Goal: Task Accomplishment & Management: Use online tool/utility

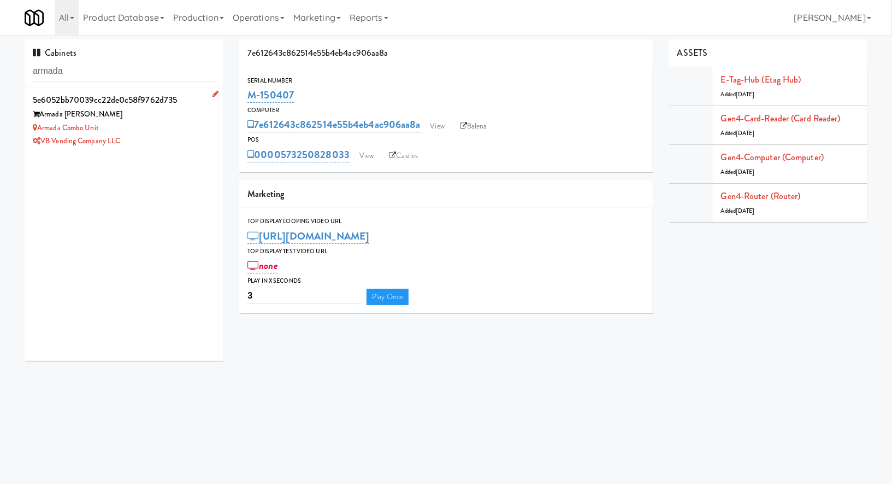
click at [160, 128] on div "Armada Combo Unit" at bounding box center [124, 128] width 182 height 14
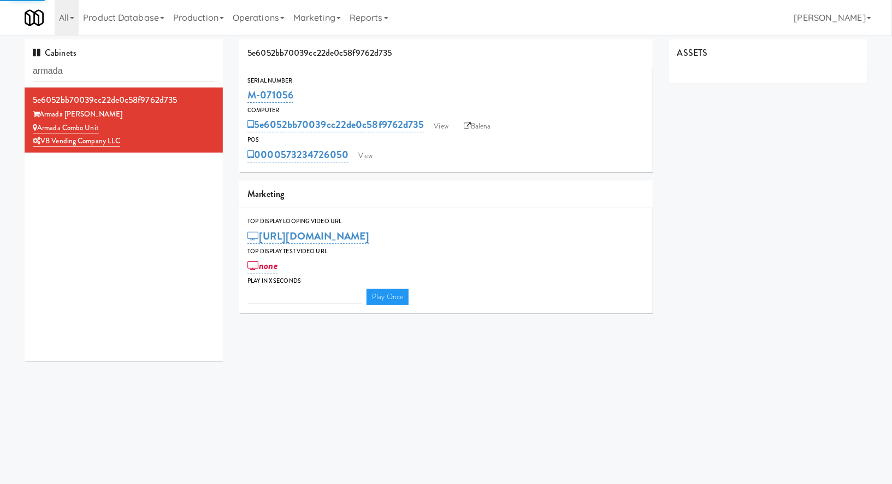
type input "3"
click at [361, 159] on link "View" at bounding box center [365, 156] width 25 height 16
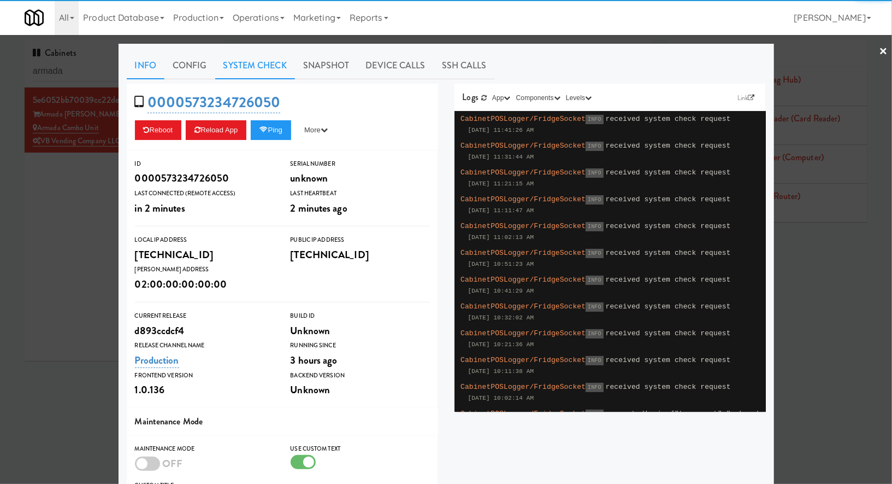
click at [275, 70] on link "System Check" at bounding box center [255, 65] width 80 height 27
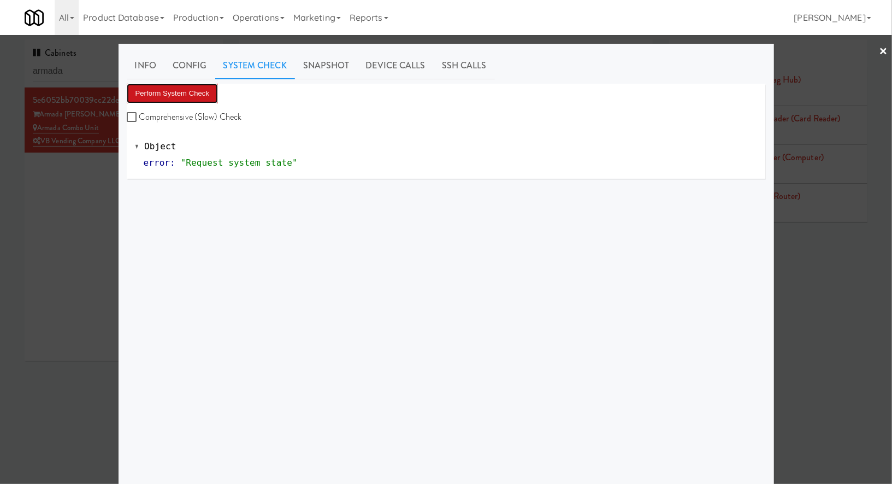
click at [209, 97] on button "Perform System Check" at bounding box center [173, 94] width 92 height 20
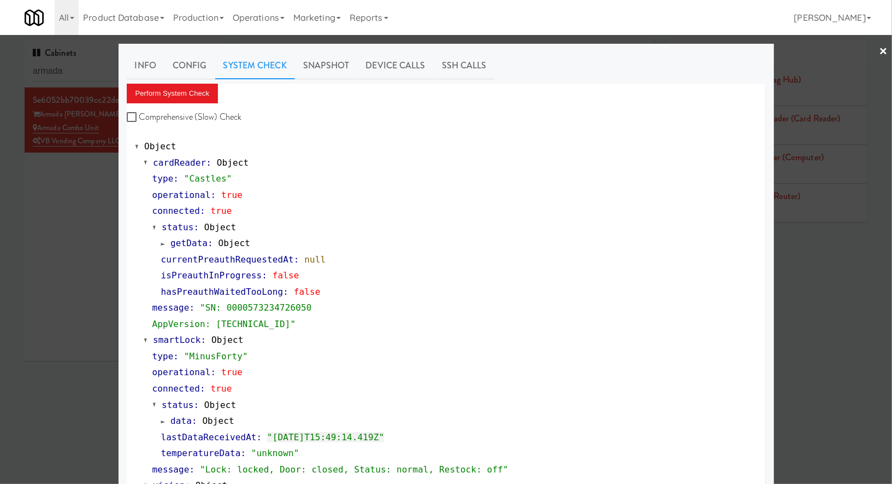
click at [93, 67] on div at bounding box center [446, 242] width 892 height 484
click at [93, 67] on input "armada" at bounding box center [124, 71] width 182 height 20
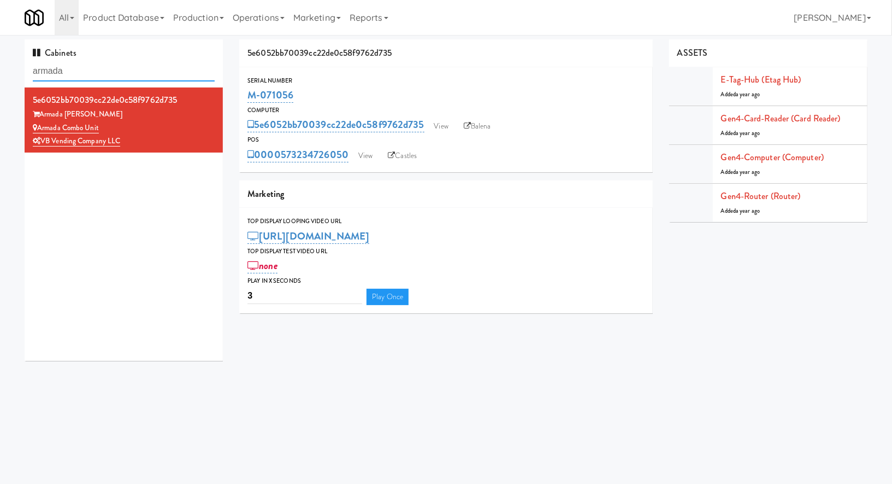
click at [93, 67] on input "armada" at bounding box center [124, 71] width 182 height 20
paste input "PWY-ROBERTET Corporate,"
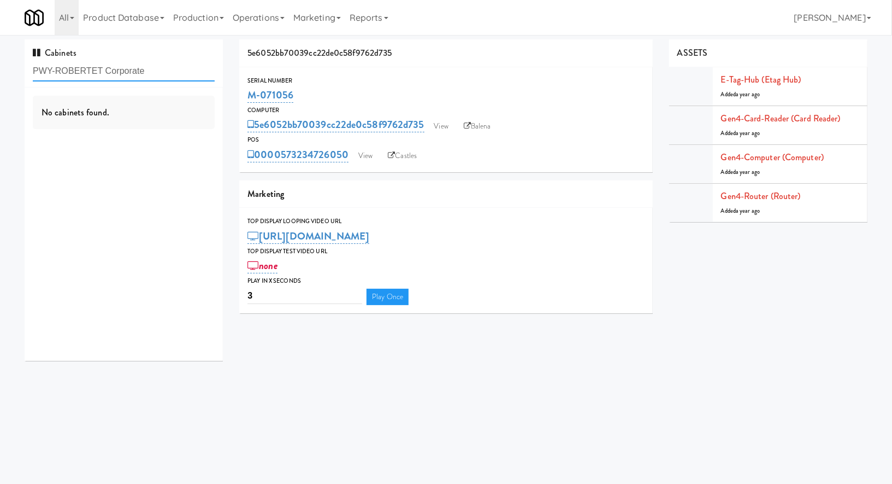
type input "PWY-ROBERTET Corporate"
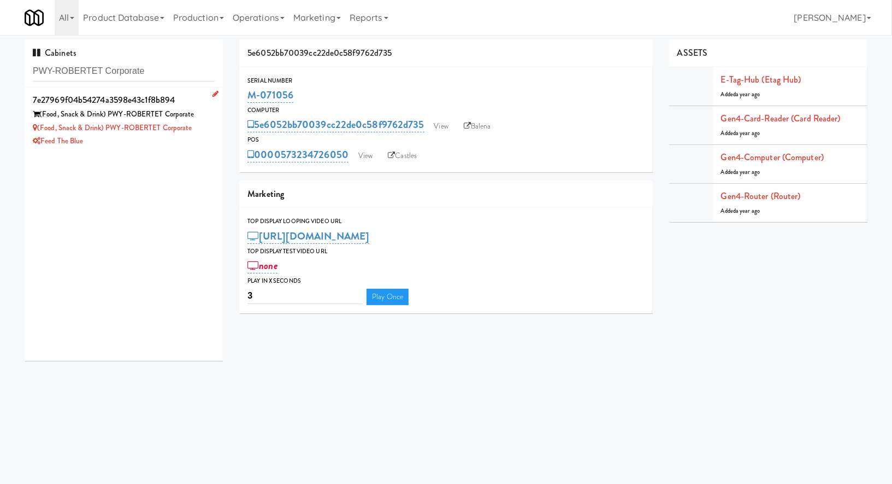
click at [203, 128] on div "(Food, Snack & Drink) PWY-ROBERTET Corporate" at bounding box center [124, 128] width 182 height 14
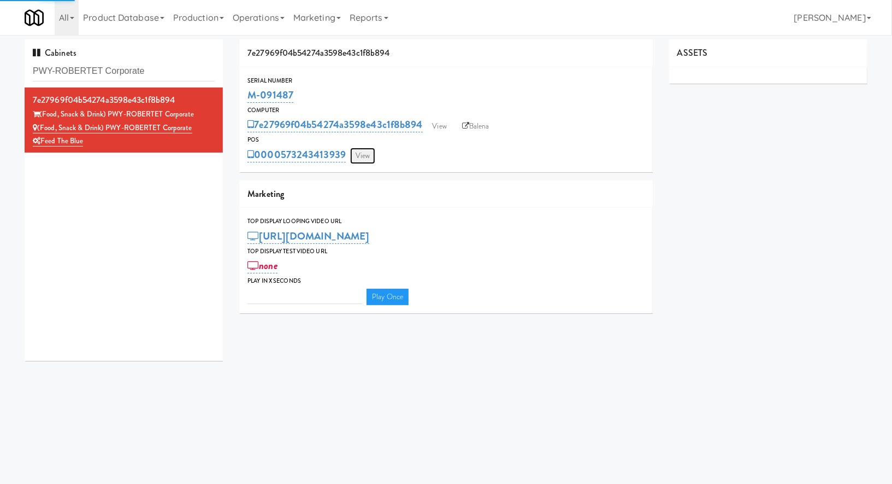
click at [362, 161] on link "View" at bounding box center [362, 156] width 25 height 16
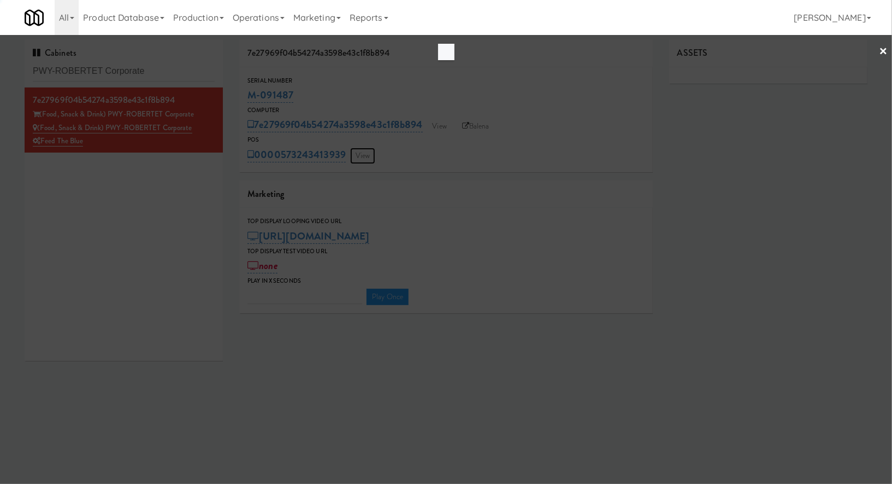
type input "3"
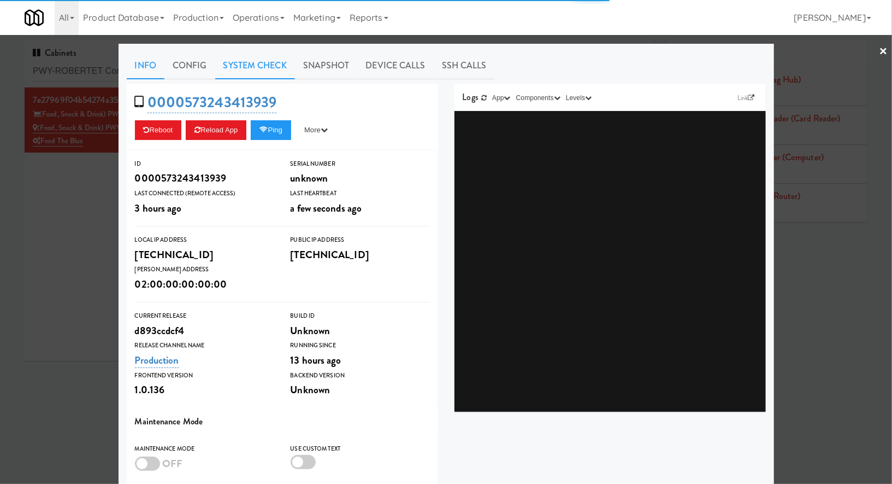
click at [271, 67] on link "System Check" at bounding box center [255, 65] width 80 height 27
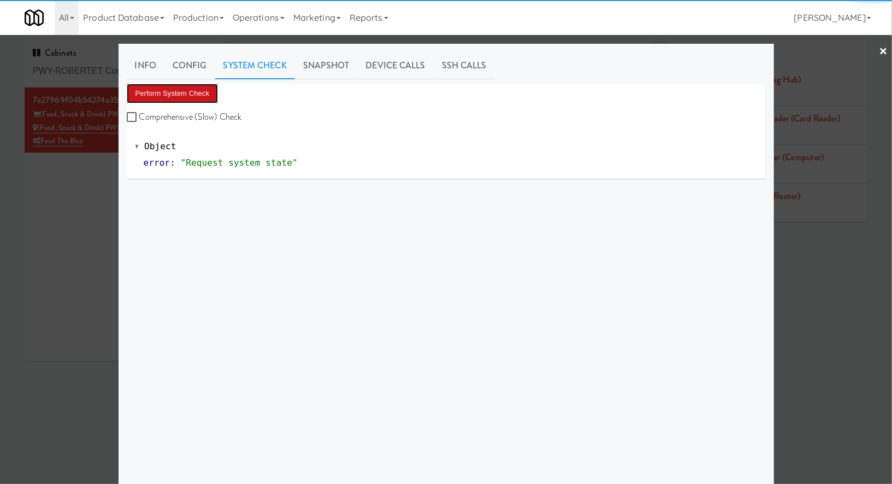
click at [210, 85] on button "Perform System Check" at bounding box center [173, 94] width 92 height 20
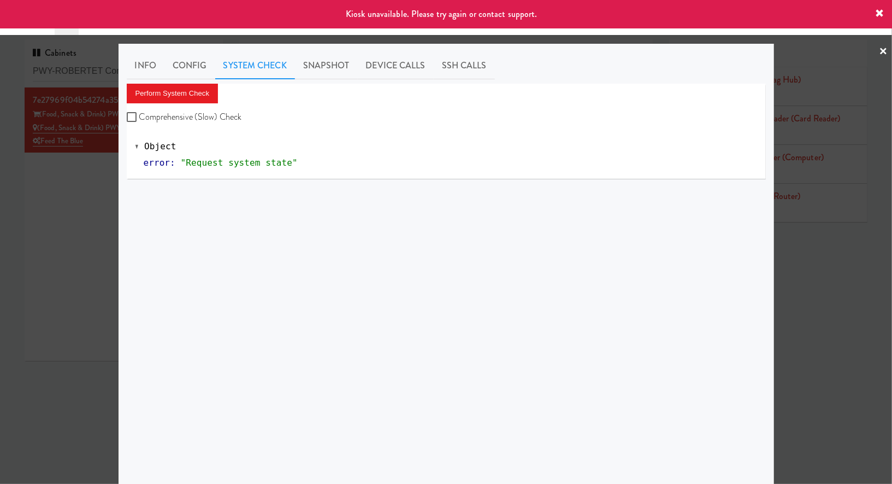
click at [95, 192] on div at bounding box center [446, 242] width 892 height 484
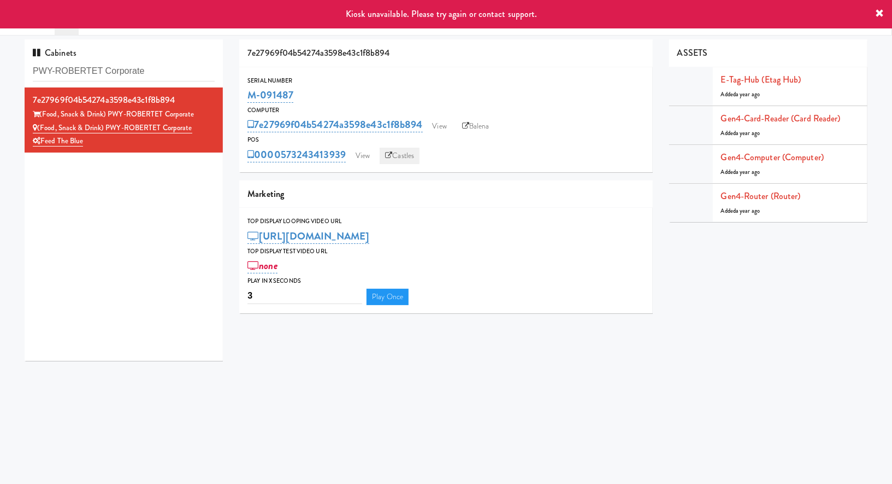
click at [392, 157] on icon at bounding box center [388, 155] width 7 height 7
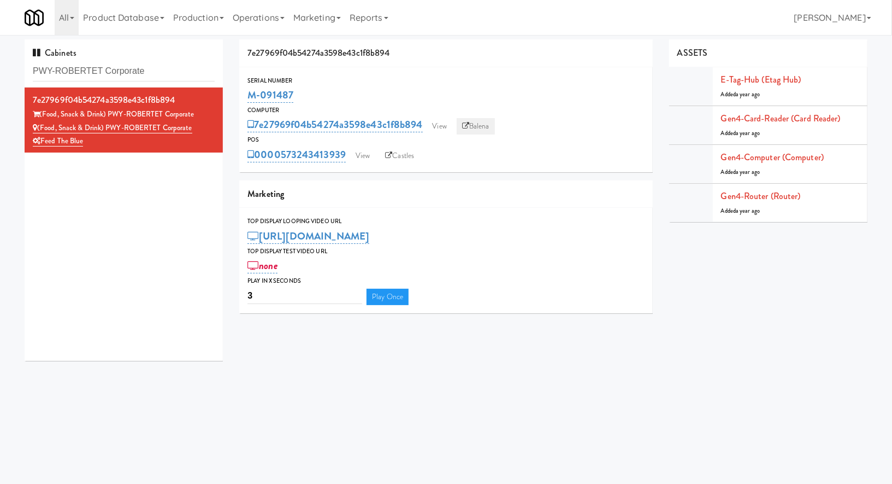
click at [475, 131] on link "Balena" at bounding box center [476, 126] width 38 height 16
click at [361, 162] on link "View" at bounding box center [362, 156] width 25 height 16
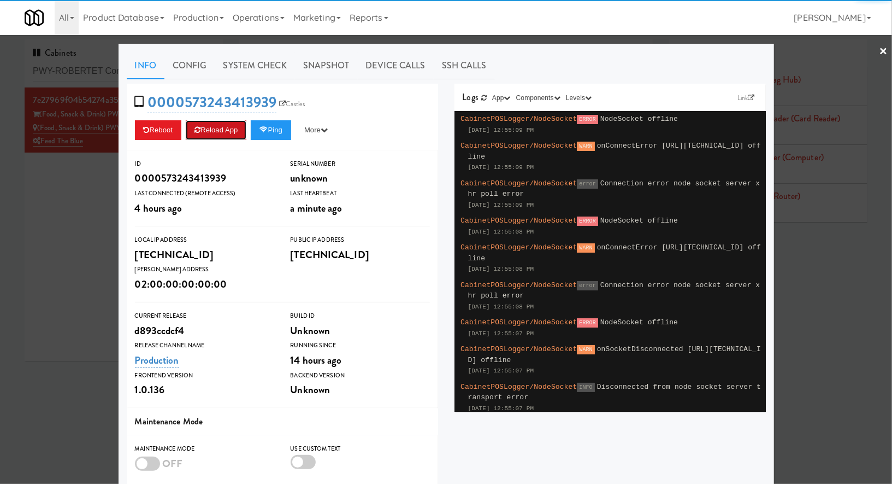
click at [221, 127] on button "Reload App" at bounding box center [216, 130] width 61 height 20
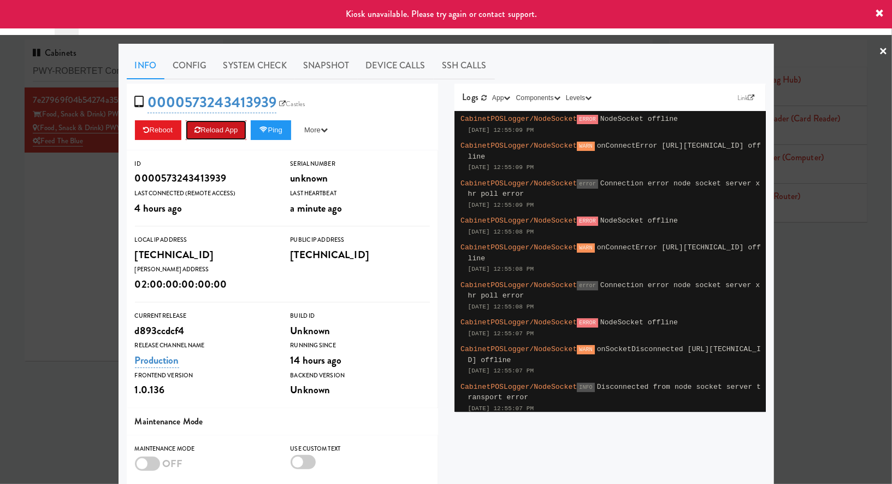
click at [221, 126] on button "Reload App" at bounding box center [216, 130] width 61 height 20
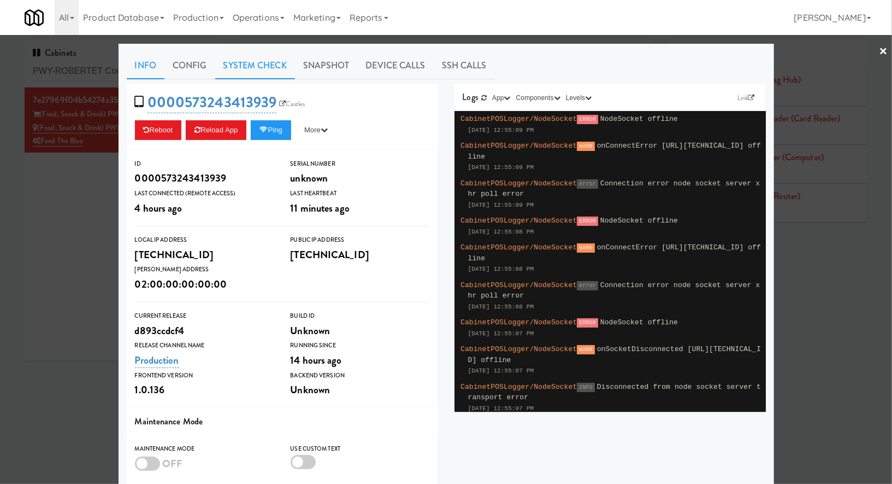
click at [268, 65] on link "System Check" at bounding box center [255, 65] width 80 height 27
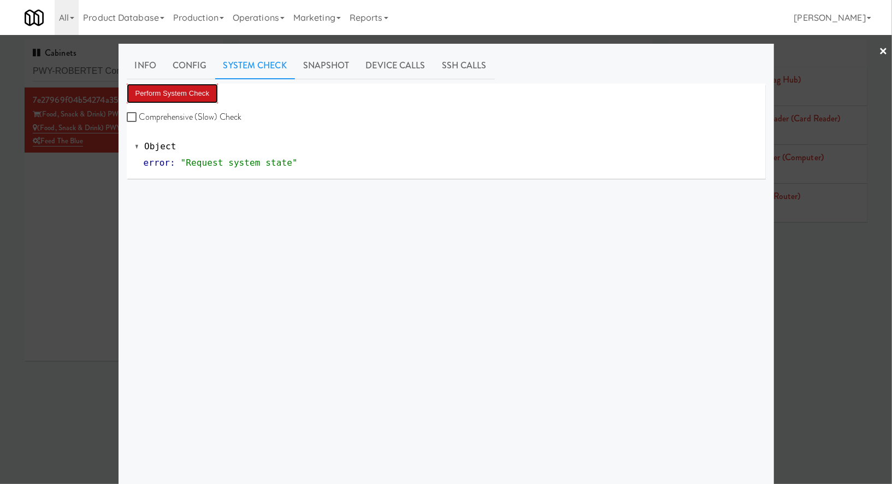
click at [191, 91] on button "Perform System Check" at bounding box center [173, 94] width 92 height 20
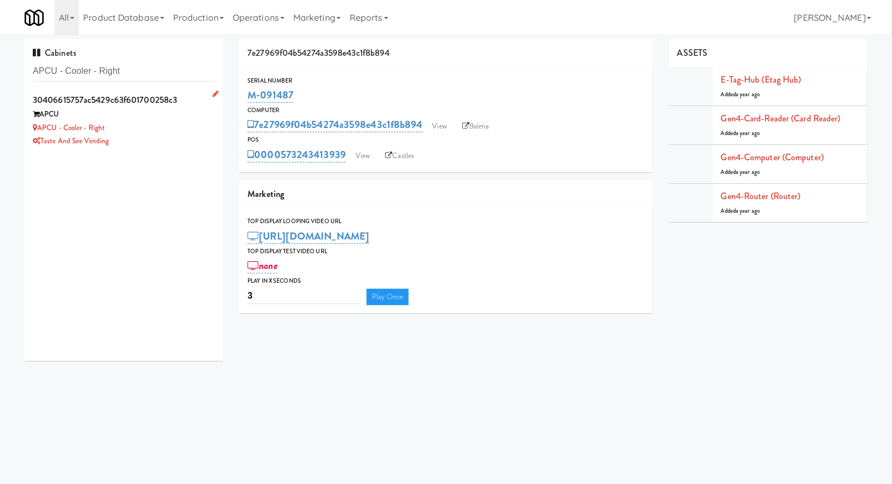
click at [164, 124] on div "APCU - Cooler - Right" at bounding box center [124, 128] width 182 height 14
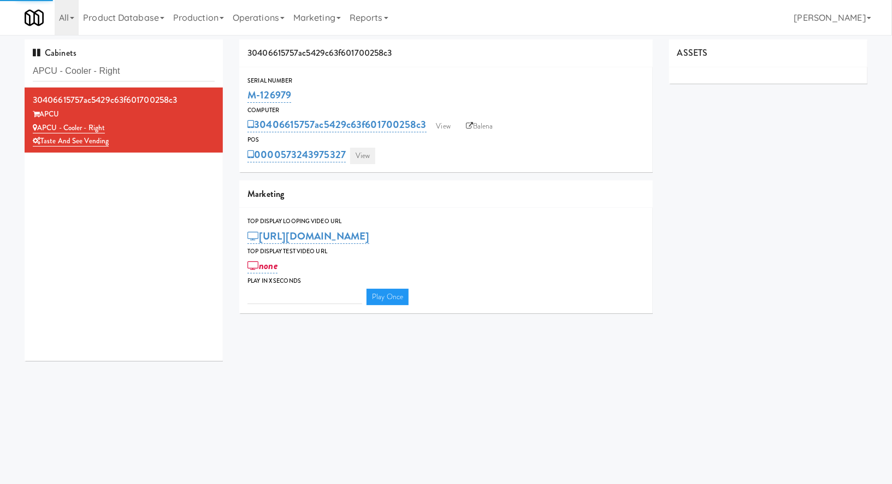
type input "3"
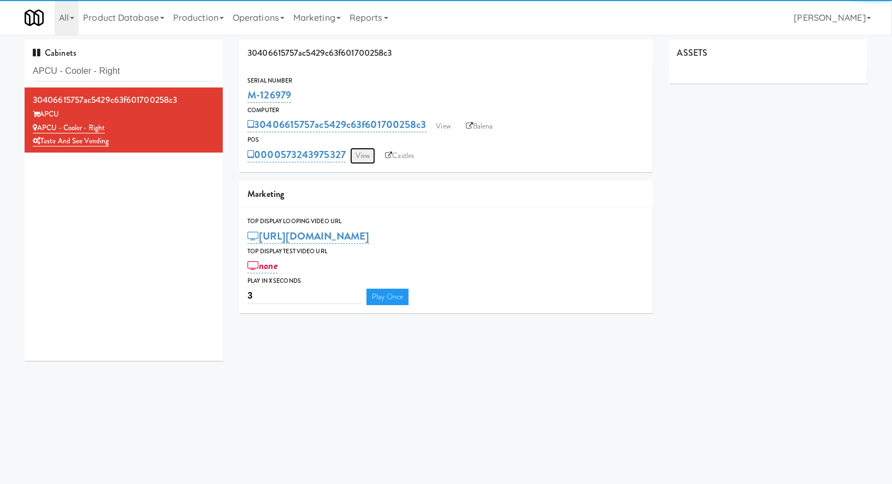
click at [357, 157] on link "View" at bounding box center [362, 156] width 25 height 16
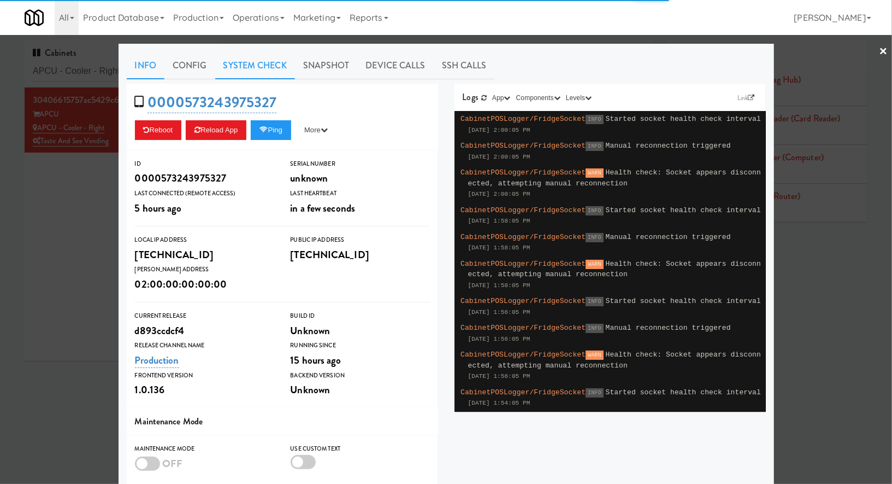
click at [279, 64] on link "System Check" at bounding box center [255, 65] width 80 height 27
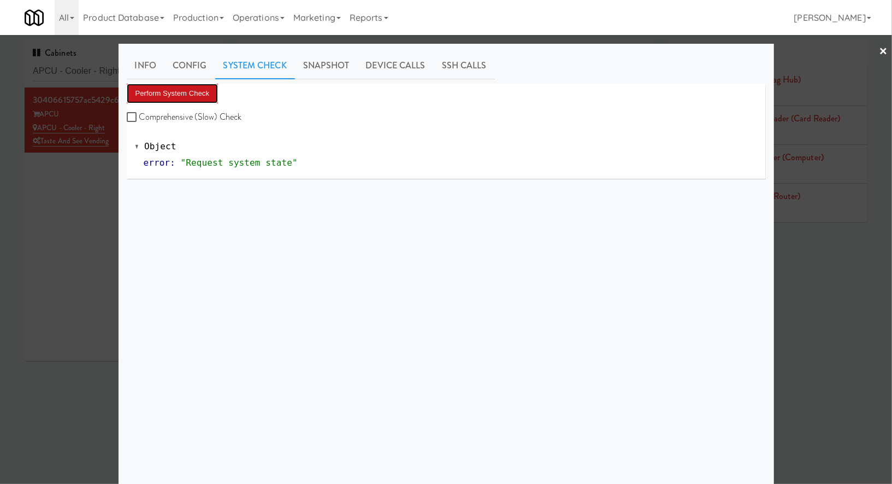
click at [195, 96] on button "Perform System Check" at bounding box center [173, 94] width 92 height 20
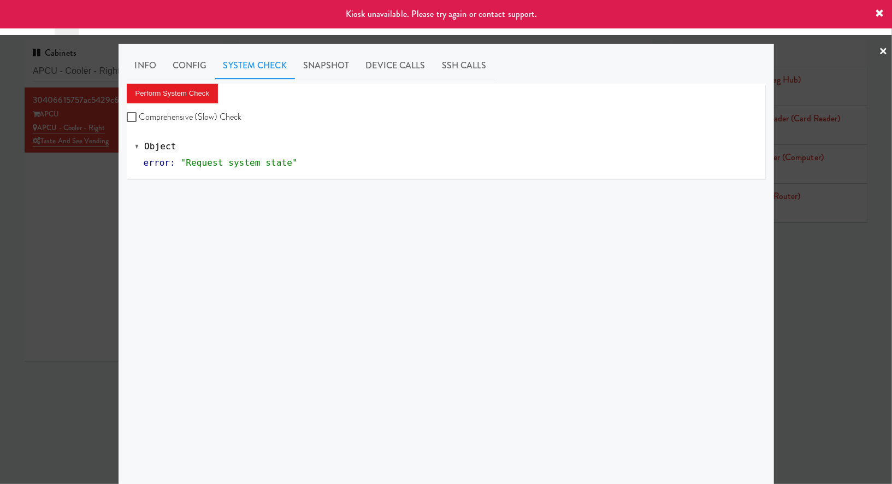
click at [91, 197] on div at bounding box center [446, 242] width 892 height 484
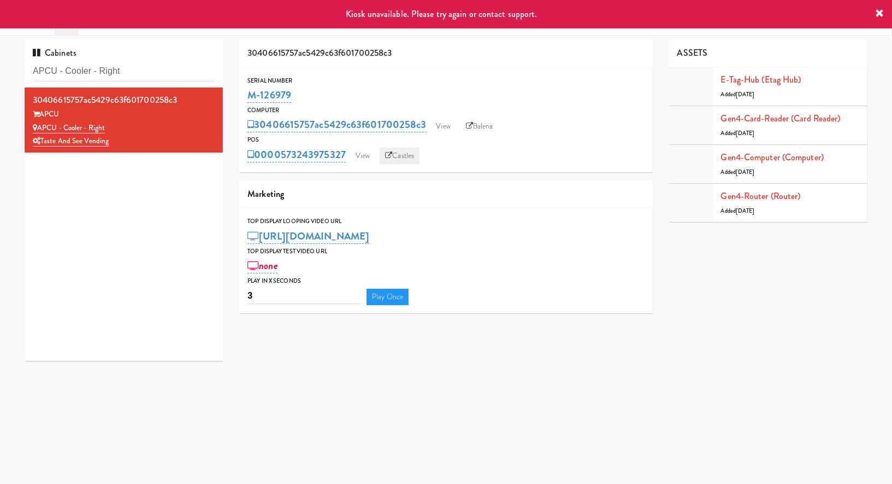
click at [396, 160] on link "Castles" at bounding box center [400, 156] width 40 height 16
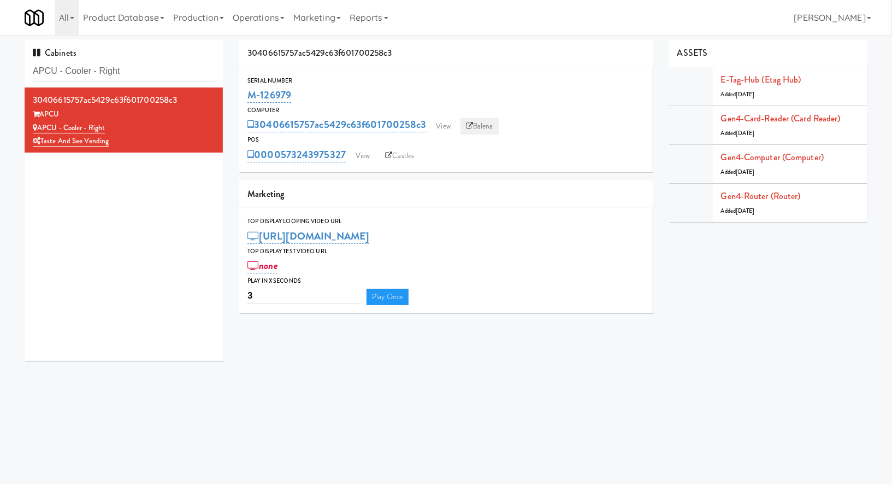
click at [474, 120] on link "Balena" at bounding box center [480, 126] width 38 height 16
click at [369, 160] on link "View" at bounding box center [362, 156] width 25 height 16
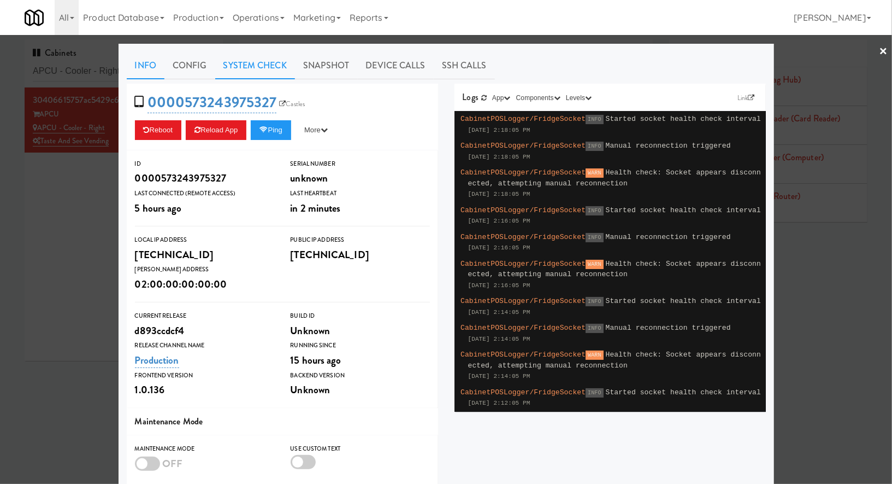
click at [279, 71] on link "System Check" at bounding box center [255, 65] width 80 height 27
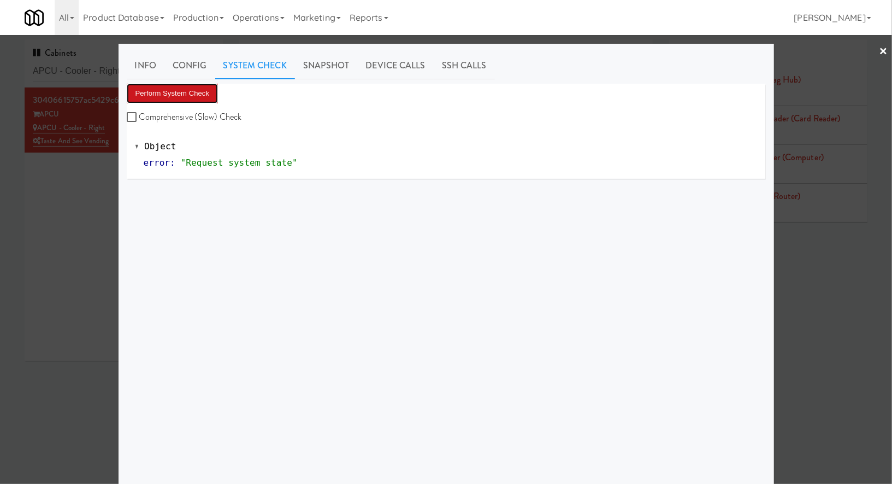
click at [204, 102] on button "Perform System Check" at bounding box center [173, 94] width 92 height 20
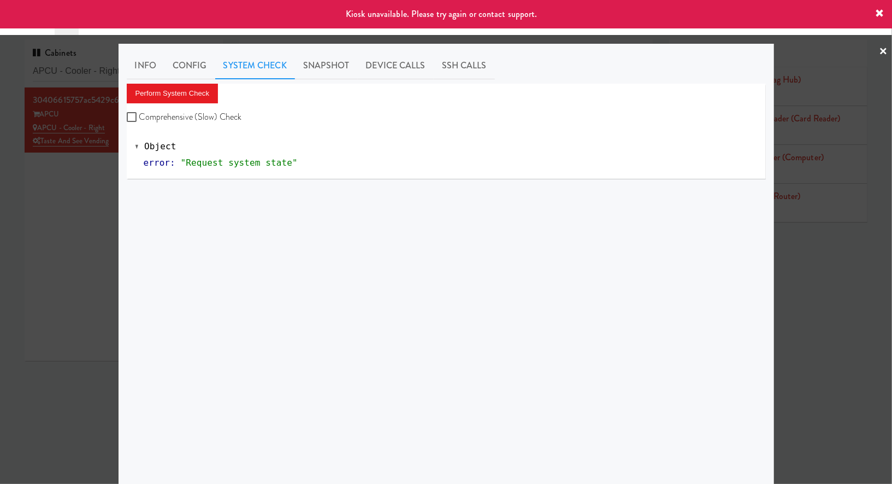
click at [73, 179] on div at bounding box center [446, 242] width 892 height 484
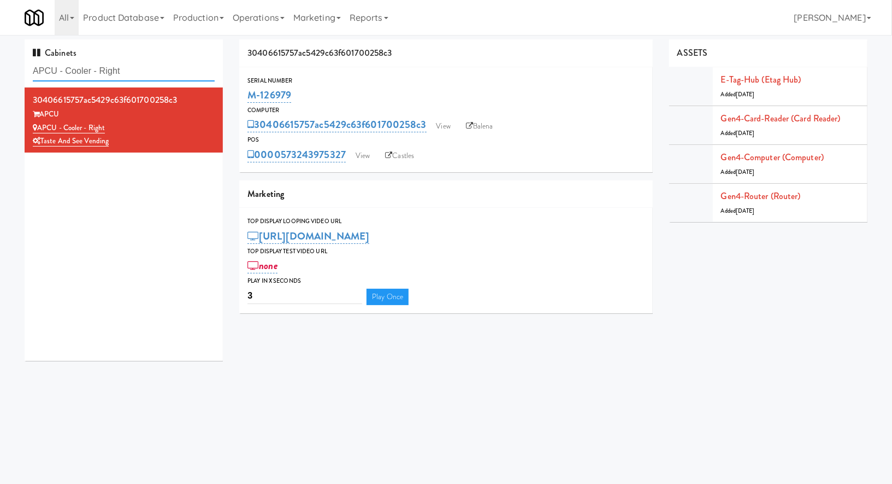
click at [124, 65] on input "APCU - Cooler - Right" at bounding box center [124, 71] width 182 height 20
paste input "Vouge Salon Cooler 1"
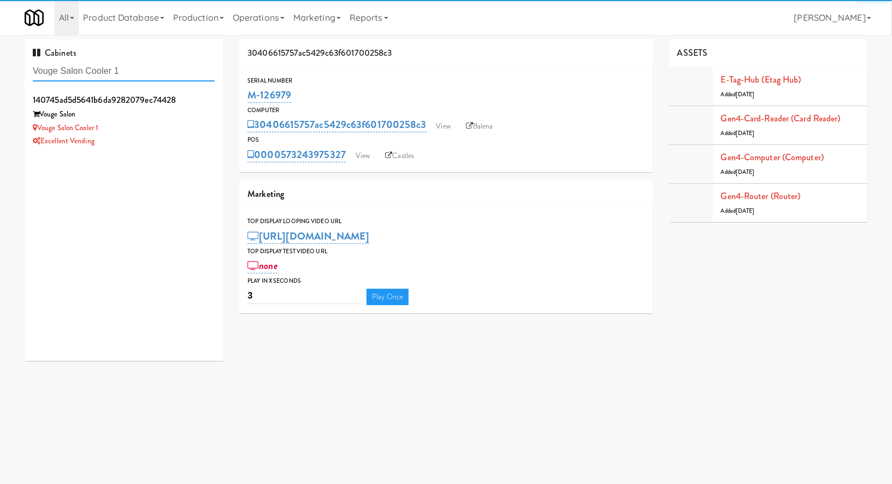
type input "Vouge Salon Cooler 1"
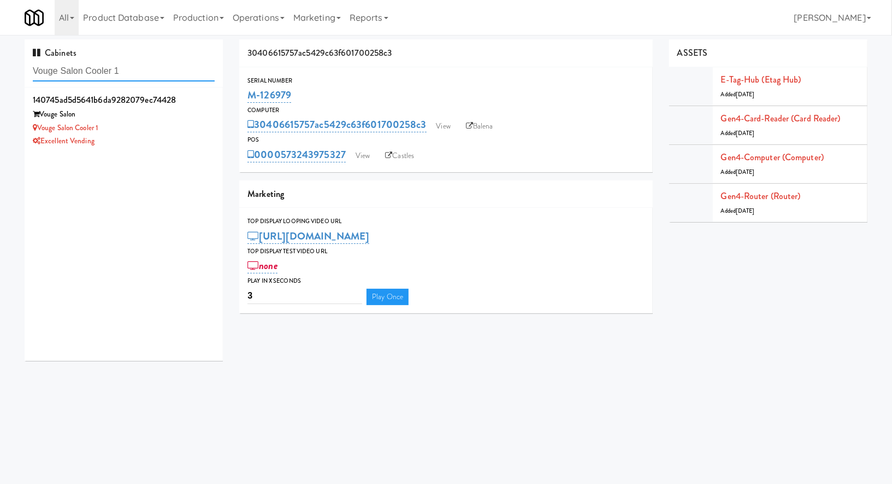
click at [128, 73] on input "Vouge Salon Cooler 1" at bounding box center [124, 71] width 182 height 20
click at [131, 122] on div "Vouge Salon Cooler 1" at bounding box center [124, 128] width 182 height 14
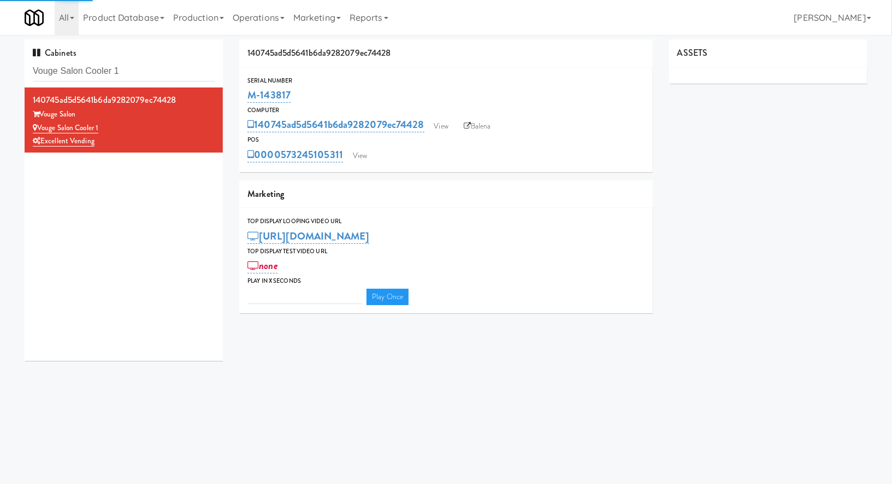
type input "3"
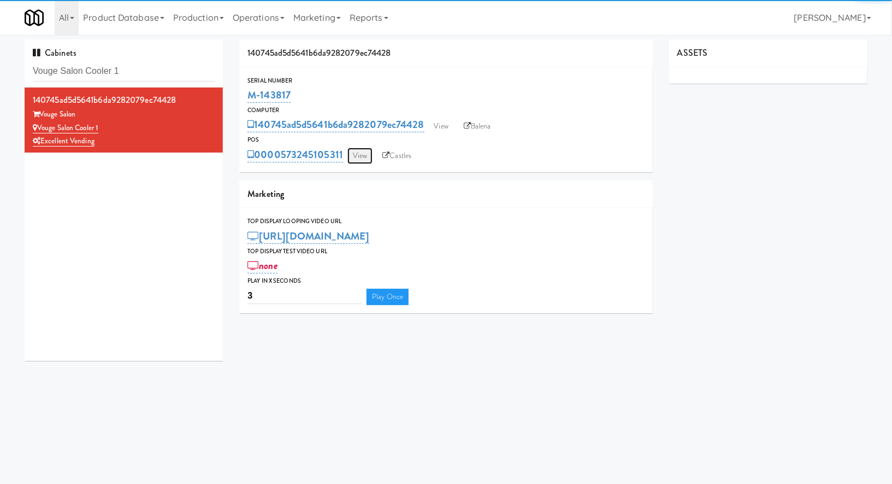
click at [355, 153] on link "View" at bounding box center [360, 156] width 25 height 16
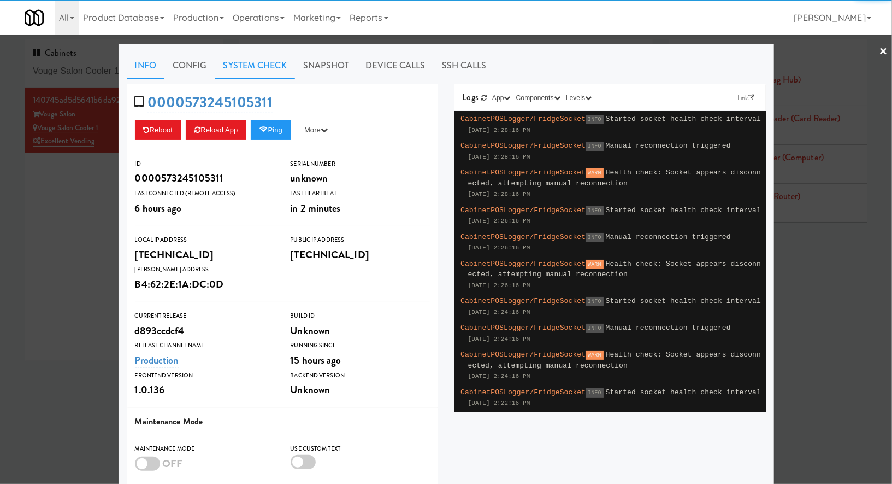
click at [248, 60] on link "System Check" at bounding box center [255, 65] width 80 height 27
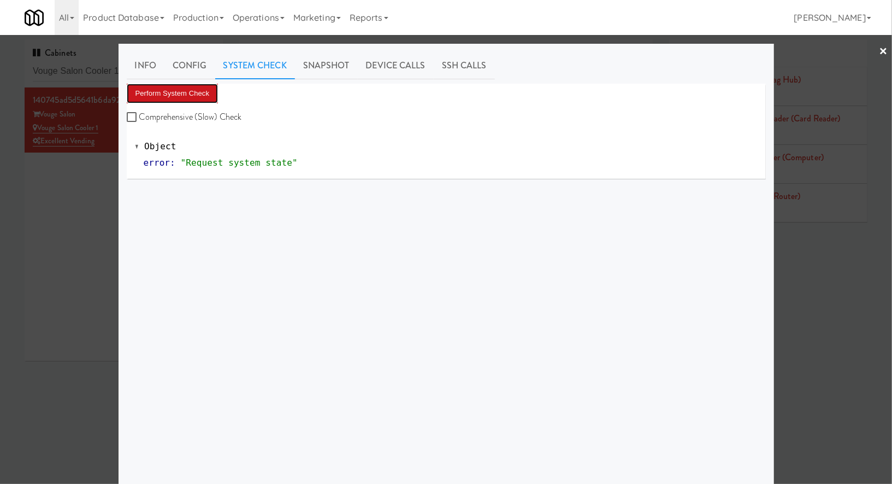
click at [193, 98] on button "Perform System Check" at bounding box center [173, 94] width 92 height 20
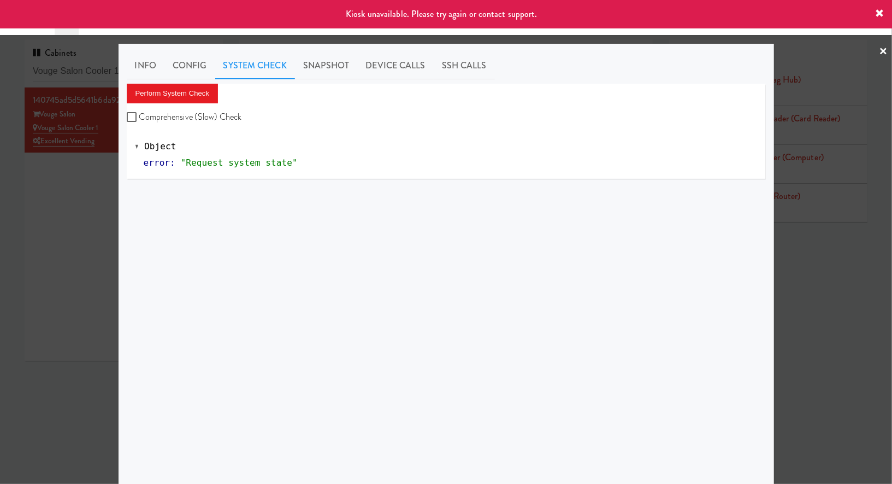
drag, startPoint x: 29, startPoint y: 216, endPoint x: 63, endPoint y: 205, distance: 35.4
click at [29, 216] on div at bounding box center [446, 242] width 892 height 484
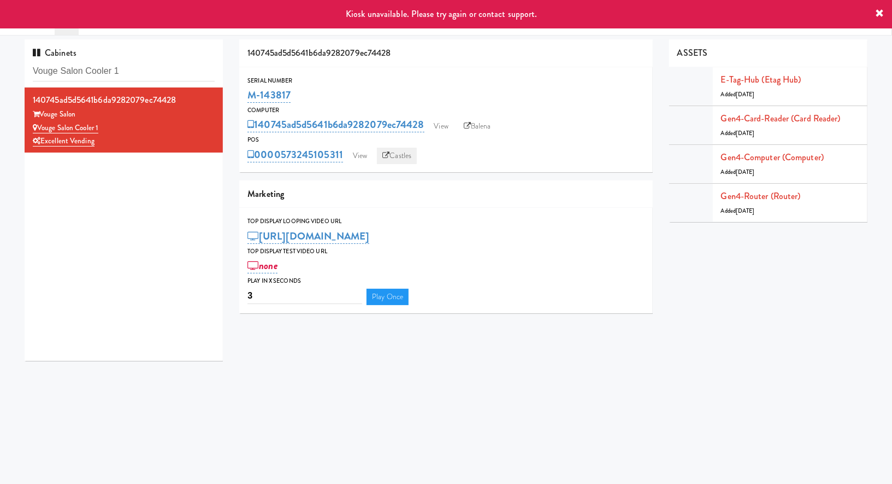
click at [405, 157] on link "Castles" at bounding box center [397, 156] width 40 height 16
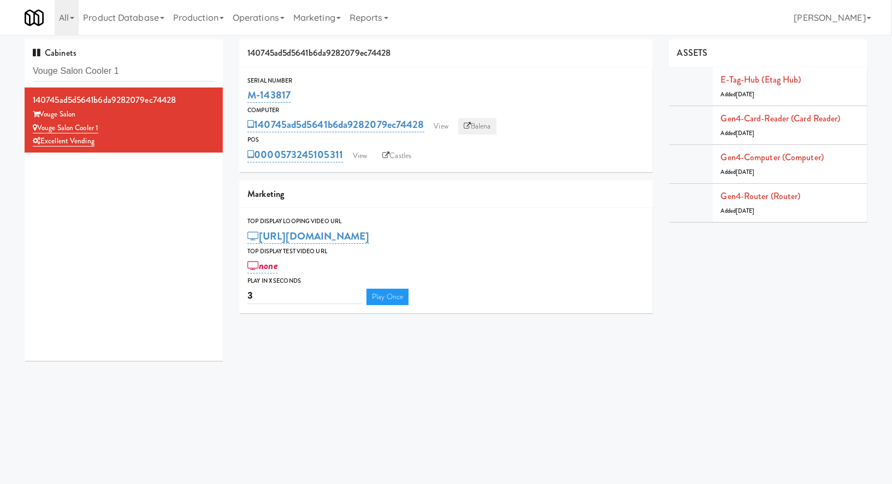
click at [472, 121] on link "Balena" at bounding box center [478, 126] width 38 height 16
click at [364, 154] on link "View" at bounding box center [360, 156] width 25 height 16
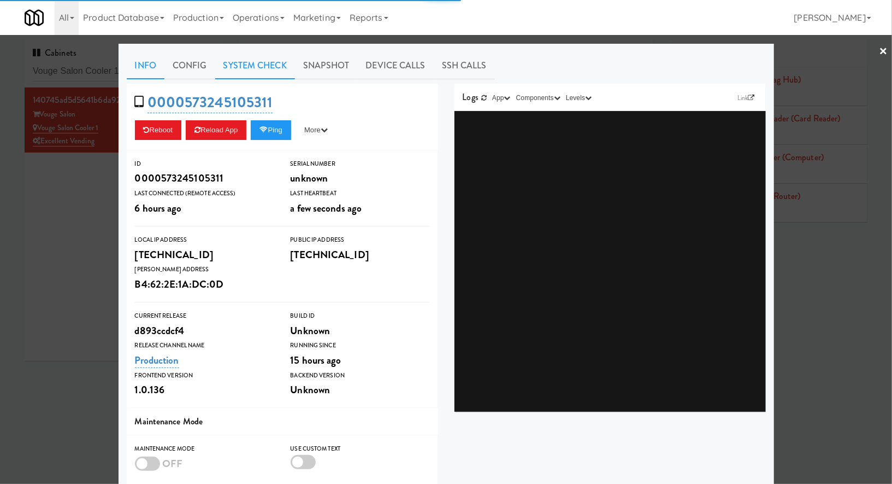
click at [271, 67] on link "System Check" at bounding box center [255, 65] width 80 height 27
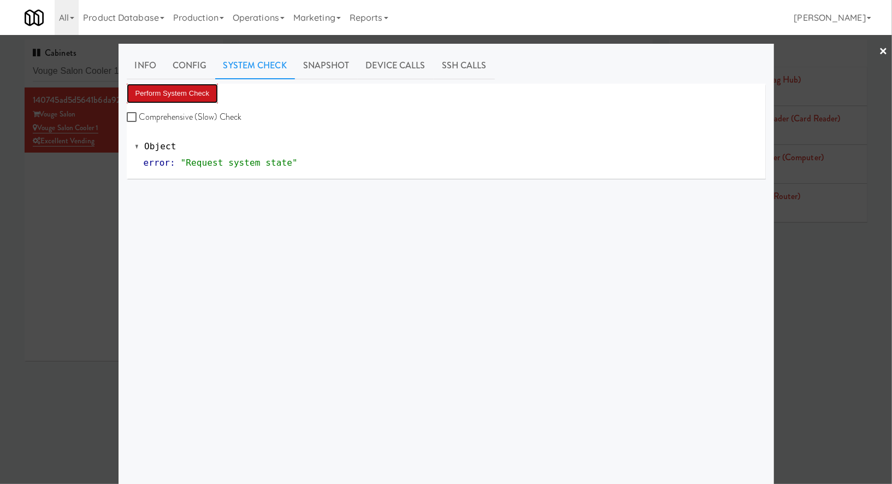
click at [210, 92] on button "Perform System Check" at bounding box center [173, 94] width 92 height 20
click at [204, 96] on button "Perform System Check" at bounding box center [173, 94] width 92 height 20
click at [199, 93] on button "Perform System Check" at bounding box center [173, 94] width 92 height 20
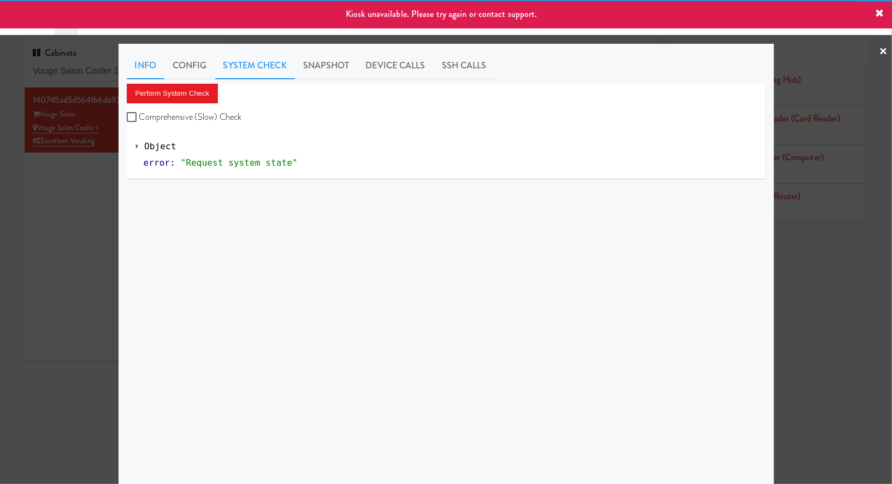
click at [146, 62] on link "Info" at bounding box center [146, 65] width 38 height 27
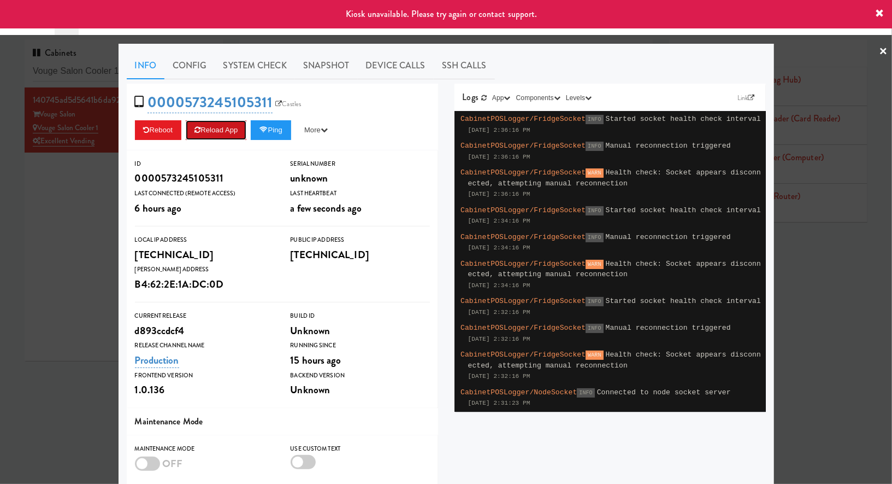
click at [226, 128] on button "Reload App" at bounding box center [216, 130] width 61 height 20
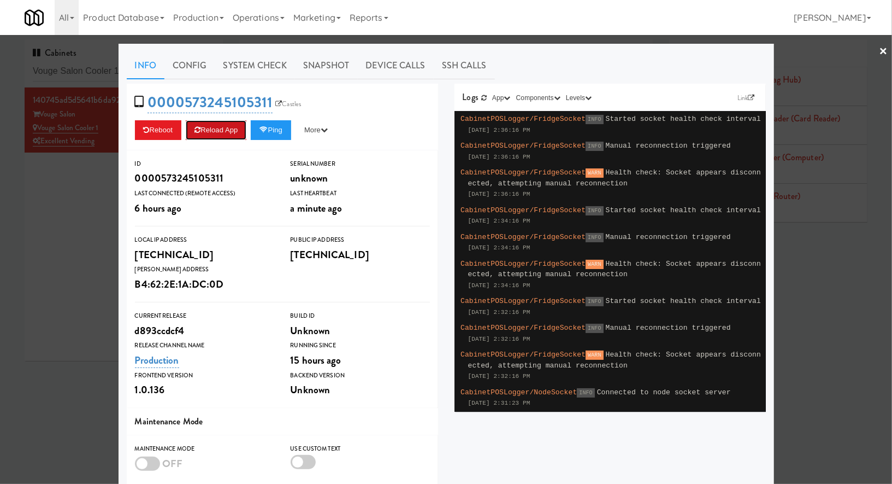
click at [216, 130] on button "Reload App" at bounding box center [216, 130] width 61 height 20
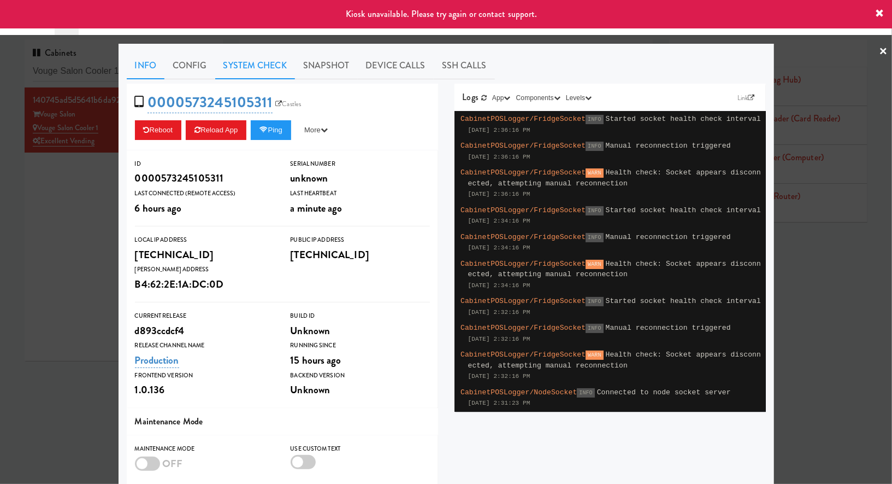
click at [244, 72] on link "System Check" at bounding box center [255, 65] width 80 height 27
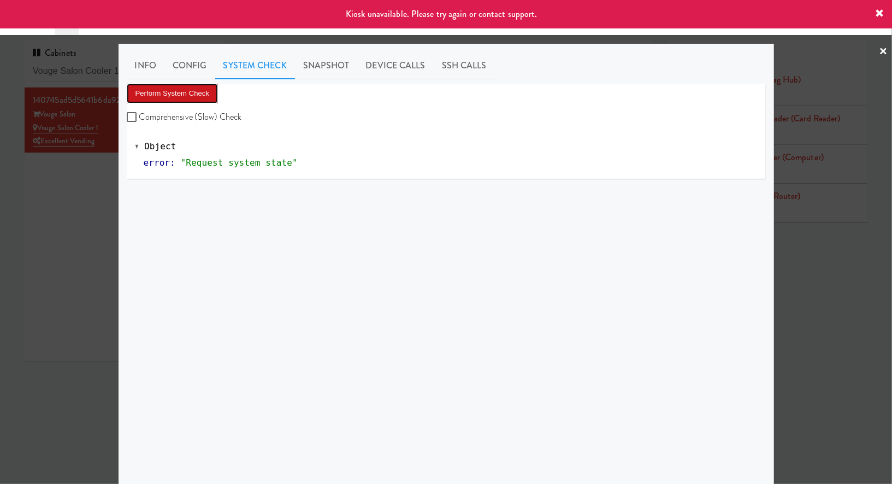
click at [200, 101] on button "Perform System Check" at bounding box center [173, 94] width 92 height 20
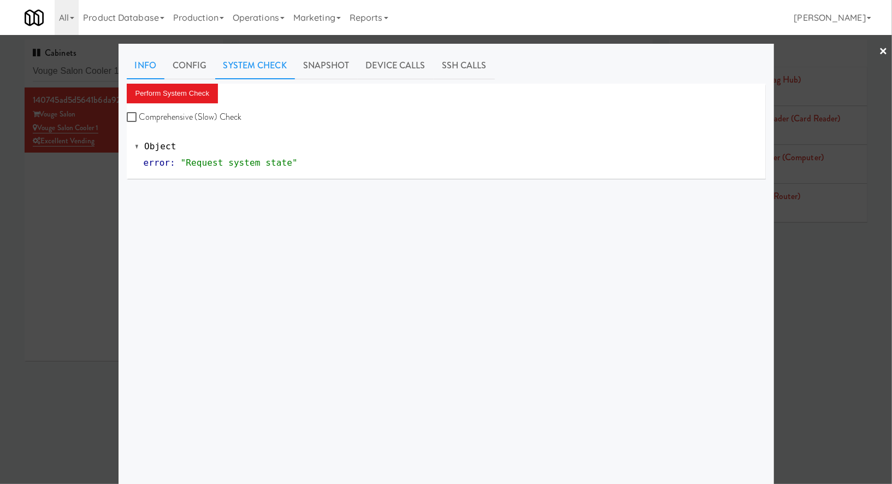
click at [142, 69] on link "Info" at bounding box center [146, 65] width 38 height 27
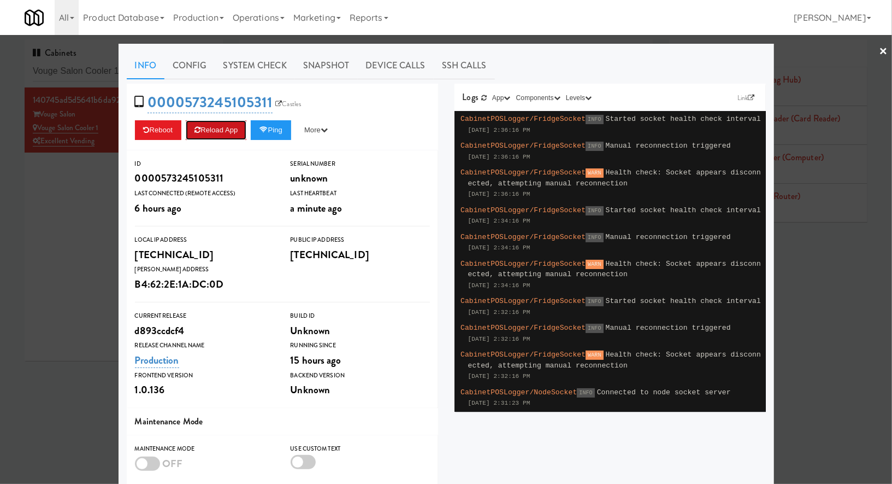
click at [205, 125] on button "Reload App" at bounding box center [216, 130] width 61 height 20
click at [243, 124] on button "Reload App" at bounding box center [216, 130] width 61 height 20
click at [244, 66] on link "System Check" at bounding box center [255, 65] width 80 height 27
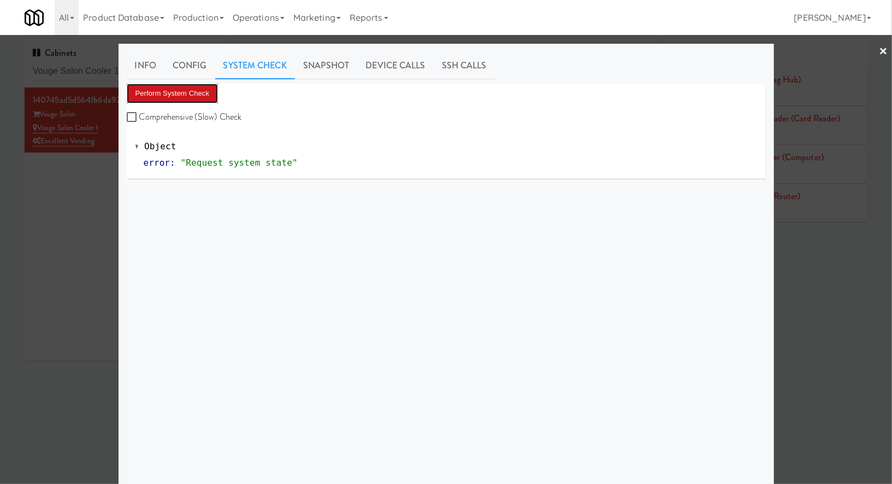
click at [191, 93] on button "Perform System Check" at bounding box center [173, 94] width 92 height 20
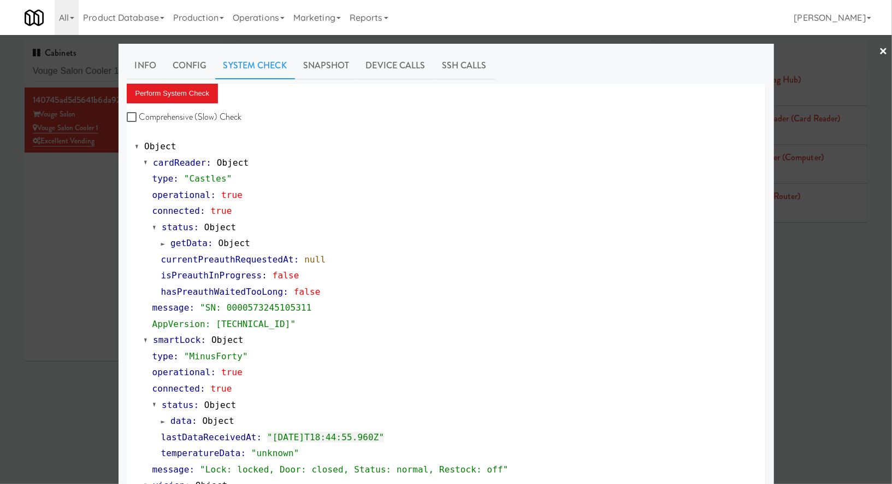
click at [99, 70] on div at bounding box center [446, 242] width 892 height 484
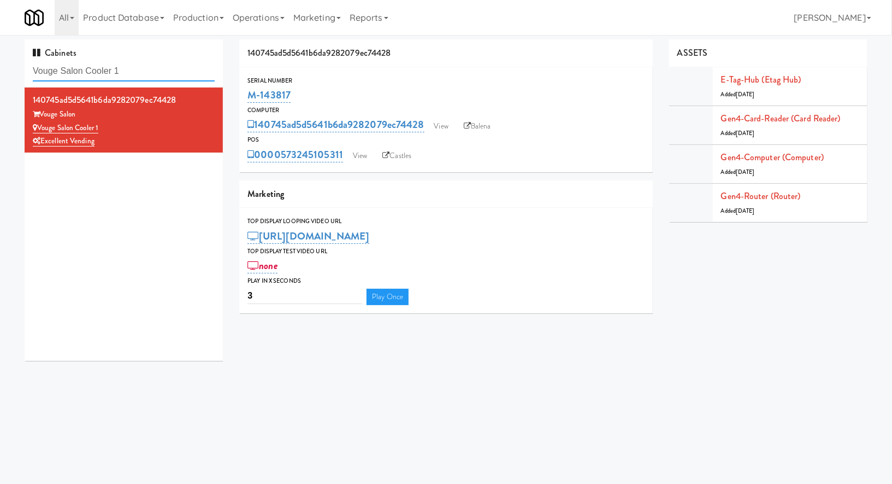
click at [99, 70] on input "Vouge Salon Cooler 1" at bounding box center [124, 71] width 182 height 20
paste input "2200 Progress - Left - Fridge"
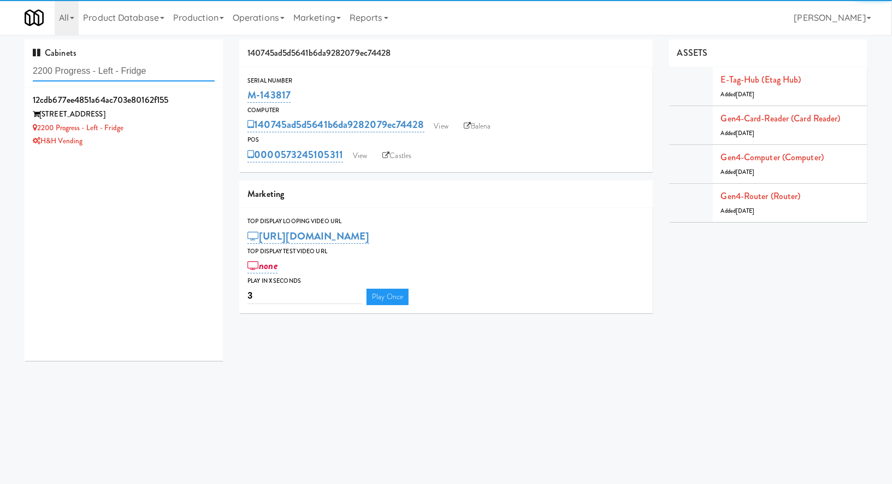
type input "2200 Progress - Left - Fridge"
click at [149, 120] on div "2200 Progress Pkwy" at bounding box center [124, 115] width 182 height 14
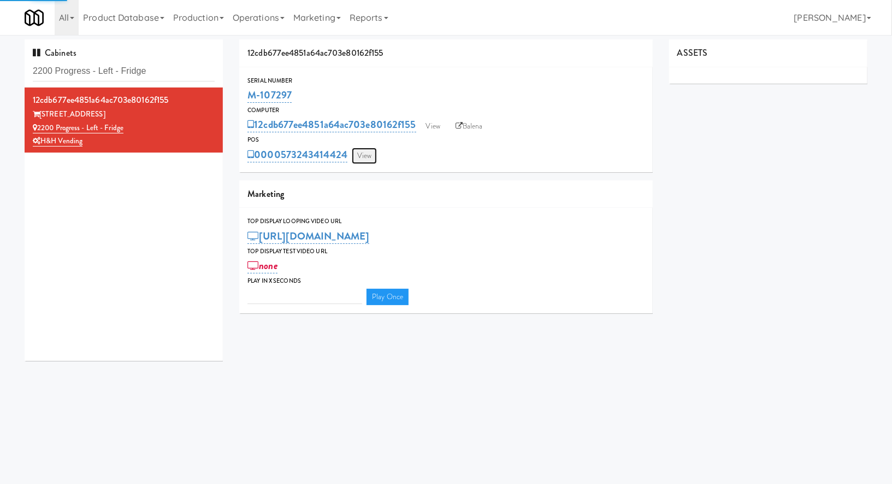
type input "3"
click at [357, 156] on link "View" at bounding box center [364, 156] width 25 height 16
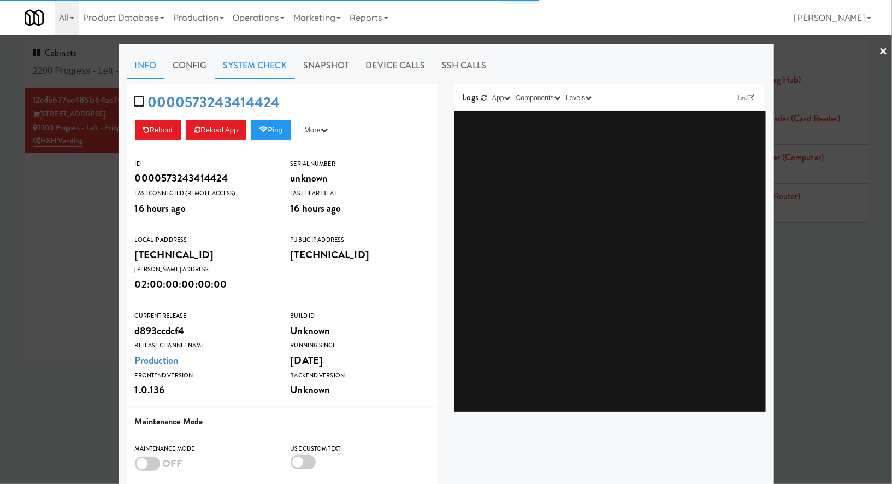
click at [276, 63] on link "System Check" at bounding box center [255, 65] width 80 height 27
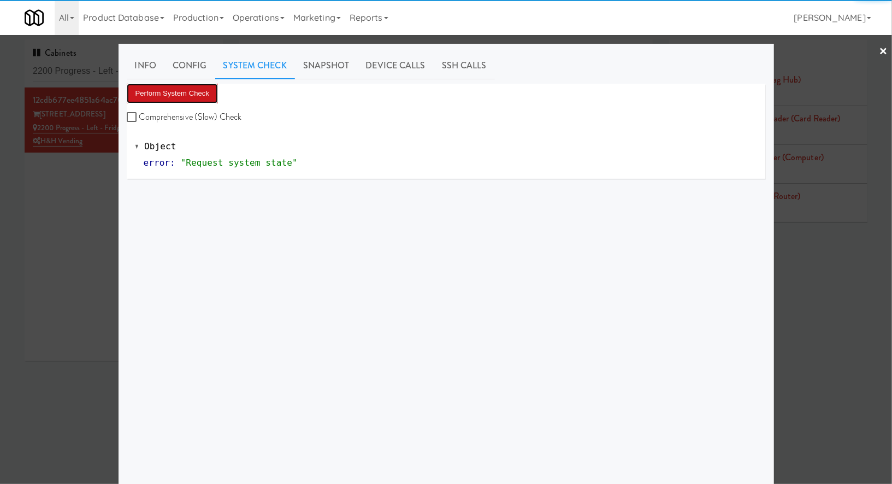
click at [213, 92] on button "Perform System Check" at bounding box center [173, 94] width 92 height 20
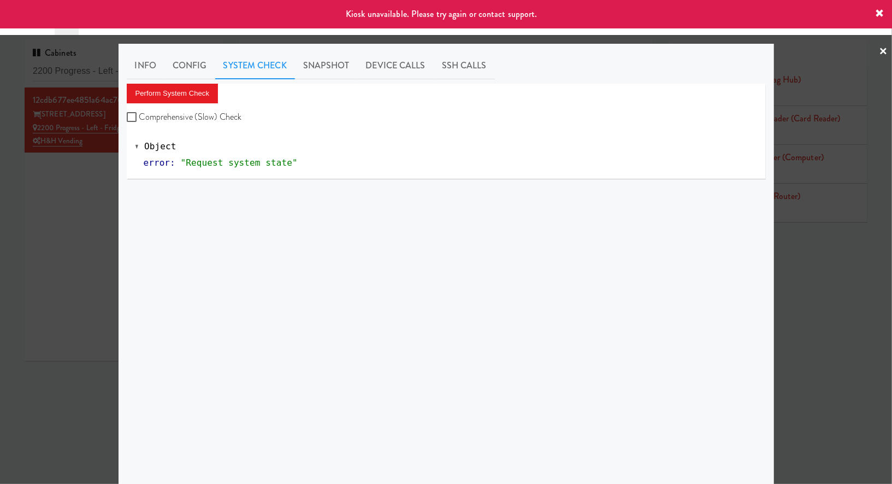
click at [113, 169] on div at bounding box center [446, 242] width 892 height 484
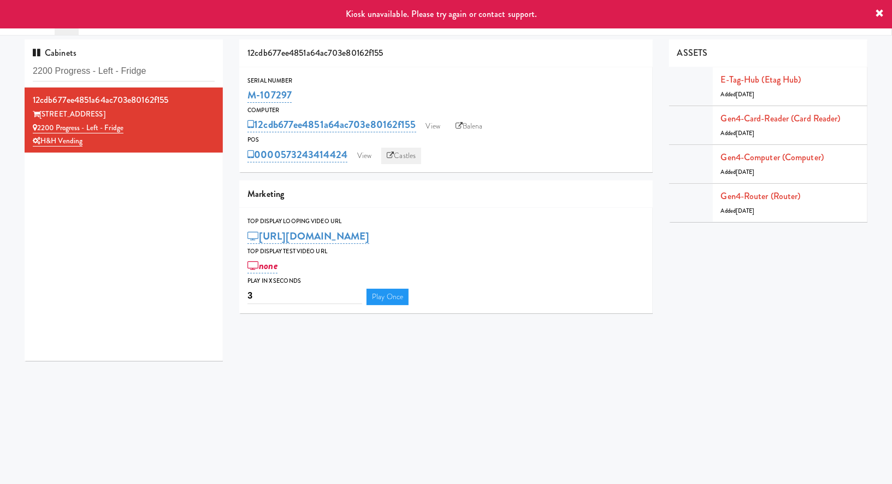
click at [386, 157] on link "Castles" at bounding box center [401, 156] width 40 height 16
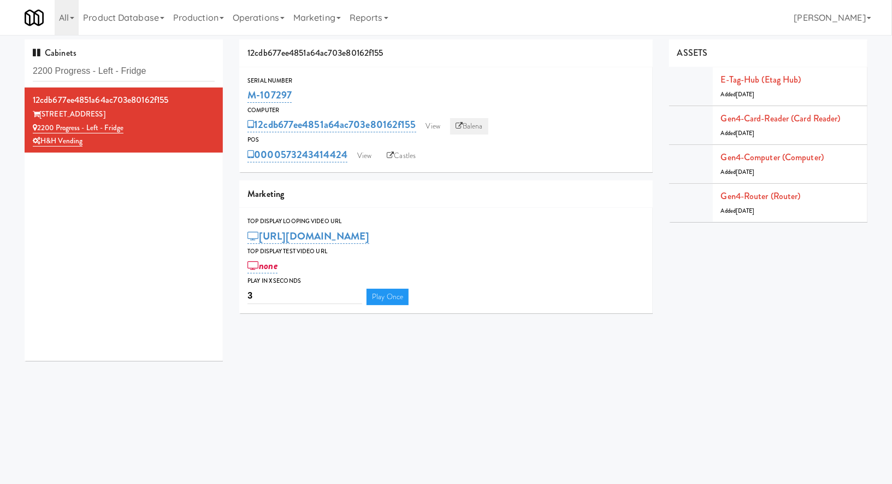
click at [469, 124] on link "Balena" at bounding box center [469, 126] width 38 height 16
click at [142, 70] on input "2200 Progress - Left - Fridge" at bounding box center [124, 71] width 182 height 20
paste input "Laurel (Left"
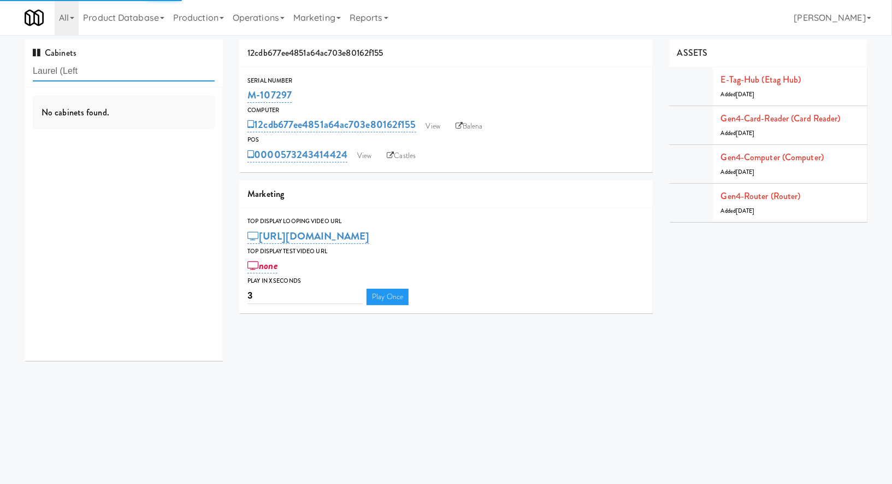
type input "Laurel (Left"
click at [156, 122] on div "No cabinets found." at bounding box center [124, 113] width 182 height 34
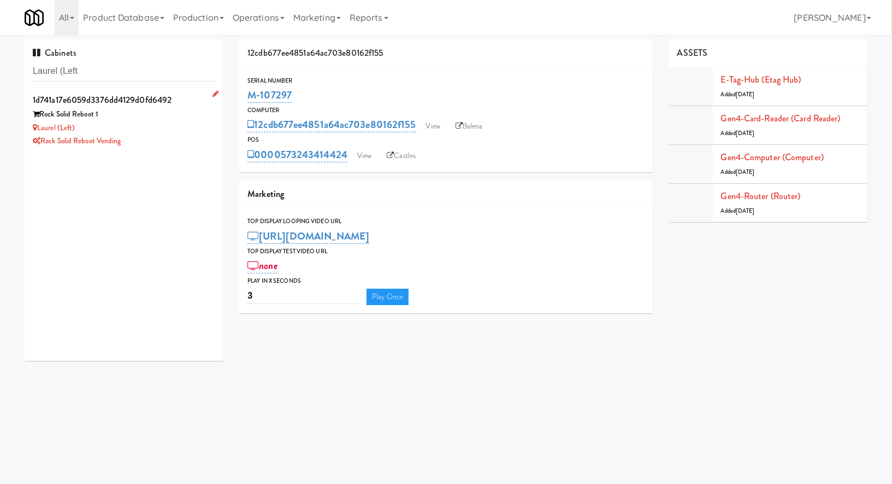
click at [196, 125] on div "Laurel (Left)" at bounding box center [124, 128] width 182 height 14
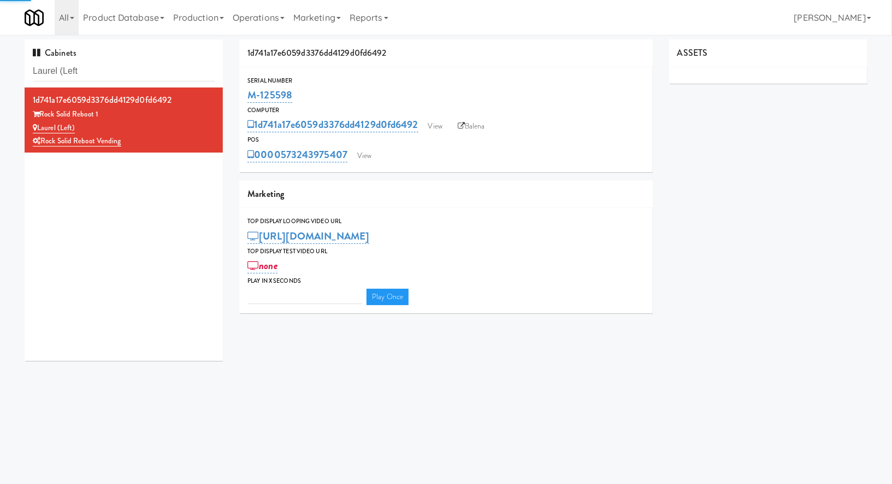
type input "3"
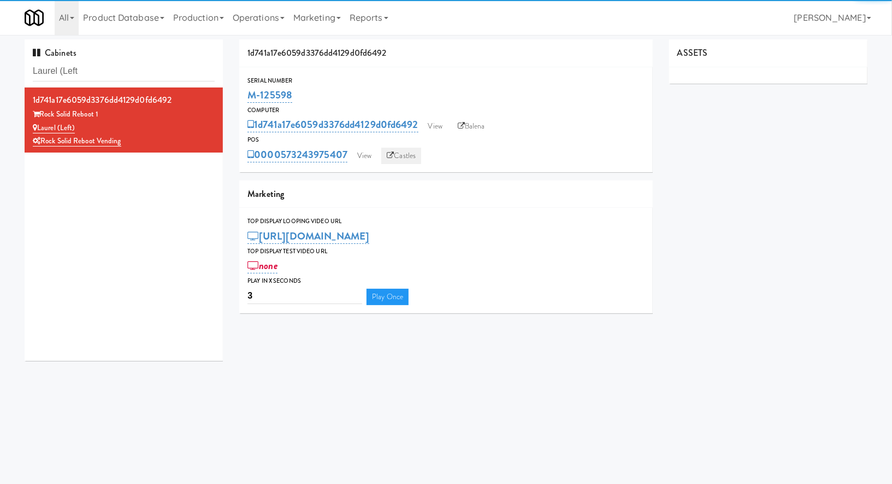
click at [408, 155] on link "Castles" at bounding box center [401, 156] width 40 height 16
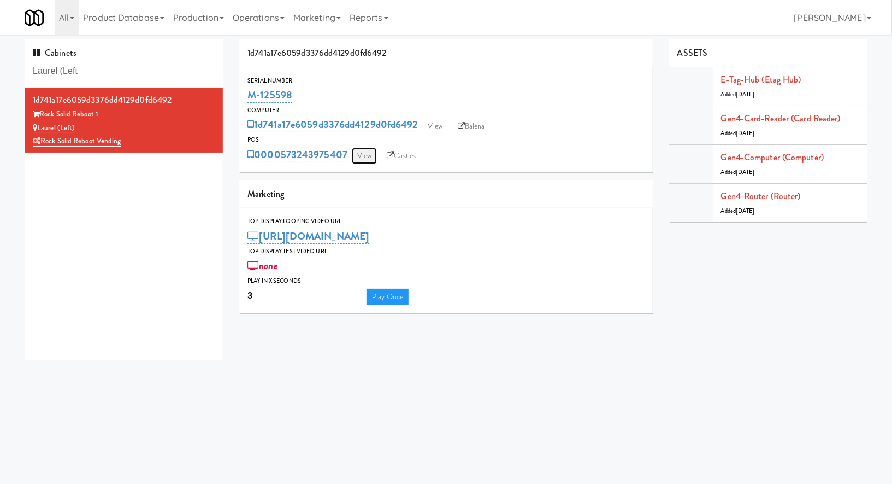
click at [365, 154] on link "View" at bounding box center [364, 156] width 25 height 16
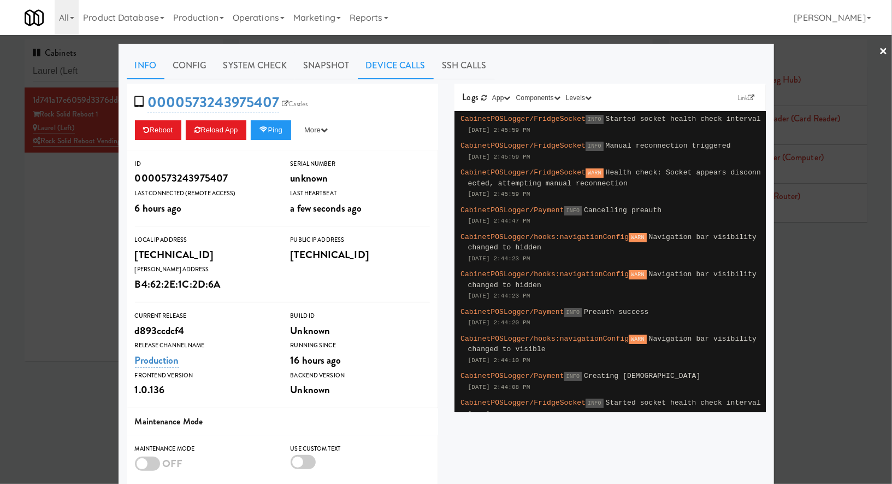
click at [386, 61] on link "Device Calls" at bounding box center [396, 65] width 76 height 27
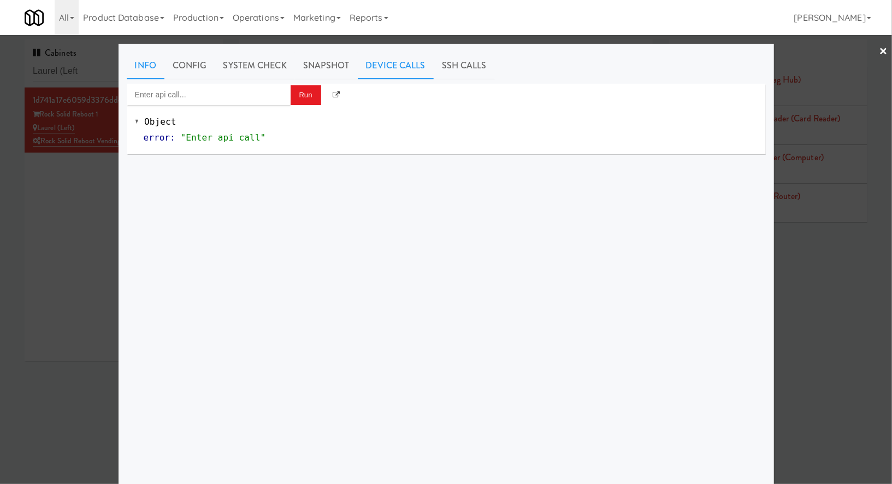
click at [156, 62] on link "Info" at bounding box center [146, 65] width 38 height 27
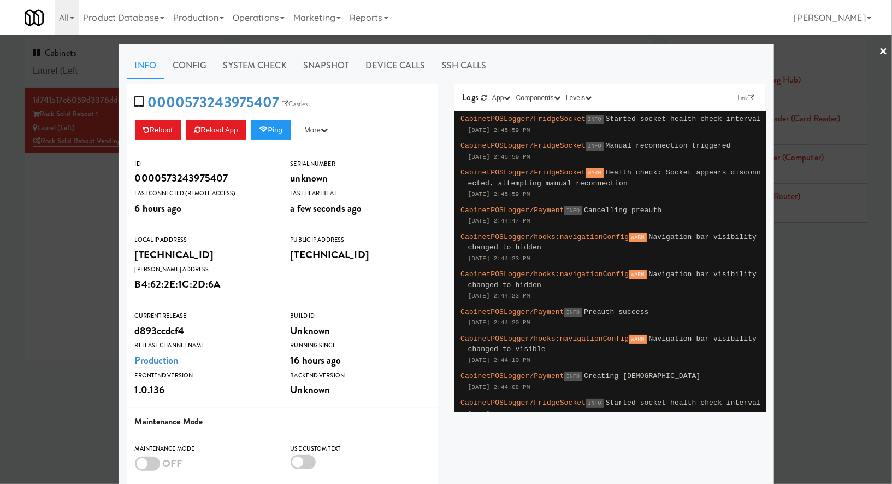
click at [92, 178] on div at bounding box center [446, 242] width 892 height 484
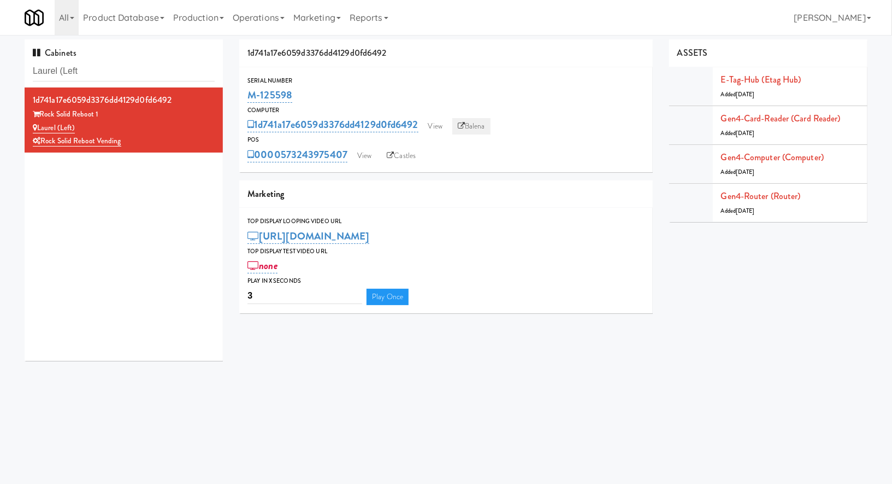
click at [465, 125] on icon at bounding box center [461, 125] width 7 height 7
click at [366, 152] on link "View" at bounding box center [364, 156] width 25 height 16
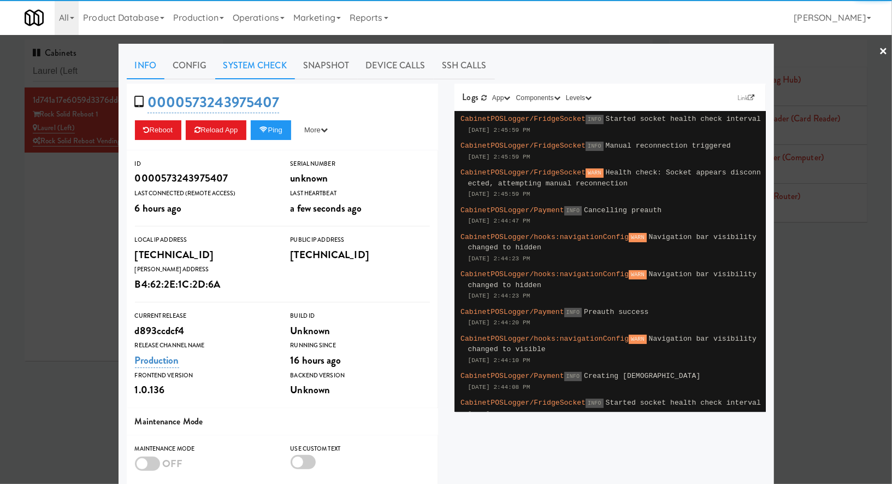
click at [252, 69] on link "System Check" at bounding box center [255, 65] width 80 height 27
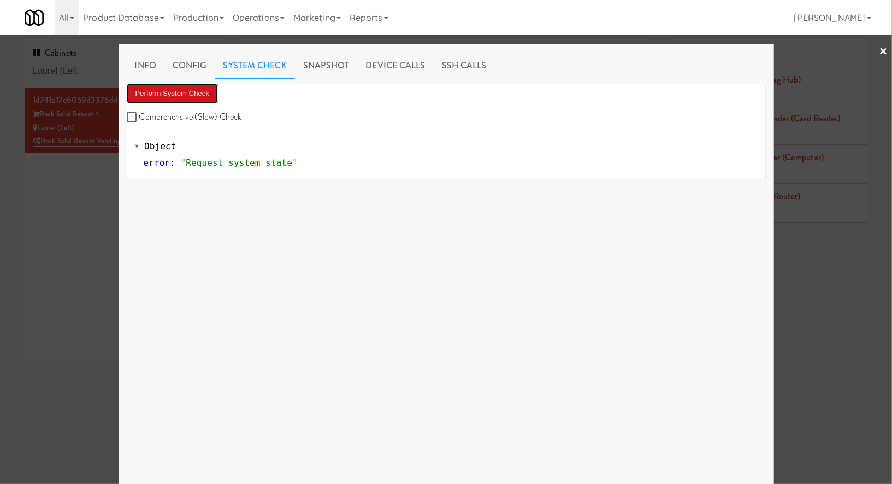
click at [213, 87] on button "Perform System Check" at bounding box center [173, 94] width 92 height 20
click at [196, 99] on button "Perform System Check" at bounding box center [173, 94] width 92 height 20
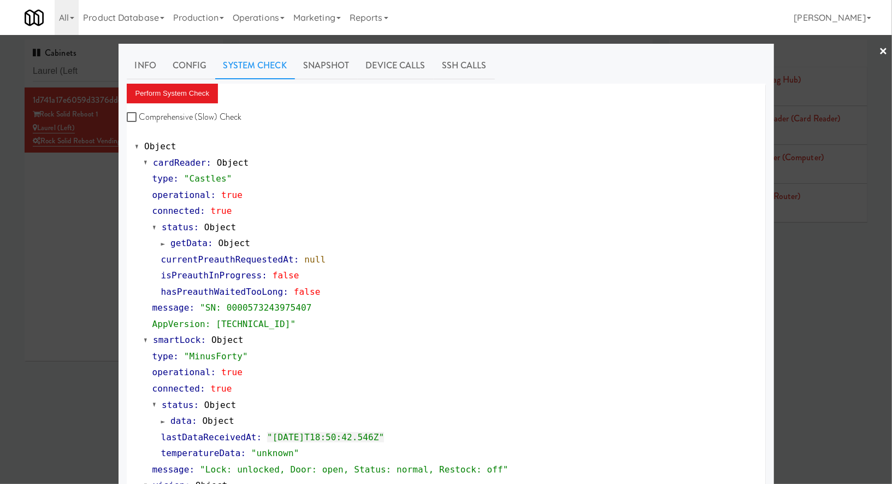
click at [83, 264] on div at bounding box center [446, 242] width 892 height 484
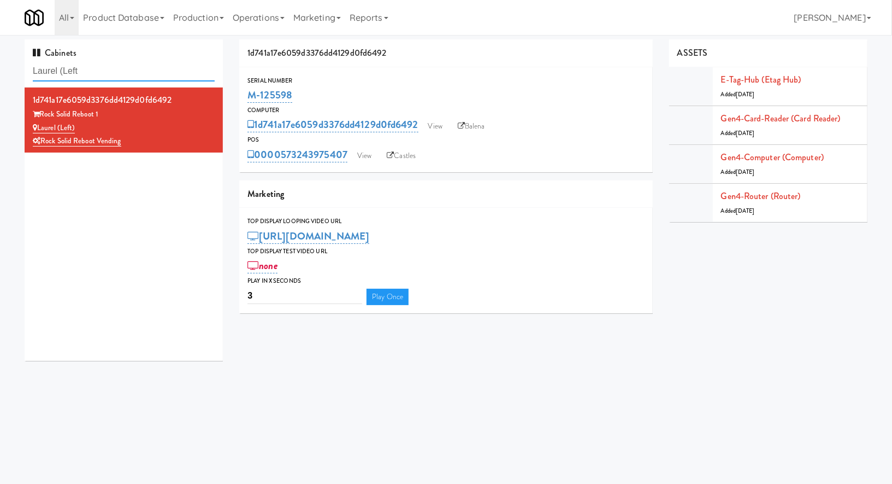
click at [124, 75] on input "Laurel (Left" at bounding box center [124, 71] width 182 height 20
paste input "Gallery 64 - Pantry - Righ"
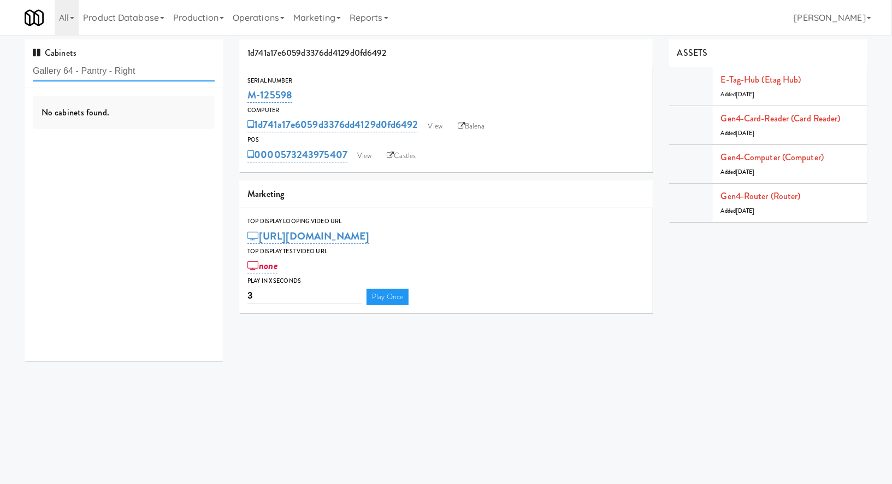
type input "Gallery 64 - Pantry - Right"
click at [172, 129] on div "Gallery 64 - Pantry - Right" at bounding box center [124, 128] width 182 height 14
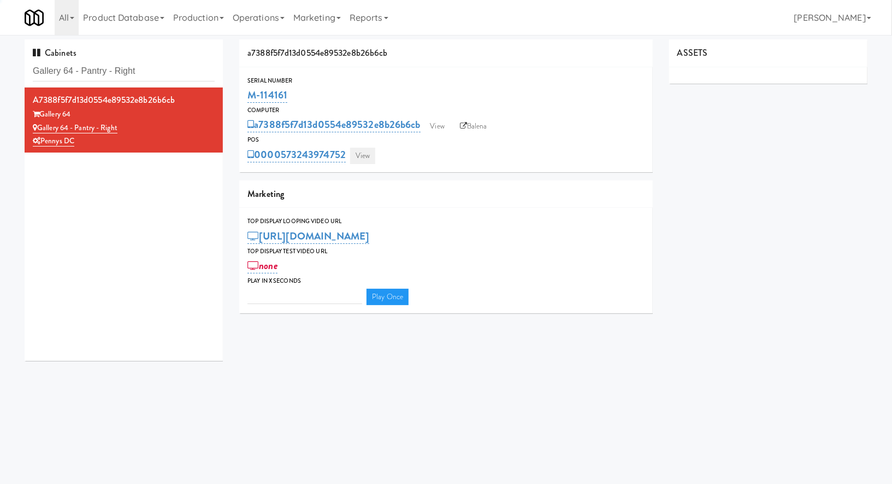
type input "3"
click at [368, 152] on link "View" at bounding box center [362, 156] width 25 height 16
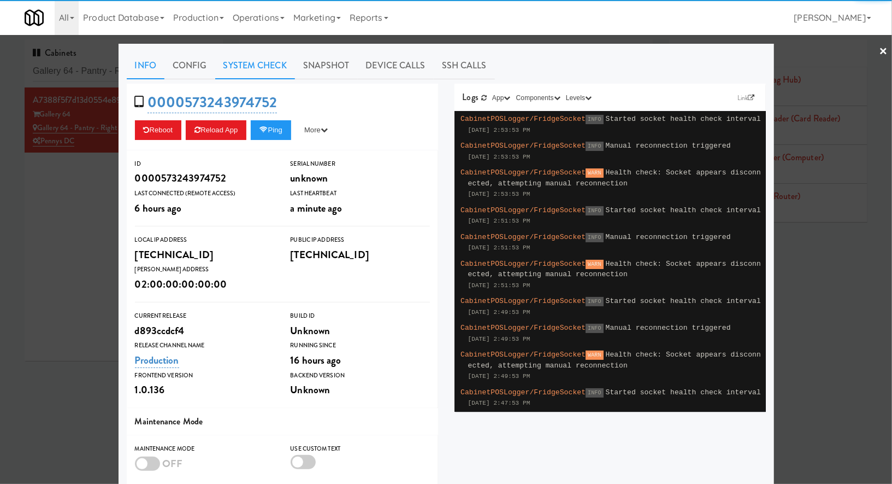
click at [255, 60] on link "System Check" at bounding box center [255, 65] width 80 height 27
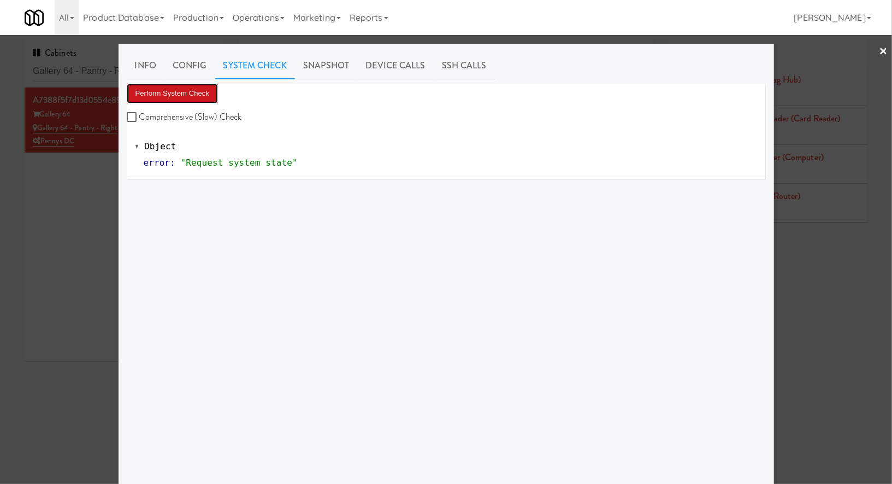
click at [195, 91] on button "Perform System Check" at bounding box center [173, 94] width 92 height 20
click at [174, 83] on div "Info Config System Check Snapshot Device Calls SSH Calls Perform System Check C…" at bounding box center [446, 273] width 639 height 442
click at [174, 93] on button "Perform System Check" at bounding box center [173, 94] width 92 height 20
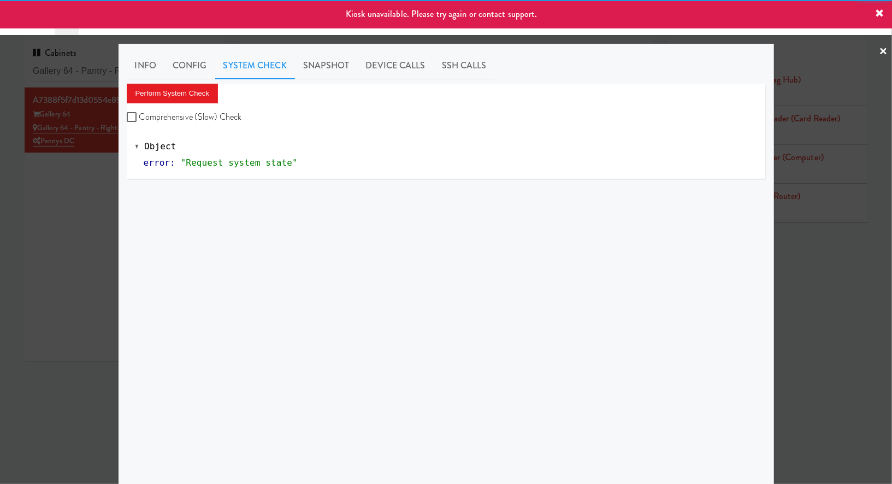
click at [67, 173] on div at bounding box center [446, 242] width 892 height 484
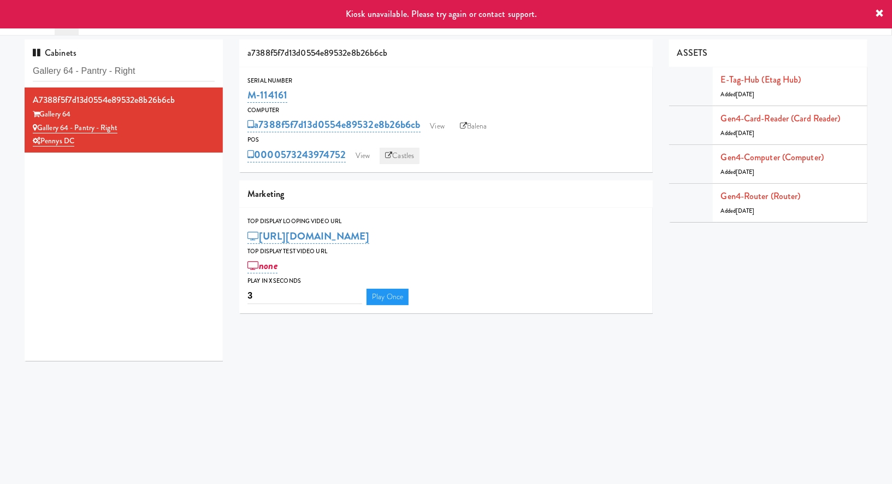
click at [407, 150] on link "Castles" at bounding box center [400, 156] width 40 height 16
click at [482, 126] on link "Balena" at bounding box center [474, 126] width 38 height 16
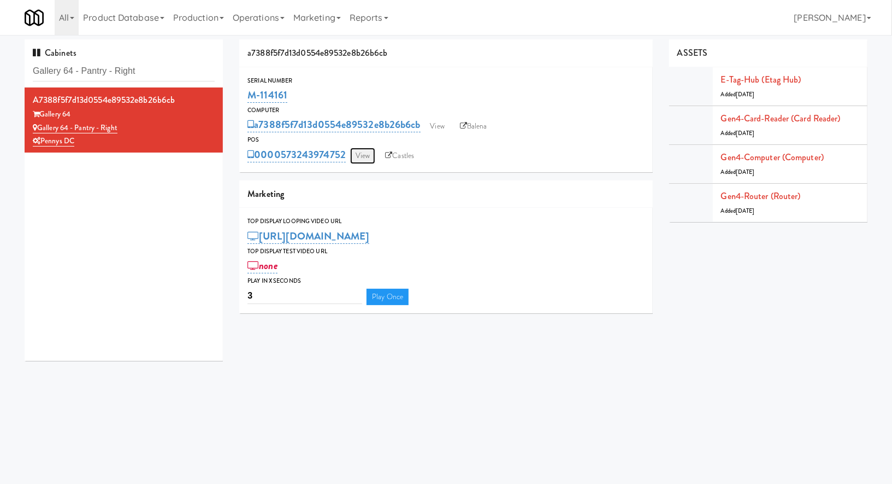
click at [366, 152] on link "View" at bounding box center [362, 156] width 25 height 16
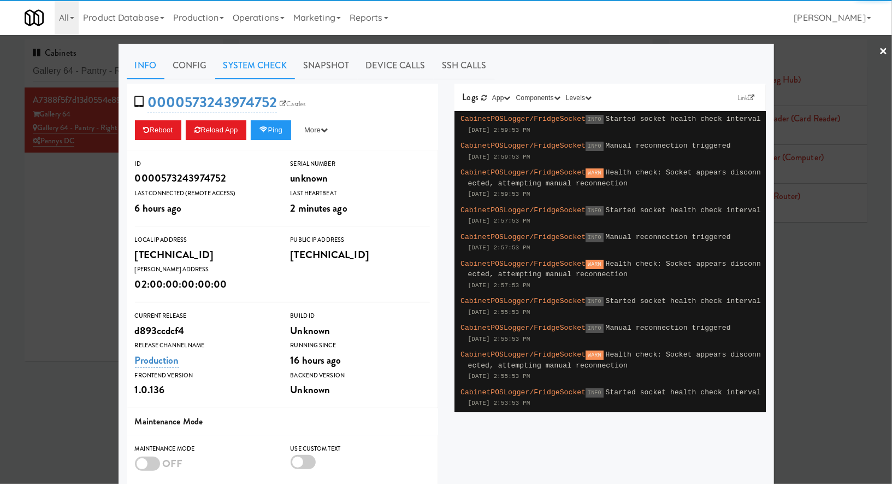
click at [243, 74] on link "System Check" at bounding box center [255, 65] width 80 height 27
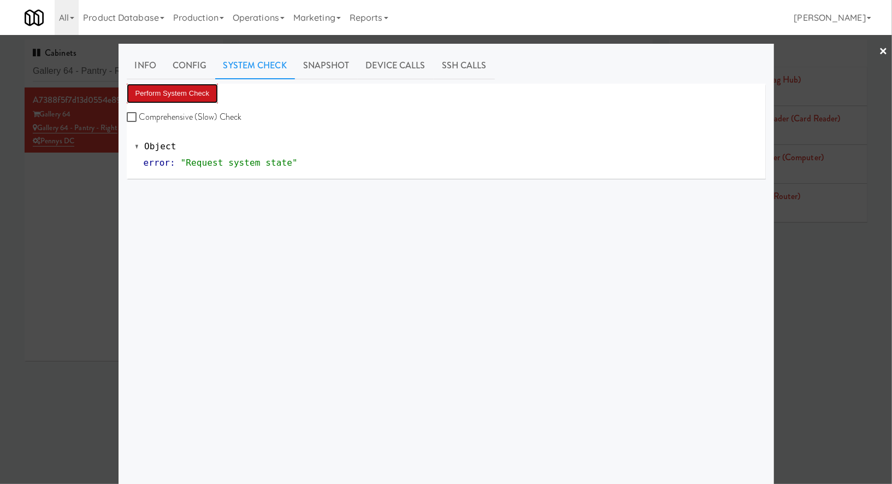
click at [195, 96] on button "Perform System Check" at bounding box center [173, 94] width 92 height 20
click at [103, 192] on div at bounding box center [446, 242] width 892 height 484
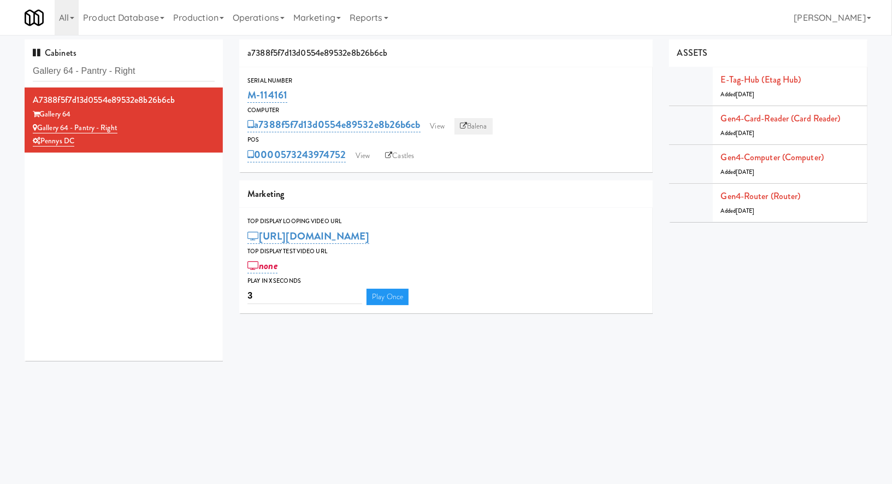
click at [475, 127] on link "Balena" at bounding box center [474, 126] width 38 height 16
click at [366, 155] on link "View" at bounding box center [362, 156] width 25 height 16
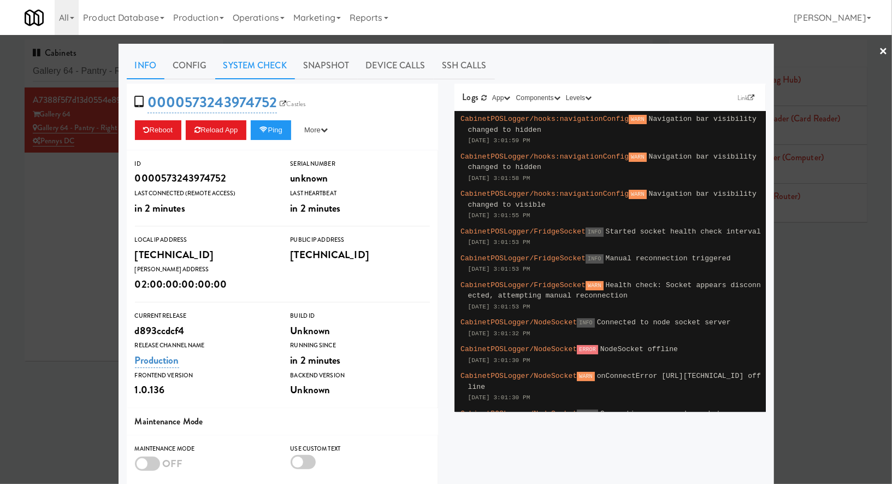
click at [238, 70] on link "System Check" at bounding box center [255, 65] width 80 height 27
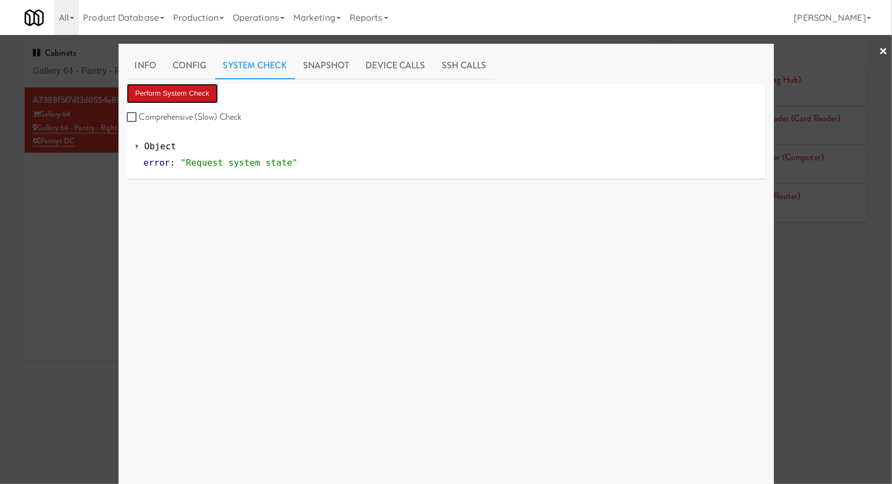
click at [197, 85] on button "Perform System Check" at bounding box center [173, 94] width 92 height 20
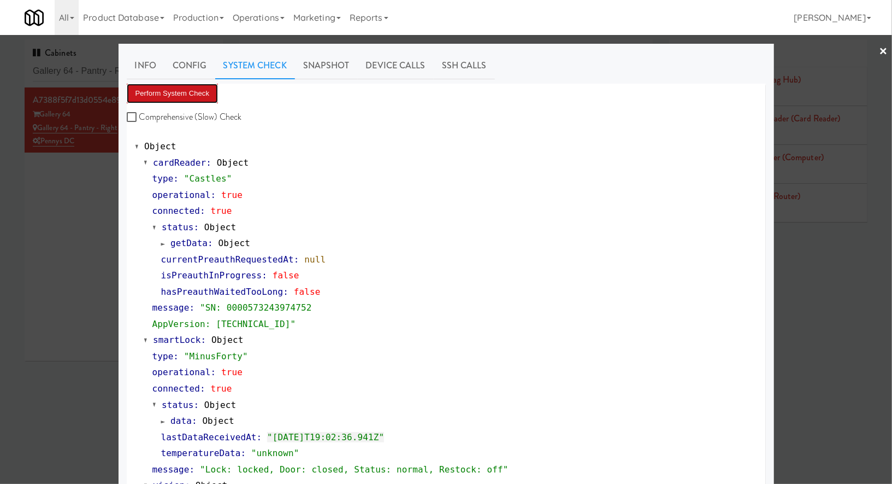
click at [195, 93] on button "Perform System Check" at bounding box center [173, 94] width 92 height 20
click at [90, 66] on div at bounding box center [446, 242] width 892 height 484
click at [90, 66] on input "Gallery 64 - Pantry - Right" at bounding box center [124, 71] width 182 height 20
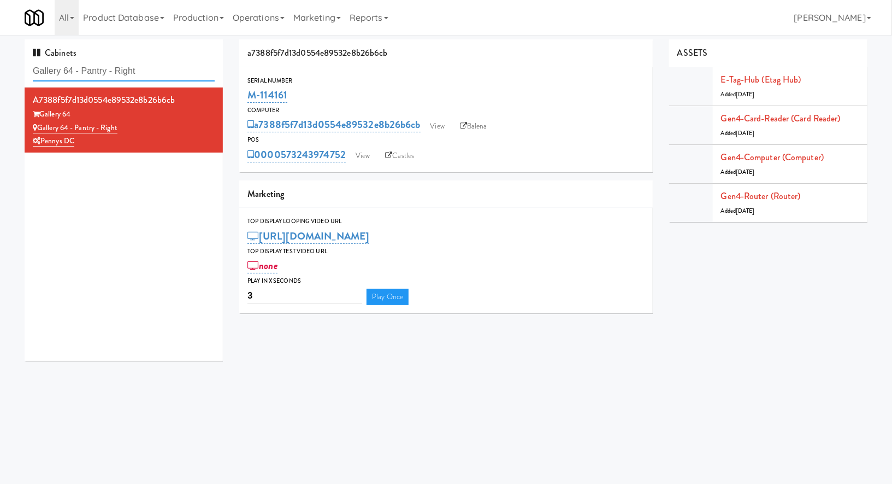
click at [90, 66] on input "Gallery 64 - Pantry - Right" at bounding box center [124, 71] width 182 height 20
paste input "Metro Wall - Combo cooler"
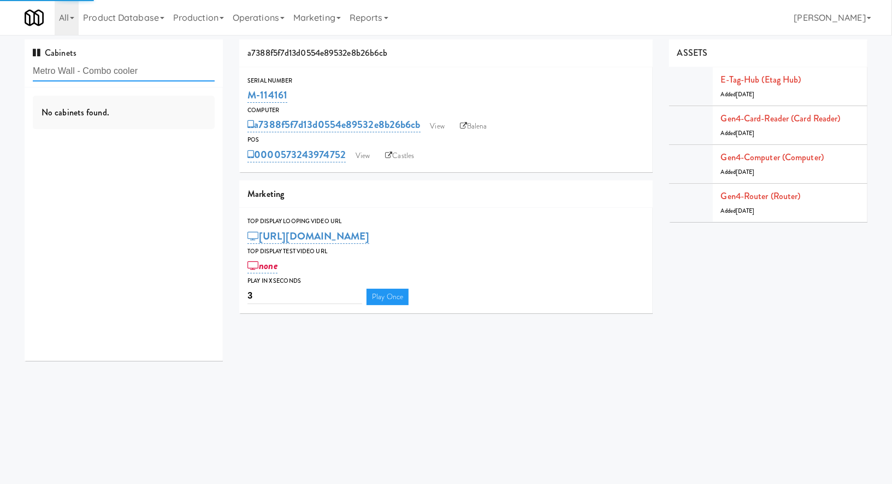
type input "Metro Wall - Combo cooler"
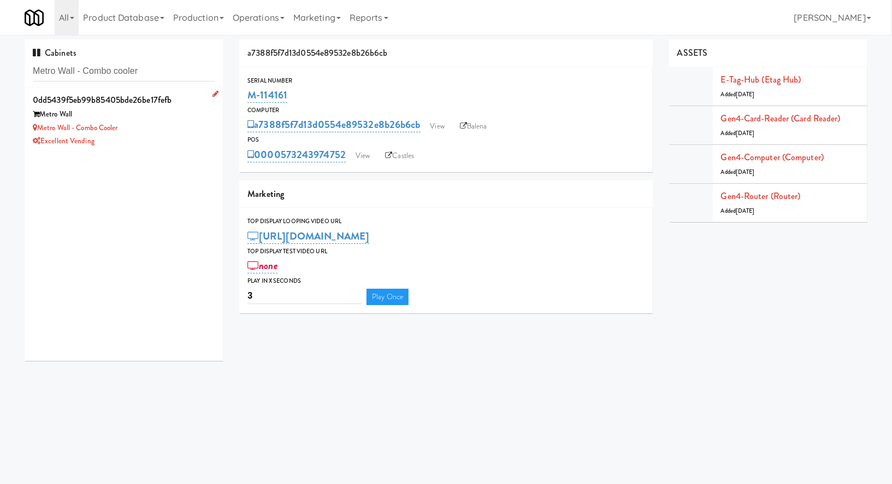
click at [159, 128] on div "Metro Wall - Combo cooler" at bounding box center [124, 128] width 182 height 14
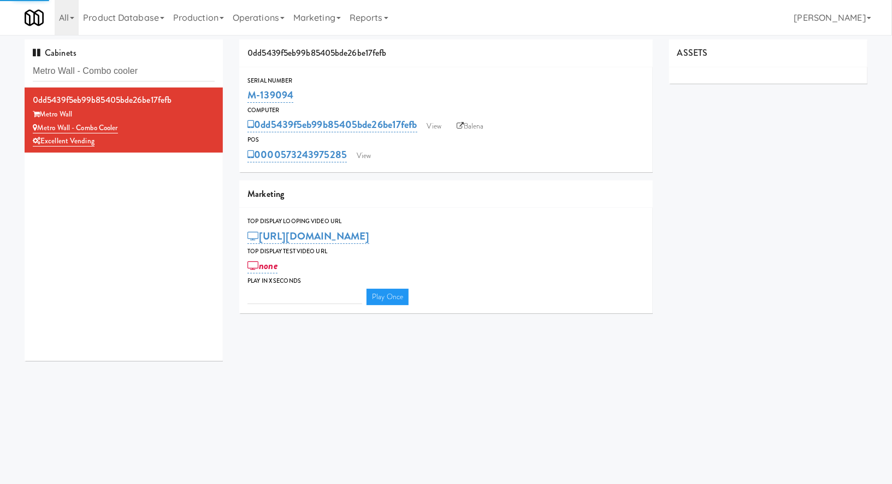
type input "3"
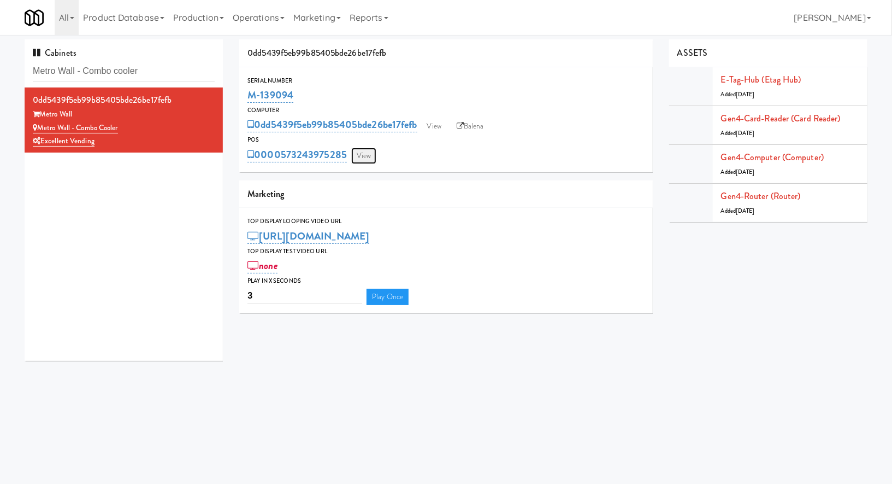
click at [367, 160] on link "View" at bounding box center [363, 156] width 25 height 16
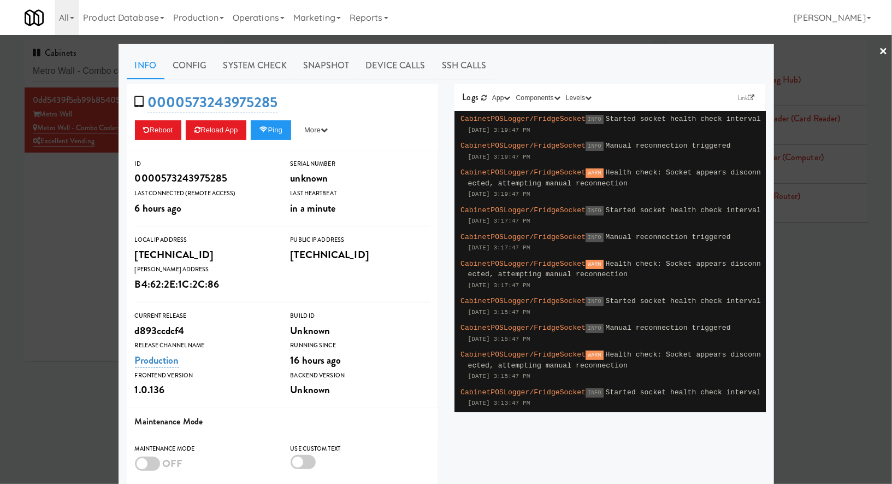
click at [83, 208] on div at bounding box center [446, 242] width 892 height 484
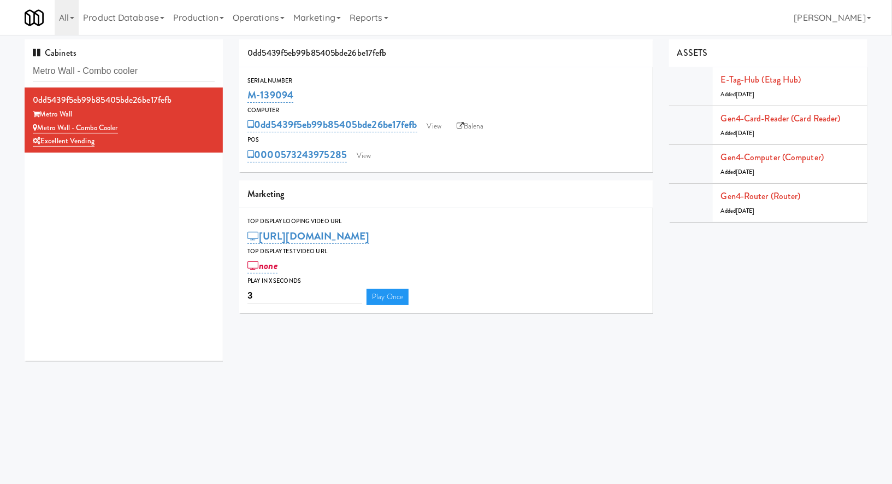
click at [363, 146] on div "0000573243975285 View" at bounding box center [446, 154] width 397 height 19
click at [366, 155] on link "View" at bounding box center [363, 156] width 25 height 16
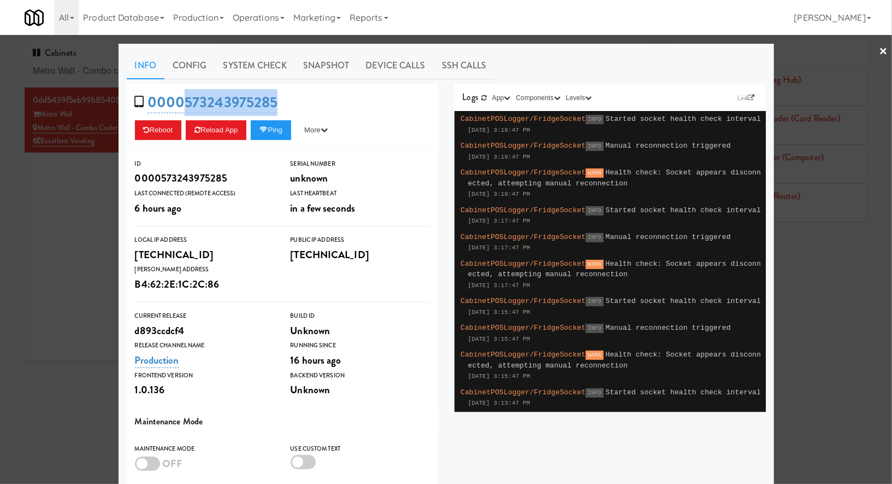
drag, startPoint x: 303, startPoint y: 91, endPoint x: 184, endPoint y: 90, distance: 118.6
click at [184, 90] on div "0000573243975285 Reboot Reload App Ping More Ping Server Restart Server Force R…" at bounding box center [283, 117] width 312 height 67
copy link "573243975285"
click at [197, 131] on icon at bounding box center [198, 129] width 6 height 7
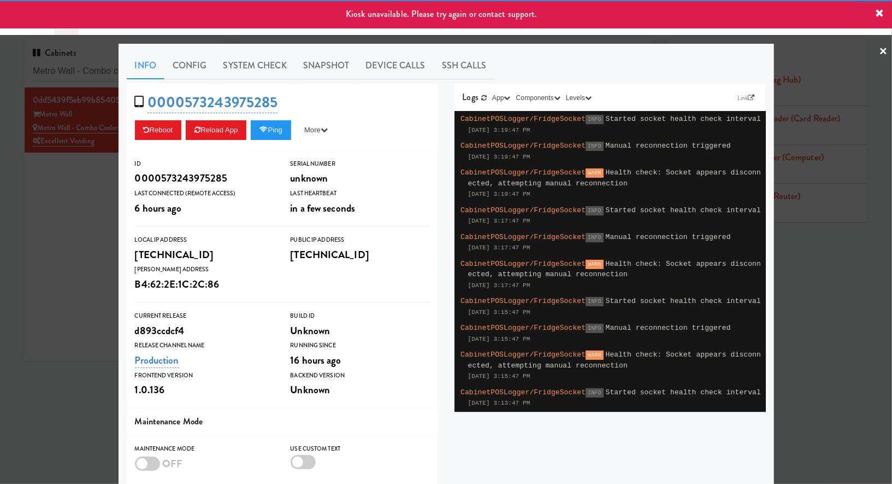
click at [103, 207] on div at bounding box center [446, 242] width 892 height 484
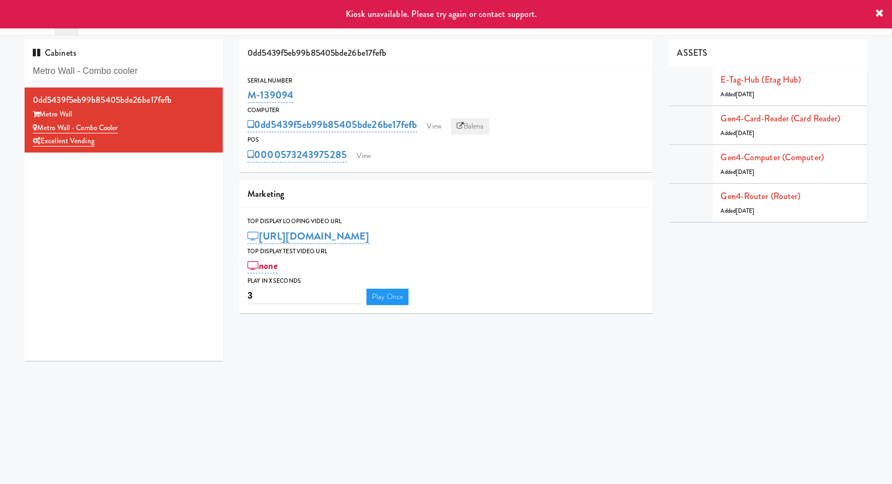
click at [464, 125] on icon at bounding box center [460, 125] width 7 height 7
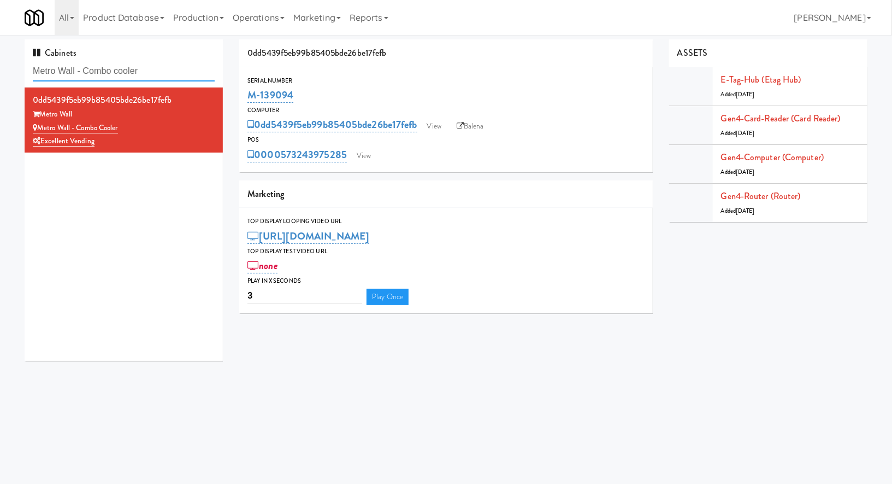
click at [117, 69] on input "Metro Wall - Combo cooler" at bounding box center [124, 71] width 182 height 20
click at [103, 66] on input "Metro Wall - Combo cooler" at bounding box center [124, 71] width 182 height 20
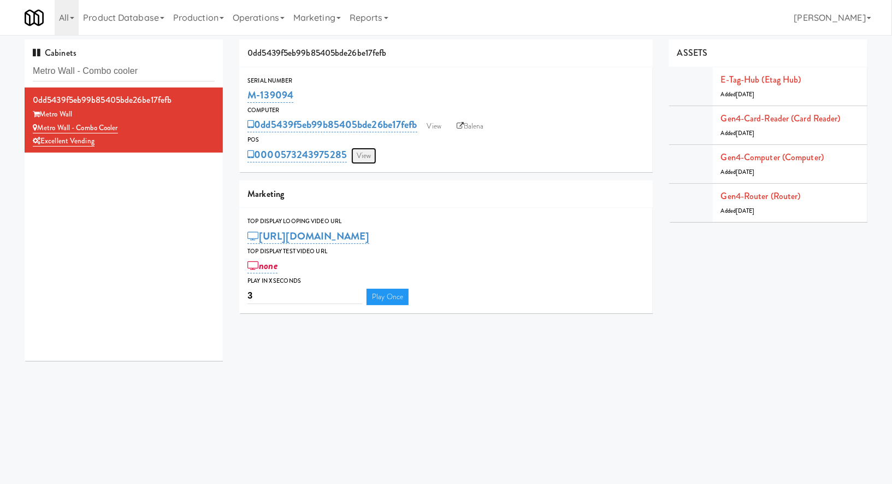
click at [364, 157] on link "View" at bounding box center [363, 156] width 25 height 16
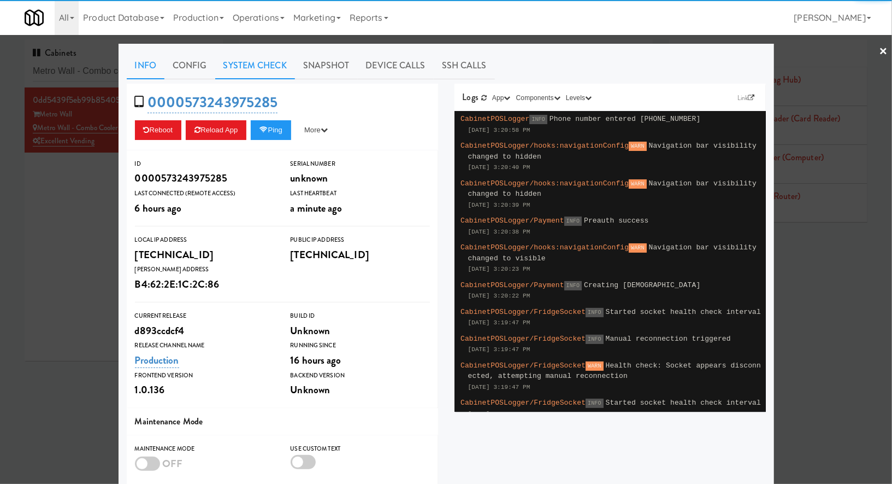
click at [254, 62] on link "System Check" at bounding box center [255, 65] width 80 height 27
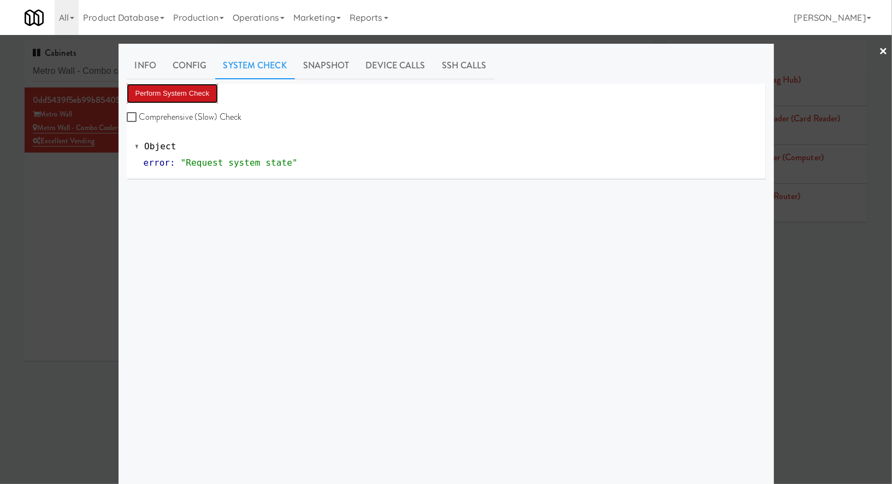
click at [216, 84] on button "Perform System Check" at bounding box center [173, 94] width 92 height 20
click at [187, 92] on button "Perform System Check" at bounding box center [173, 94] width 92 height 20
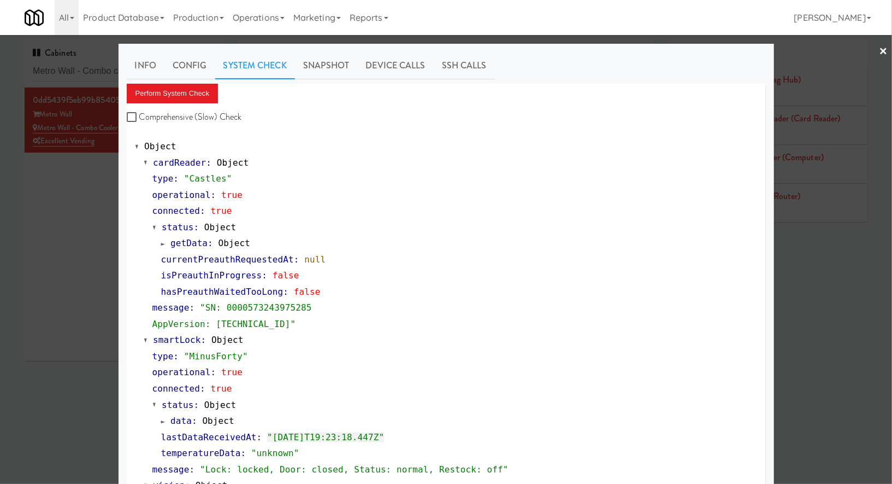
click at [84, 64] on div at bounding box center [446, 242] width 892 height 484
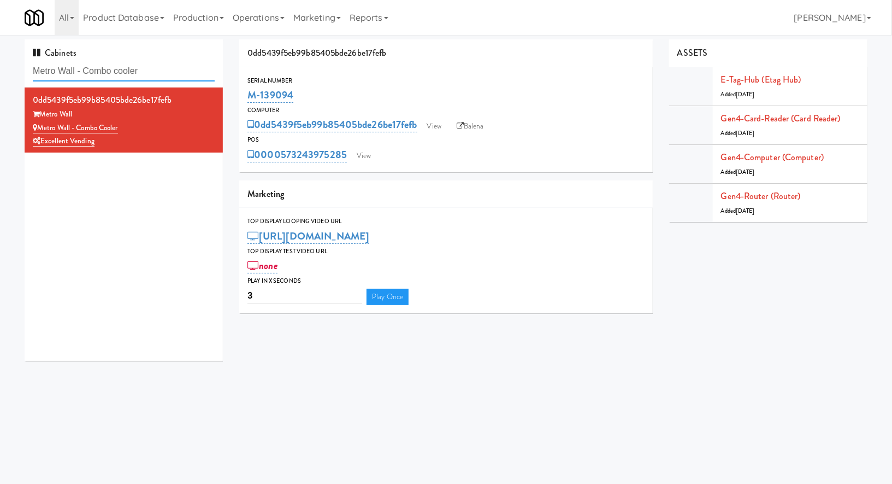
click at [84, 64] on input "Metro Wall - Combo cooler" at bounding box center [124, 71] width 182 height 20
paste input "Glasshouse Pittsbu"
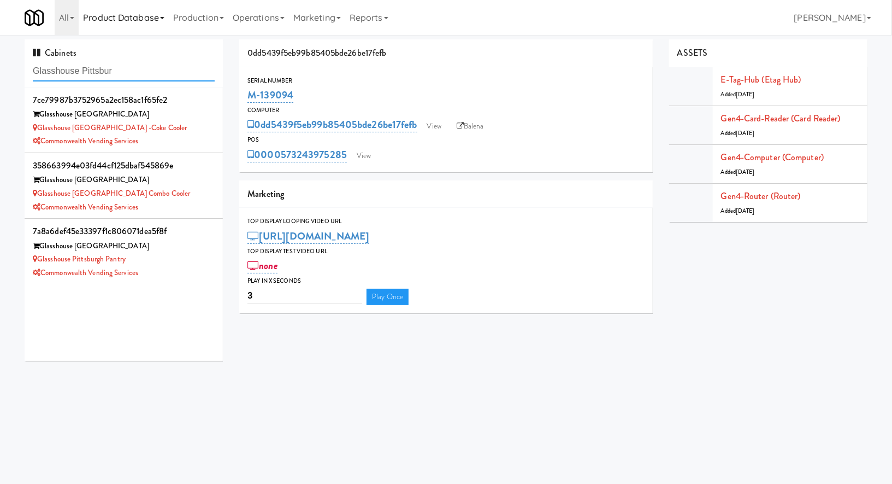
type input "Glasshouse Pittsbur"
click at [180, 197] on div "Glasshouse [GEOGRAPHIC_DATA] Combo Cooler" at bounding box center [124, 194] width 182 height 14
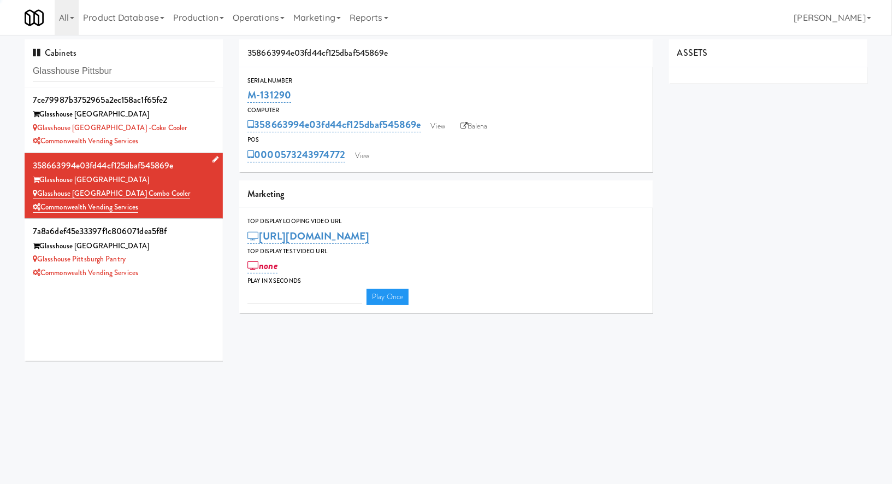
type input "3"
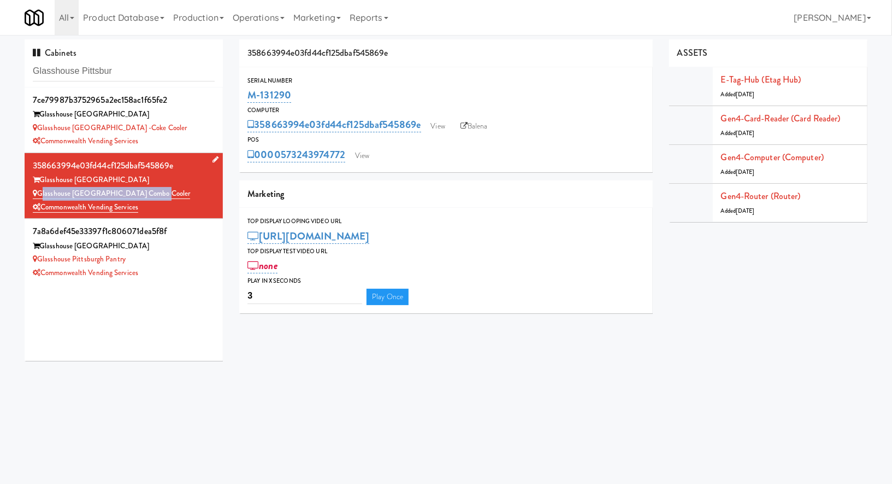
drag, startPoint x: 160, startPoint y: 190, endPoint x: 39, endPoint y: 194, distance: 121.4
click at [39, 194] on div "Glasshouse [GEOGRAPHIC_DATA] Combo Cooler" at bounding box center [124, 194] width 182 height 14
click at [87, 67] on input "Glasshouse Pittsbur" at bounding box center [124, 71] width 182 height 20
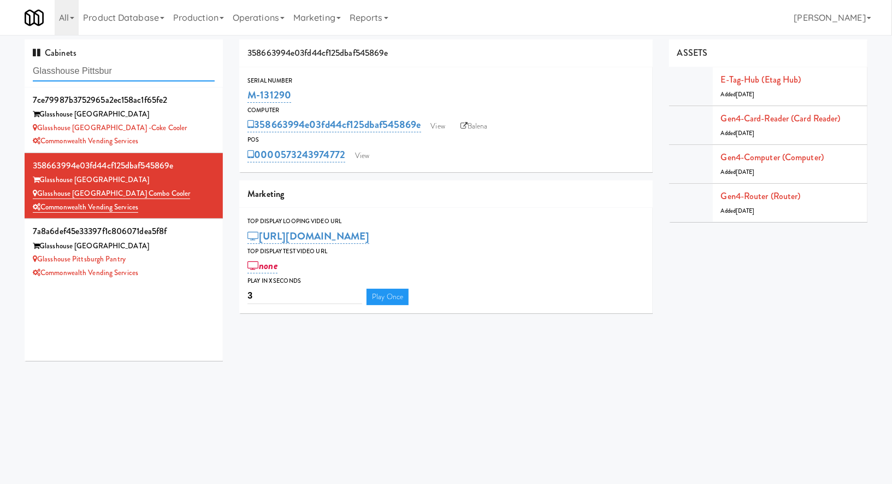
paste input "gh Combo Cooler"
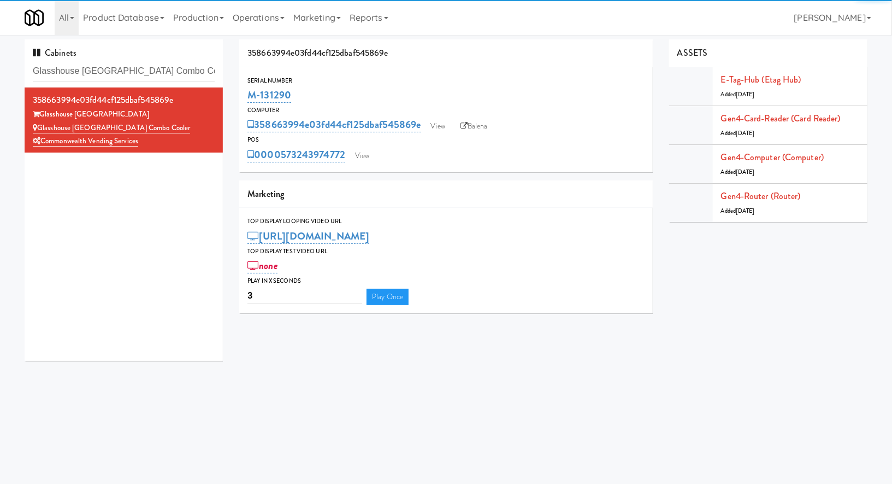
click at [184, 120] on div "Glasshouse Pittsburgh" at bounding box center [124, 115] width 182 height 14
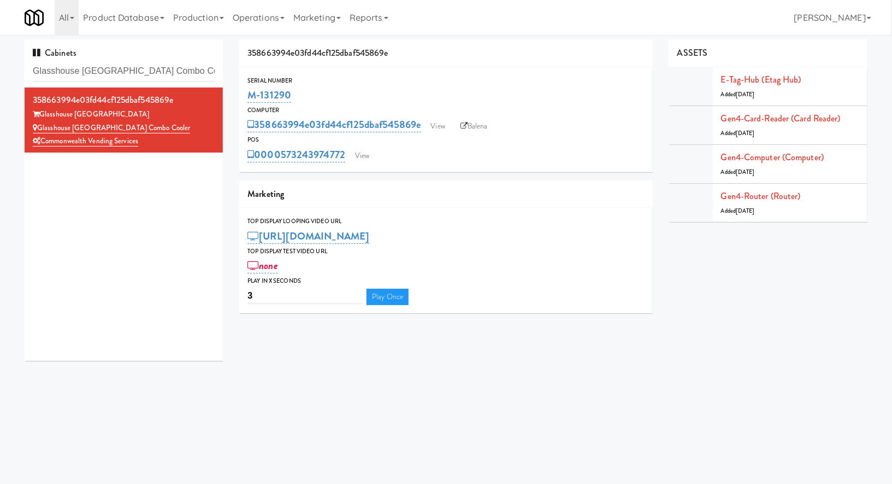
click at [355, 163] on div "Serial Number M-131290 Computer 358663994e03fd44cf125dbaf545869e View Balena PO…" at bounding box center [446, 119] width 414 height 105
click at [366, 151] on link "View" at bounding box center [362, 156] width 25 height 16
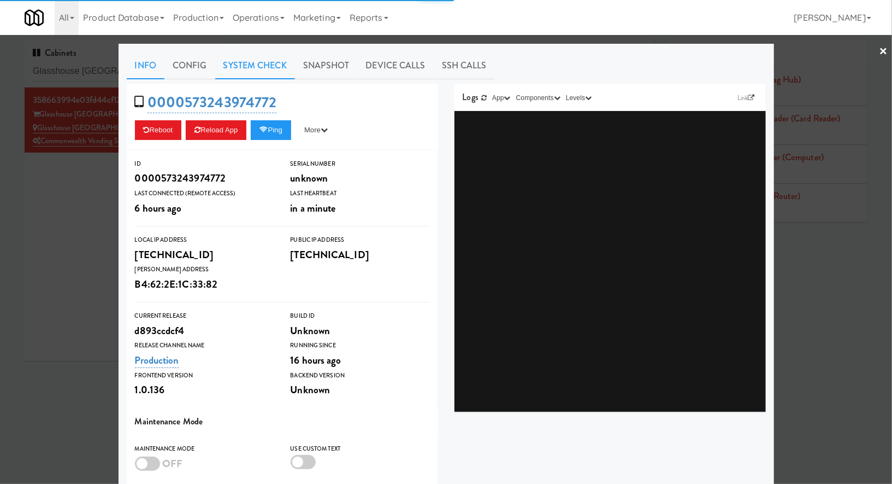
click at [262, 68] on link "System Check" at bounding box center [255, 65] width 80 height 27
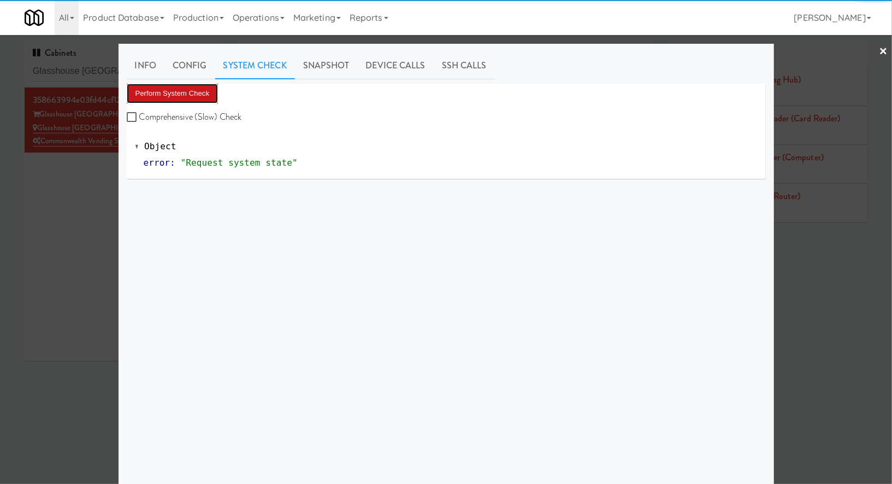
click at [203, 92] on button "Perform System Check" at bounding box center [173, 94] width 92 height 20
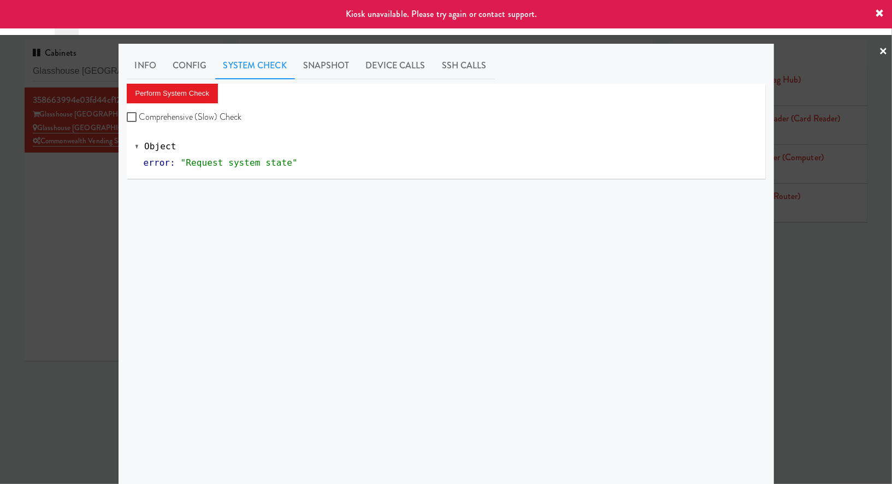
click at [96, 184] on div at bounding box center [446, 242] width 892 height 484
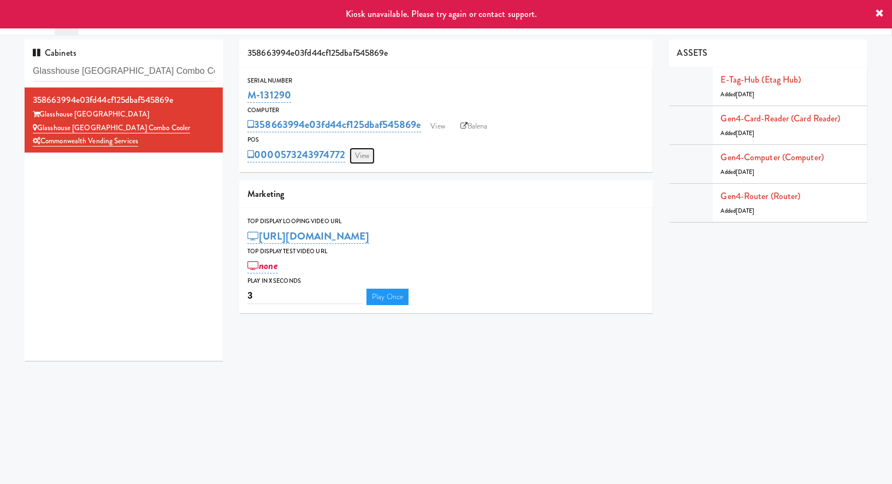
click at [356, 162] on link "View" at bounding box center [362, 156] width 25 height 16
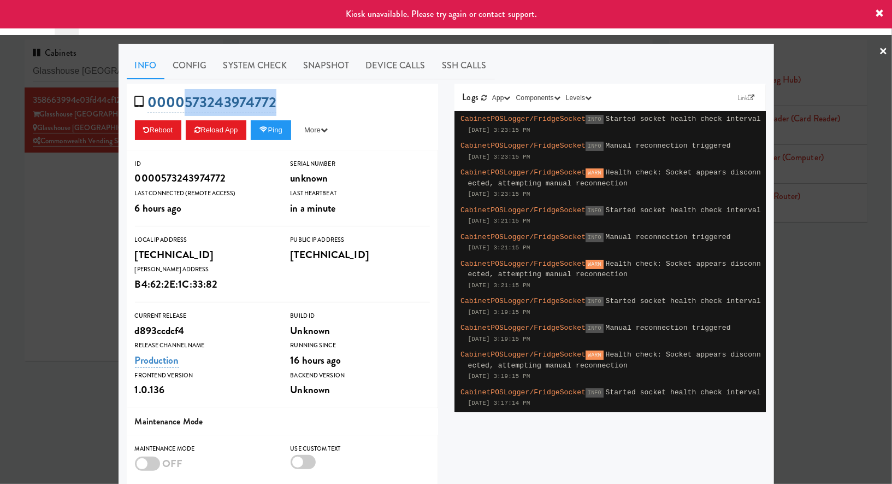
drag, startPoint x: 304, startPoint y: 101, endPoint x: 186, endPoint y: 111, distance: 117.9
click at [186, 111] on div "0000573243974772 Reboot Reload App Ping More Ping Server Restart Server Force R…" at bounding box center [283, 117] width 312 height 67
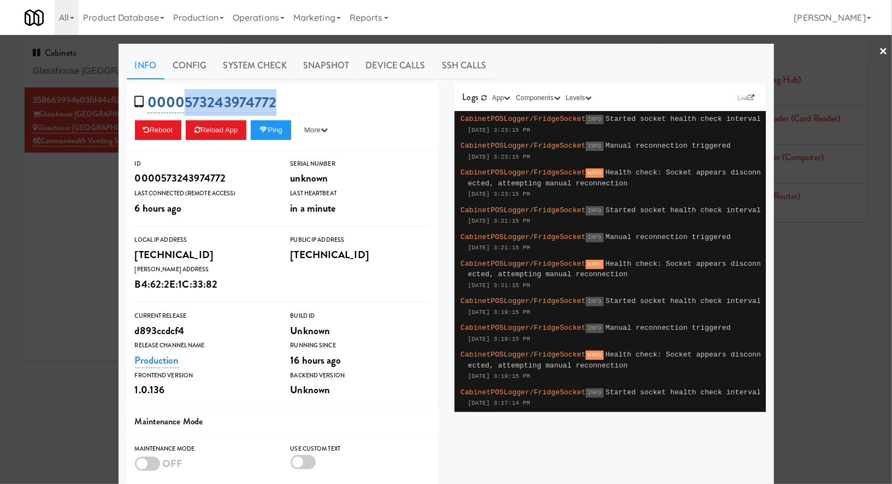
copy link "573243974772"
click at [85, 175] on div at bounding box center [446, 242] width 892 height 484
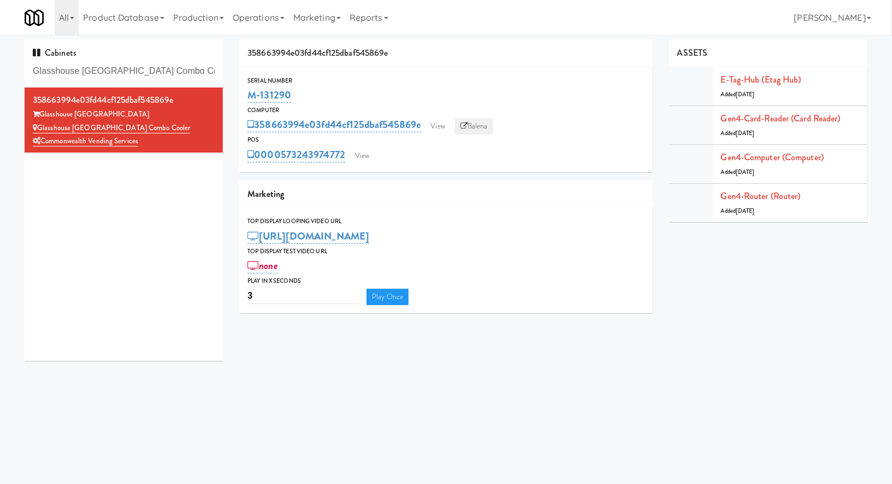
click at [472, 124] on link "Balena" at bounding box center [474, 126] width 38 height 16
click at [355, 163] on link "View" at bounding box center [362, 156] width 25 height 16
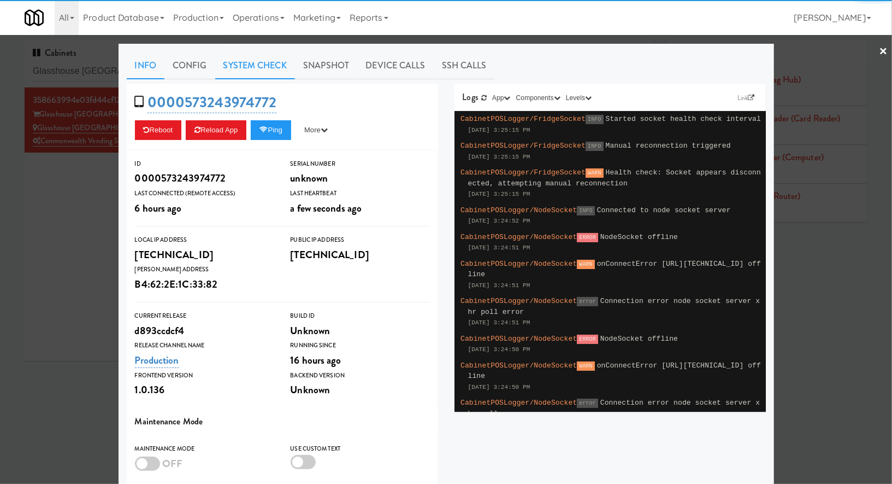
click at [249, 67] on link "System Check" at bounding box center [255, 65] width 80 height 27
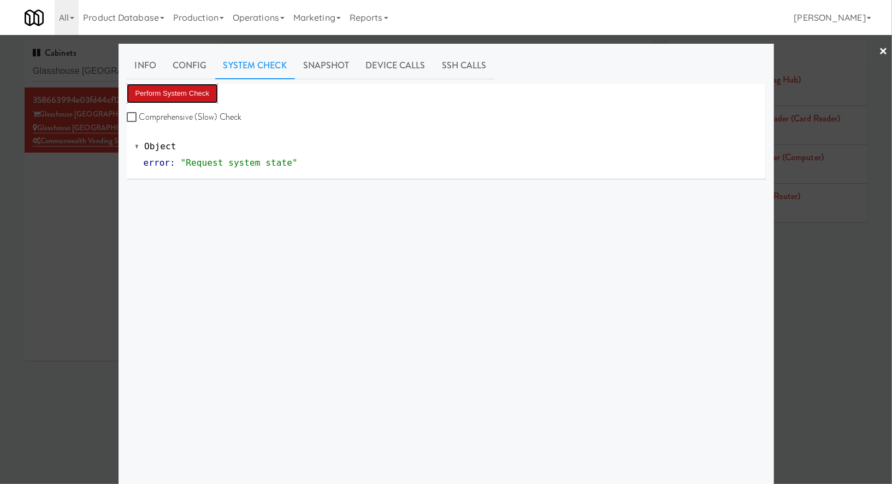
click at [204, 90] on button "Perform System Check" at bounding box center [173, 94] width 92 height 20
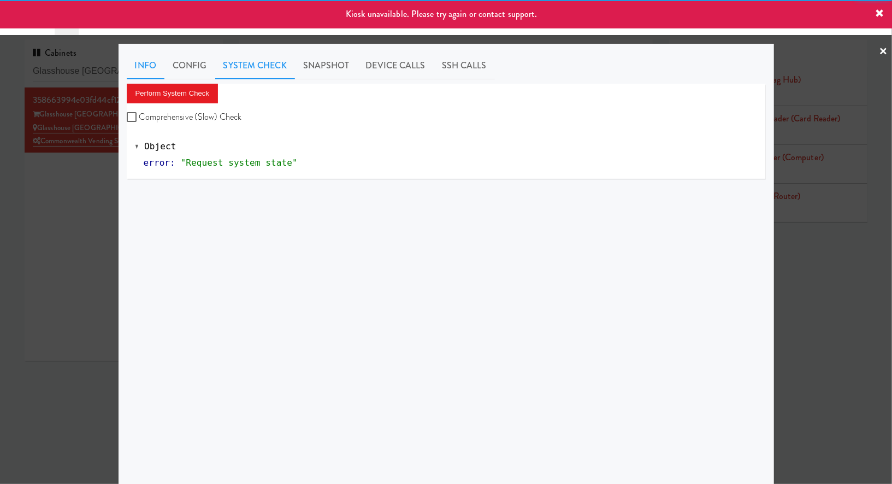
click at [148, 63] on link "Info" at bounding box center [146, 65] width 38 height 27
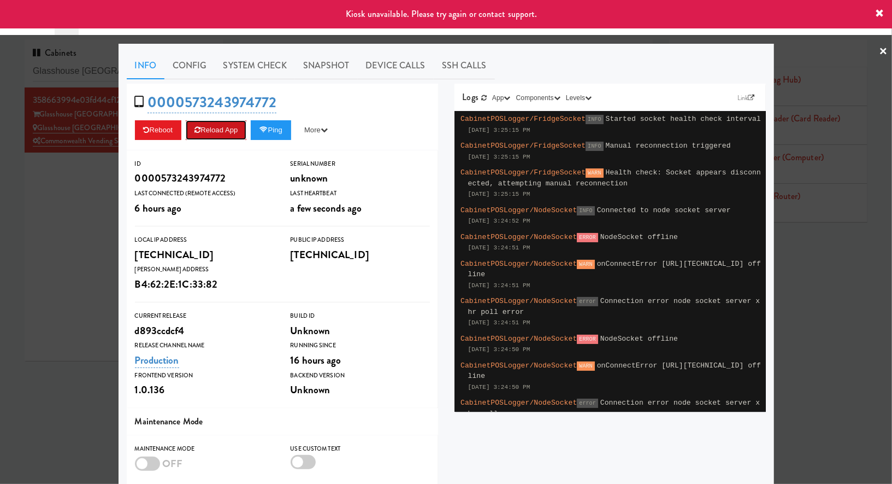
click at [236, 125] on button "Reload App" at bounding box center [216, 130] width 61 height 20
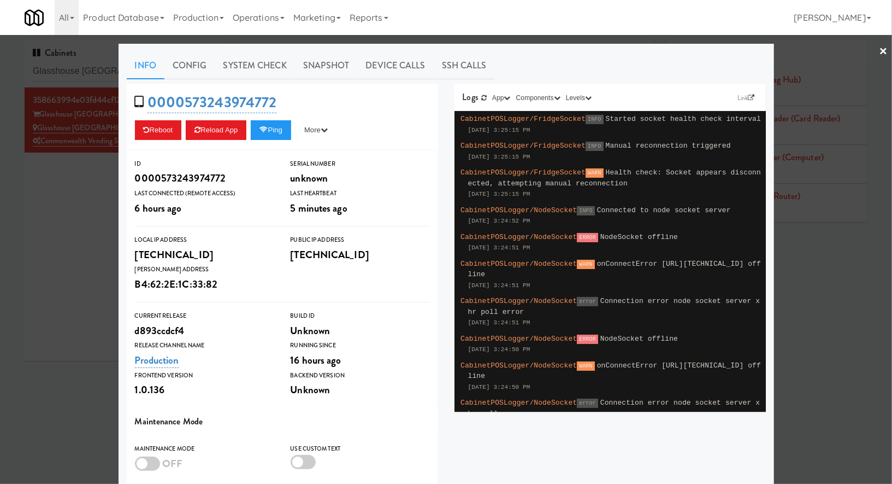
click at [93, 64] on div at bounding box center [446, 242] width 892 height 484
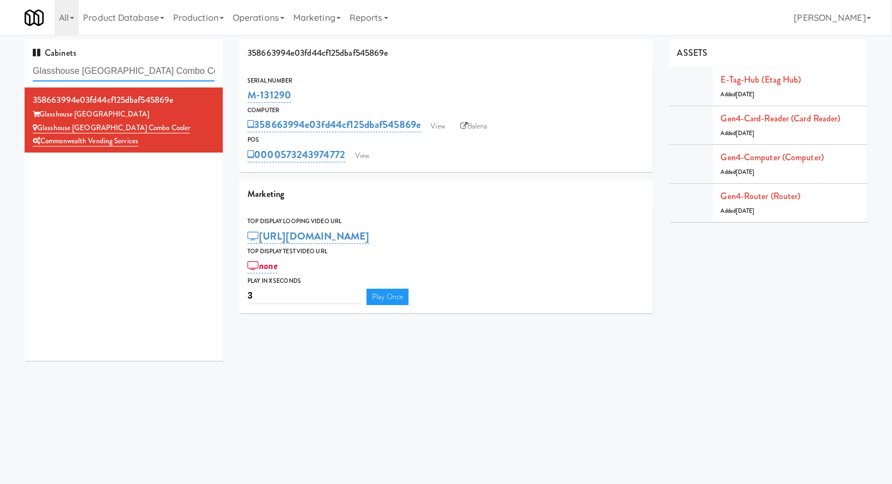
click at [93, 64] on input "Glasshouse [GEOGRAPHIC_DATA] Combo Cooler" at bounding box center [124, 71] width 182 height 20
click at [121, 72] on input "Glasshouse [GEOGRAPHIC_DATA] Combo Cooler" at bounding box center [124, 71] width 182 height 20
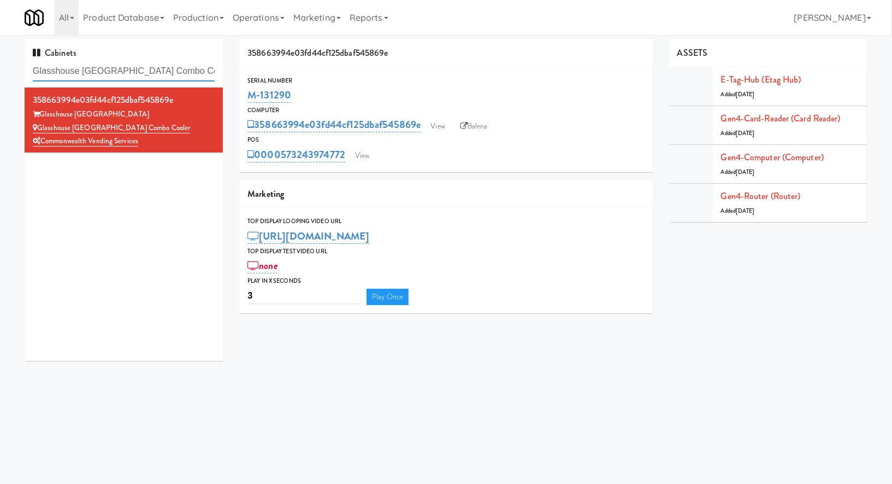
paste input "Market House"
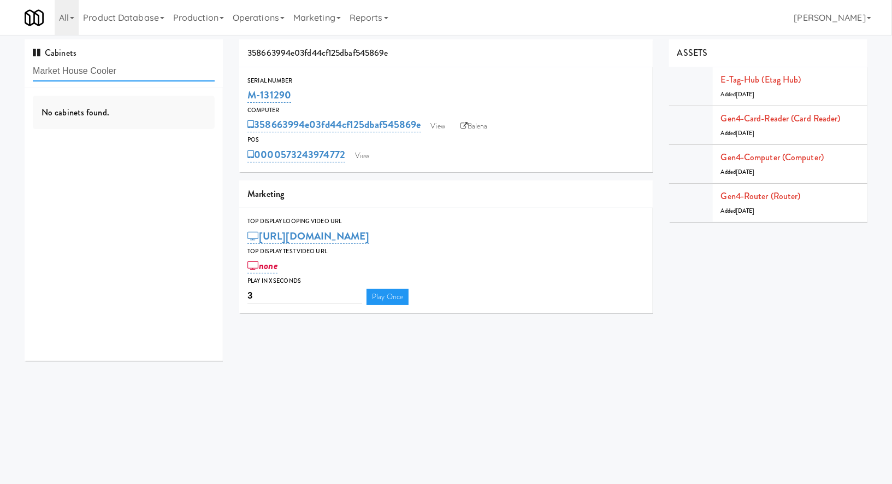
click at [108, 70] on input "Market House Cooler" at bounding box center [124, 71] width 182 height 20
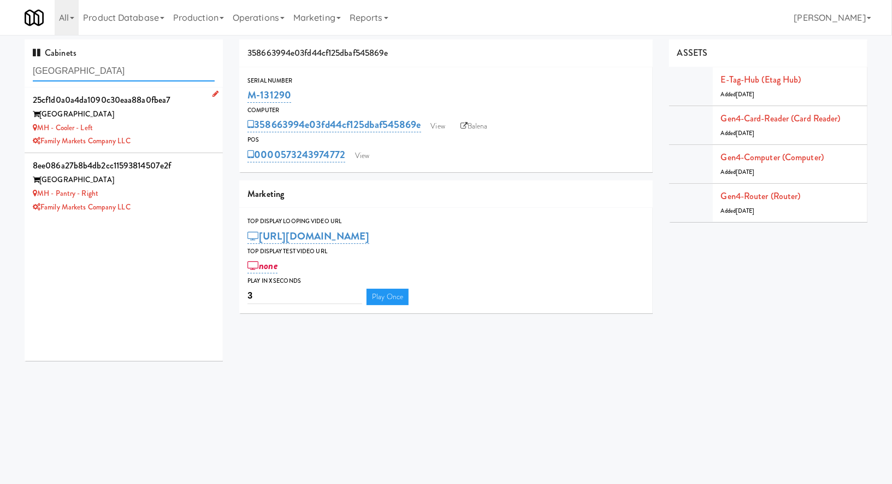
type input "Market House"
click at [159, 135] on div "Family Markets Company LLC" at bounding box center [124, 141] width 182 height 14
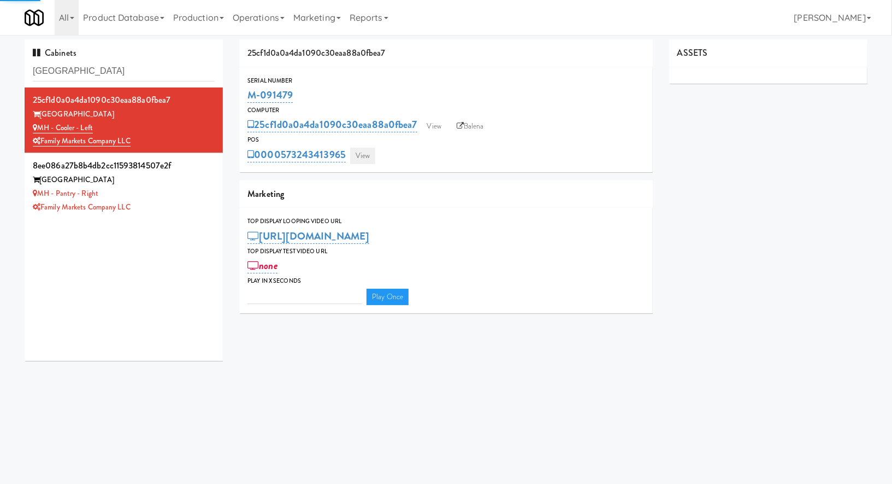
type input "3"
click at [360, 161] on link "View" at bounding box center [362, 156] width 25 height 16
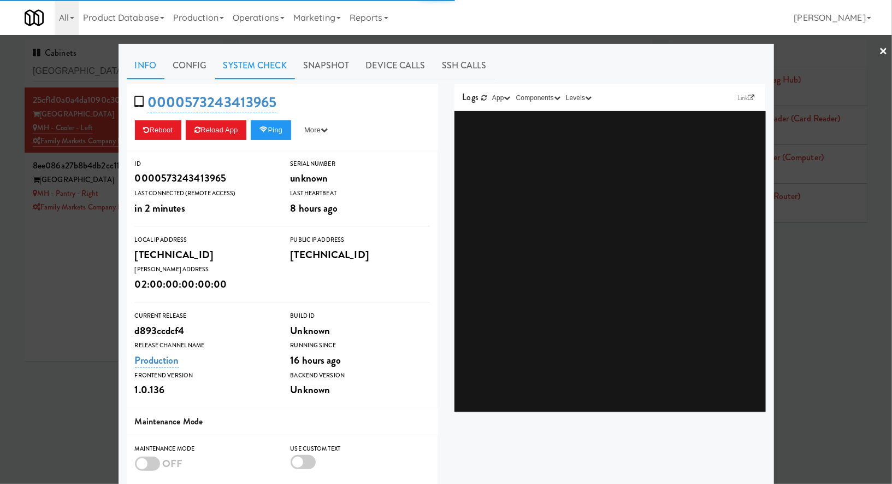
click at [273, 71] on link "System Check" at bounding box center [255, 65] width 80 height 27
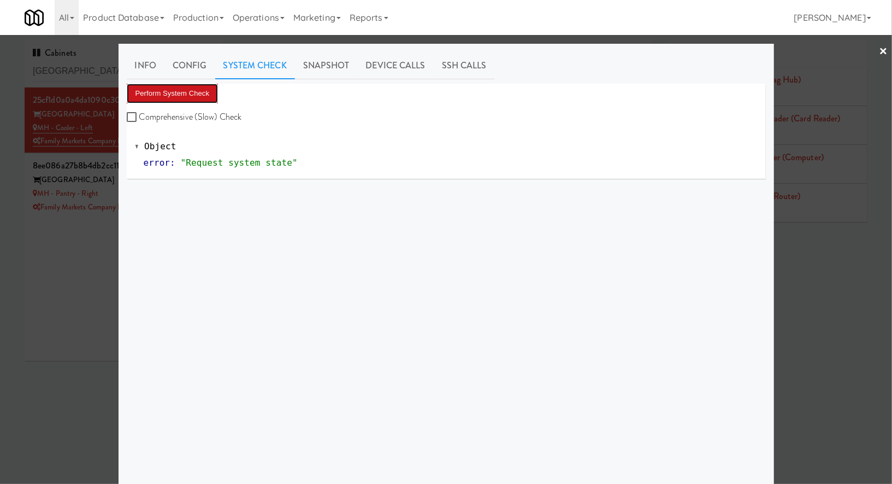
click at [198, 92] on button "Perform System Check" at bounding box center [173, 94] width 92 height 20
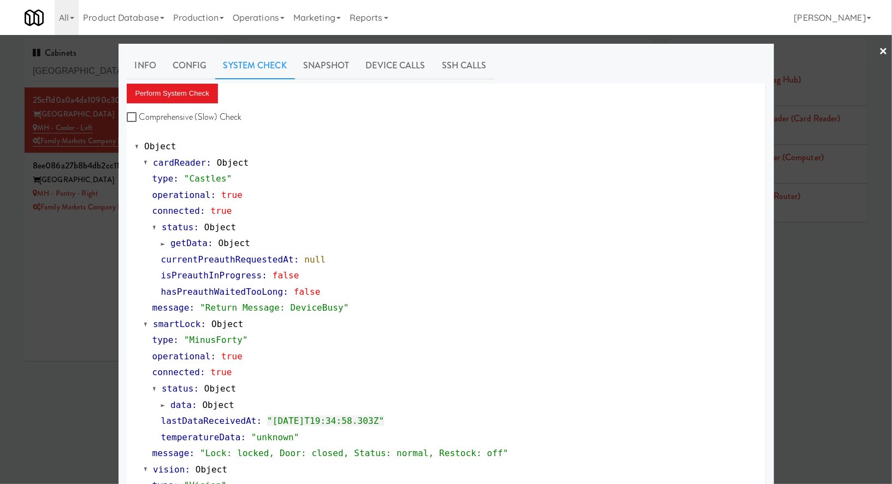
click at [105, 289] on div at bounding box center [446, 242] width 892 height 484
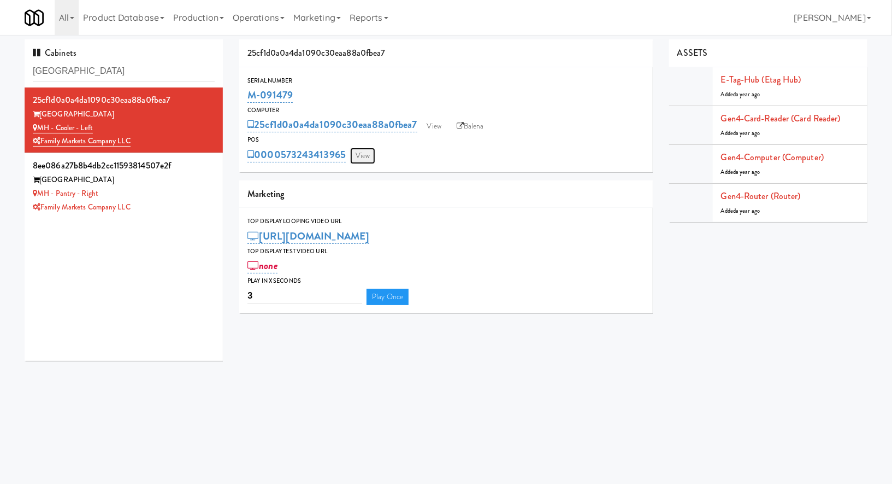
click at [372, 159] on link "View" at bounding box center [362, 156] width 25 height 16
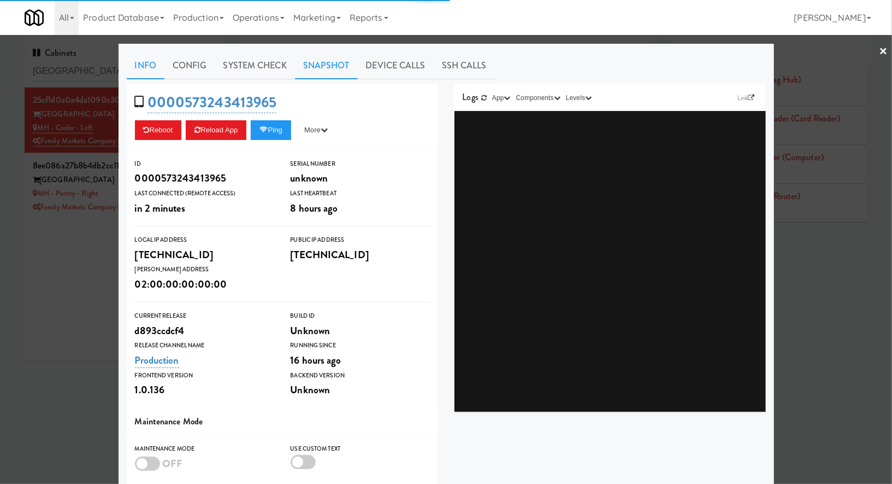
click at [322, 68] on link "Snapshot" at bounding box center [326, 65] width 63 height 27
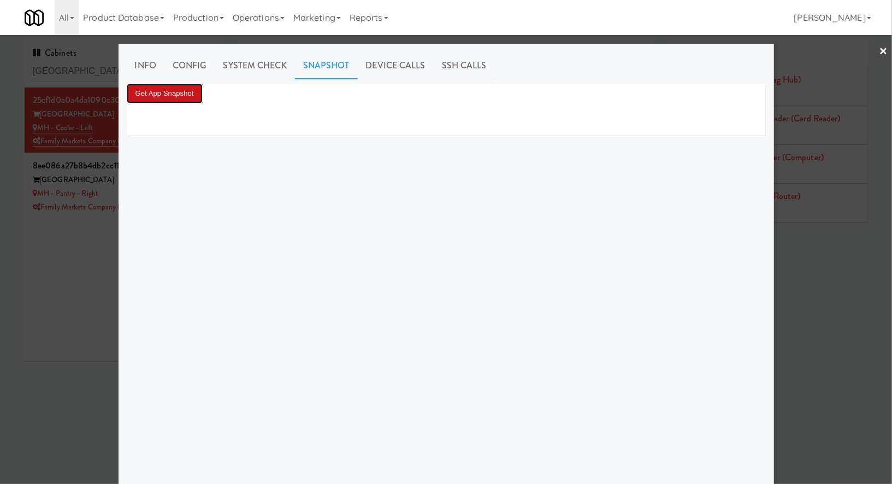
click at [201, 92] on button "Get App Snapshot" at bounding box center [165, 94] width 76 height 20
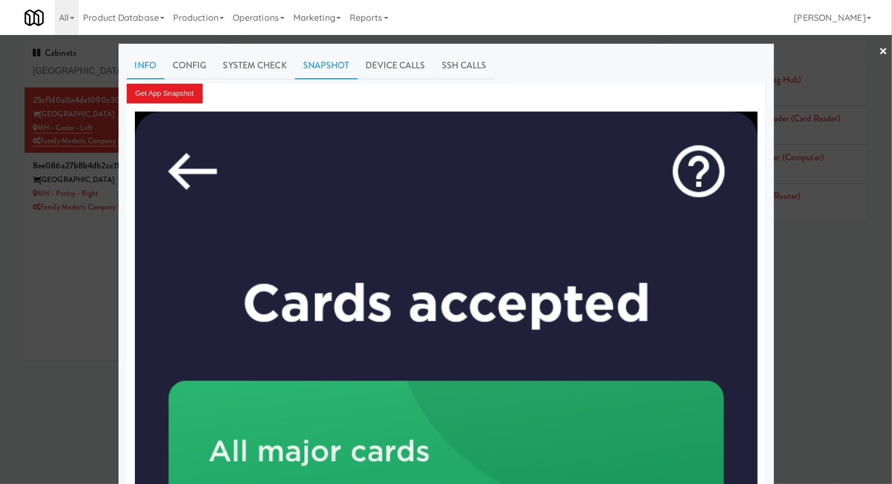
click at [149, 57] on link "Info" at bounding box center [146, 65] width 38 height 27
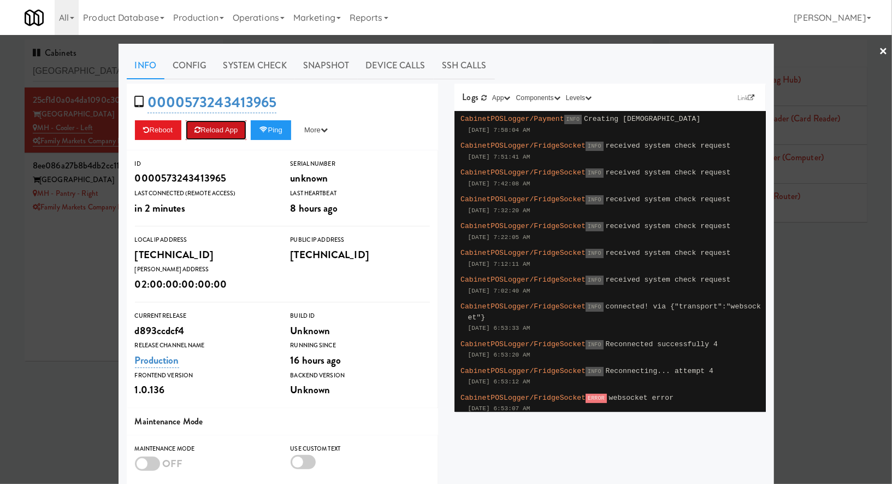
click at [236, 131] on button "Reload App" at bounding box center [216, 130] width 61 height 20
drag, startPoint x: 285, startPoint y: 98, endPoint x: 182, endPoint y: 96, distance: 102.8
click at [182, 96] on div "0000573243413965 Reboot Reload App Ping More Ping Server Restart Server Force R…" at bounding box center [283, 117] width 312 height 67
copy link "573243413965"
click at [40, 270] on div at bounding box center [446, 242] width 892 height 484
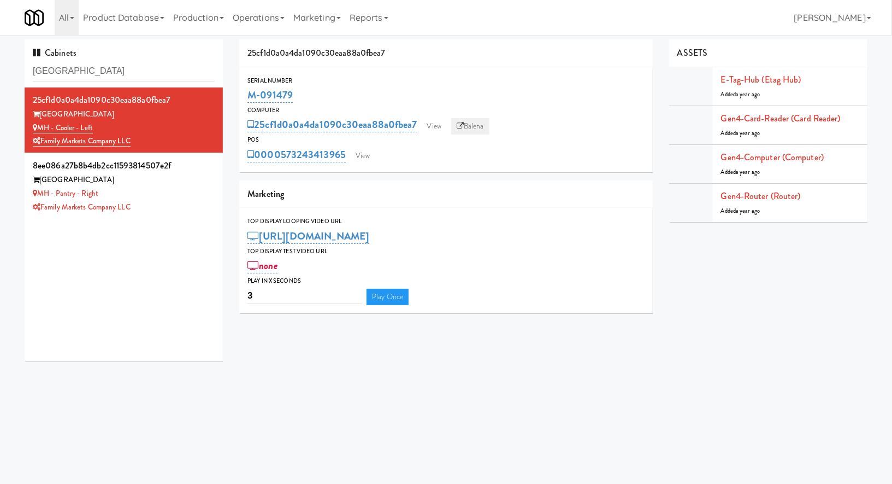
click at [468, 127] on link "Balena" at bounding box center [470, 126] width 38 height 16
click at [363, 163] on link "View" at bounding box center [362, 156] width 25 height 16
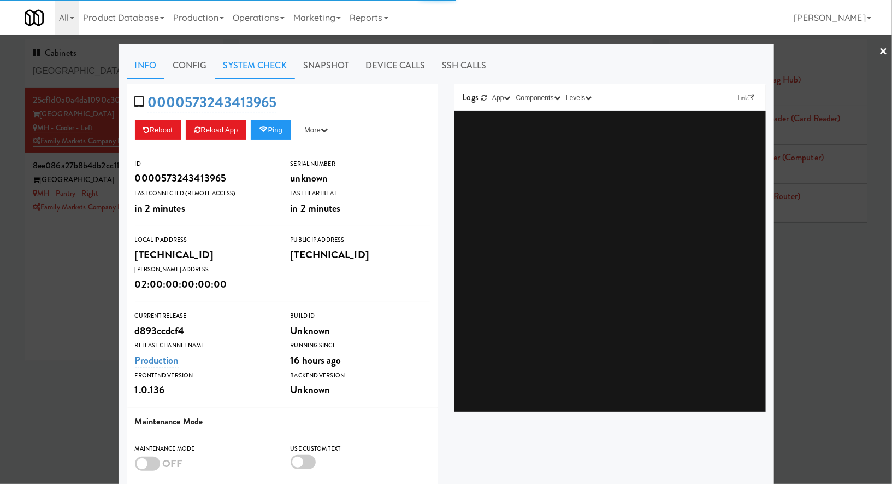
click at [252, 73] on link "System Check" at bounding box center [255, 65] width 80 height 27
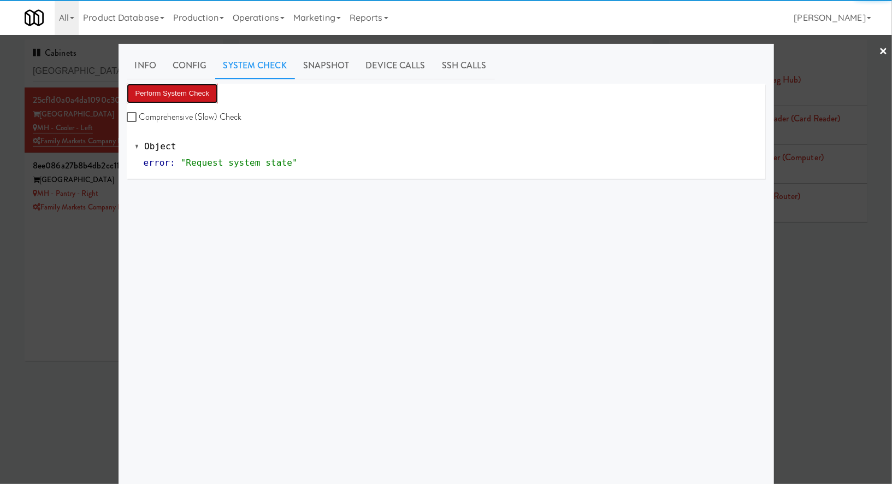
click at [205, 92] on button "Perform System Check" at bounding box center [173, 94] width 92 height 20
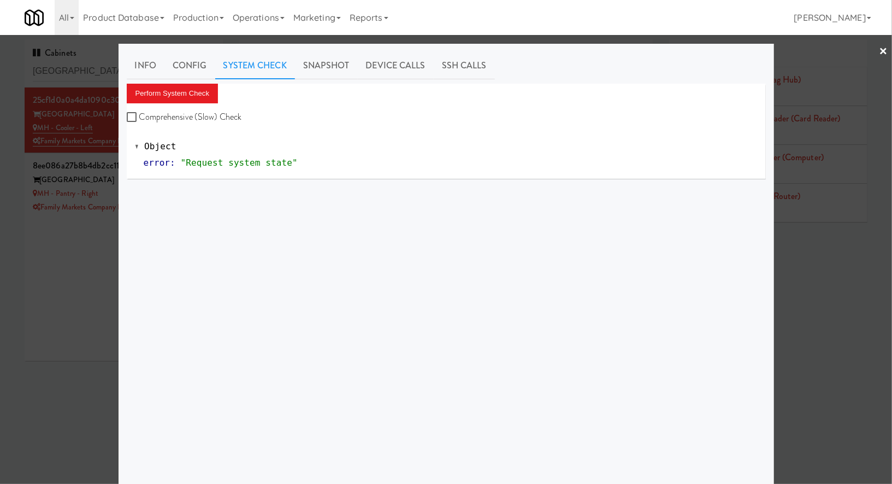
click at [181, 106] on div "Perform System Check Comprehensive (Slow) Check" at bounding box center [446, 105] width 639 height 42
click at [183, 90] on button "Perform System Check" at bounding box center [173, 94] width 92 height 20
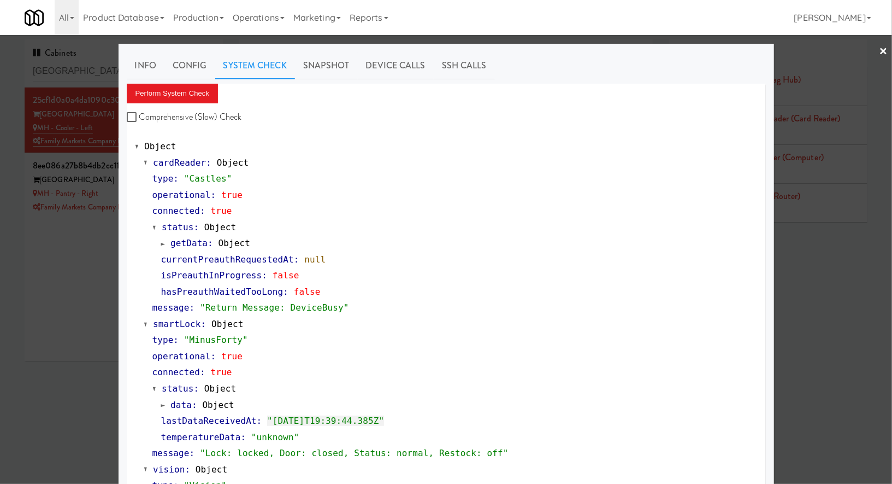
click at [76, 75] on div at bounding box center [446, 242] width 892 height 484
click at [76, 75] on input "Market House" at bounding box center [124, 71] width 182 height 20
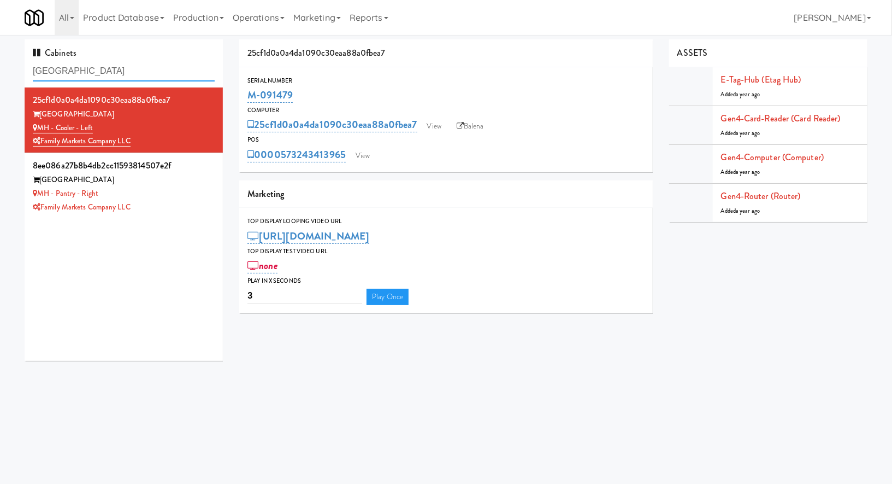
click at [76, 75] on input "Market House" at bounding box center [124, 71] width 182 height 20
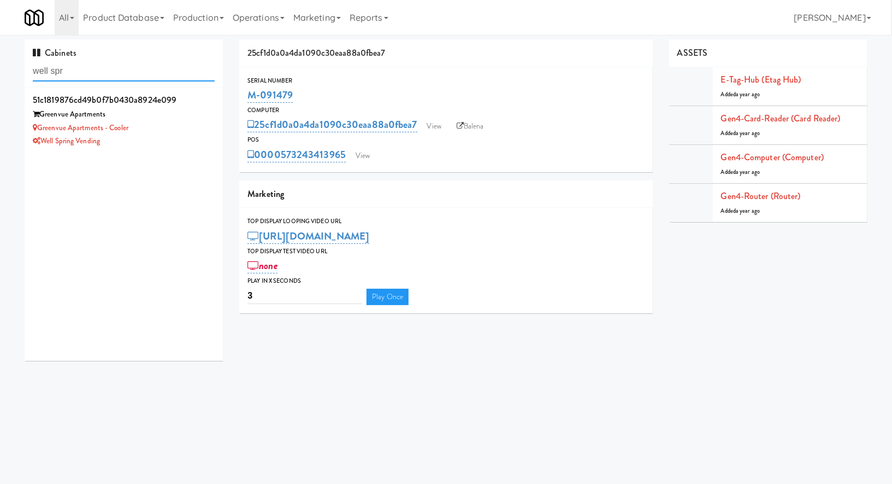
click at [79, 70] on input "well spr" at bounding box center [124, 71] width 182 height 20
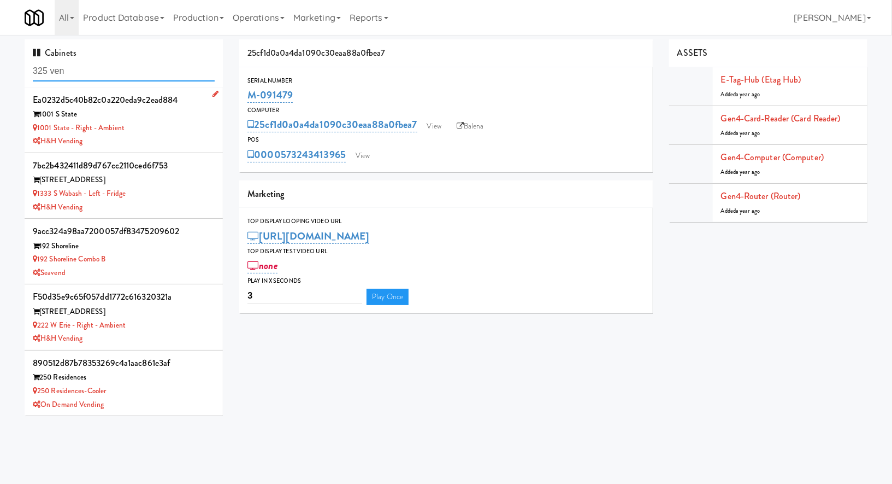
type input "325 ven"
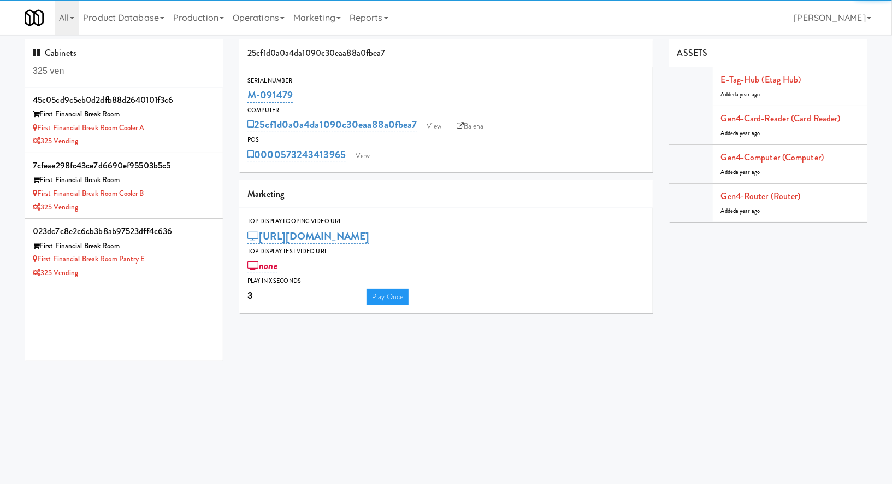
click at [195, 142] on div "325 Vending" at bounding box center [124, 141] width 182 height 14
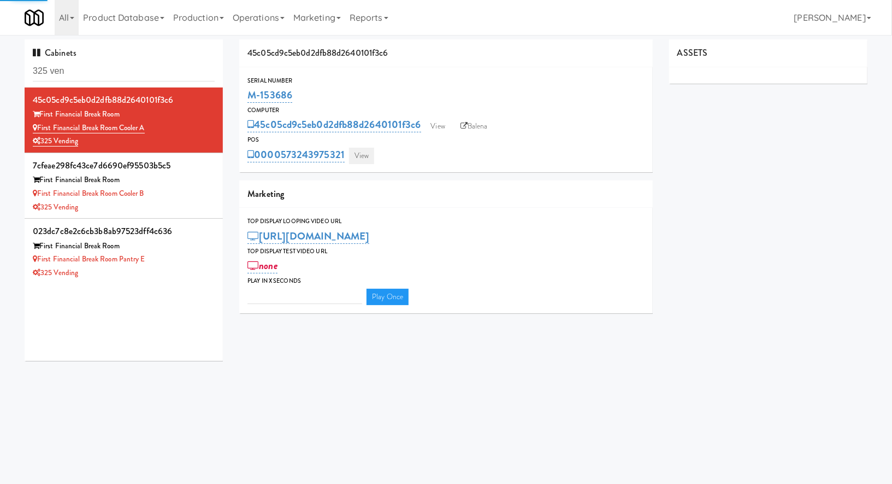
type input "3"
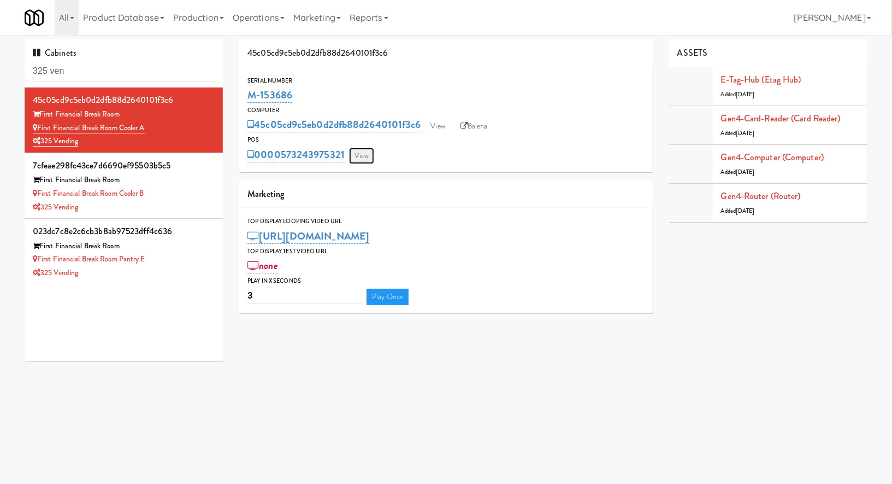
click at [363, 161] on link "View" at bounding box center [361, 156] width 25 height 16
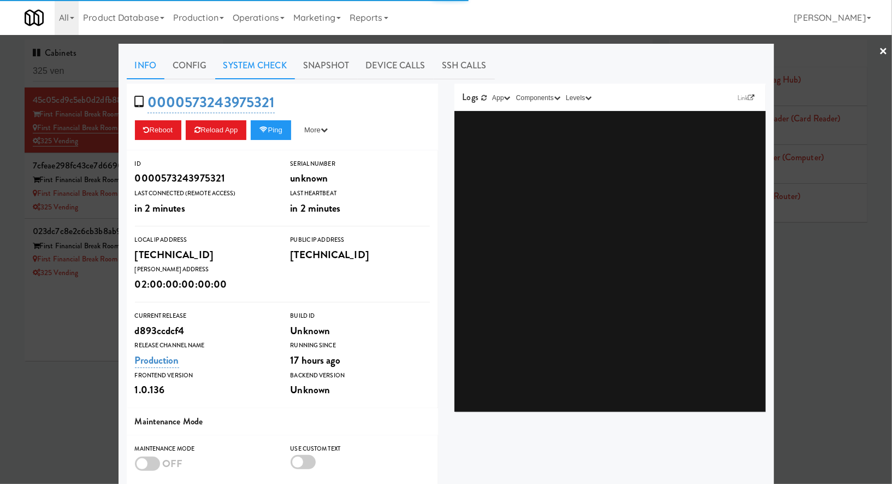
click at [261, 73] on link "System Check" at bounding box center [255, 65] width 80 height 27
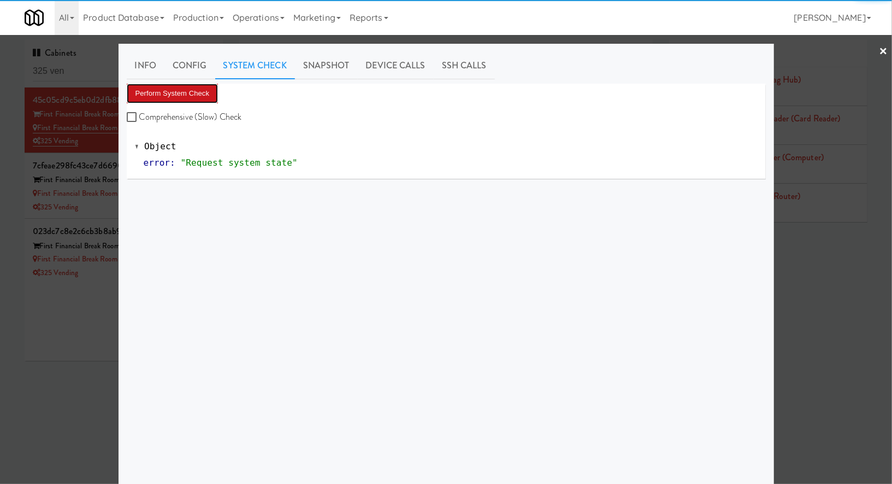
click at [199, 95] on button "Perform System Check" at bounding box center [173, 94] width 92 height 20
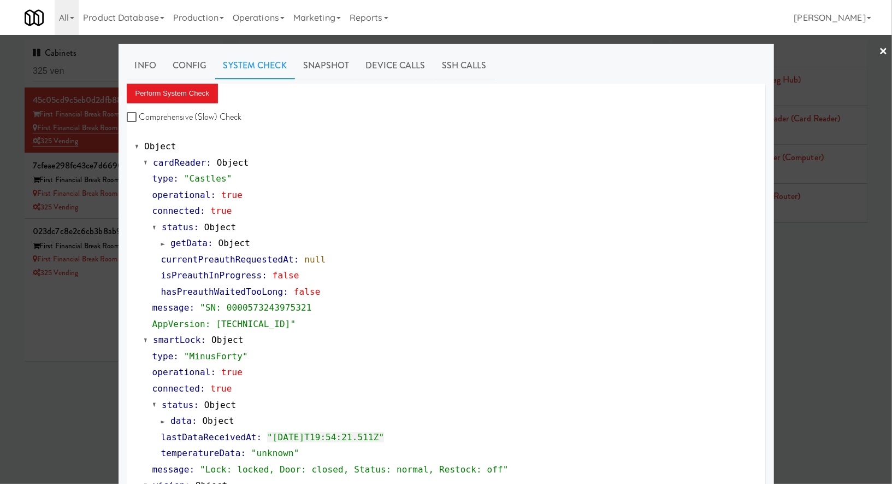
click at [105, 205] on div at bounding box center [446, 242] width 892 height 484
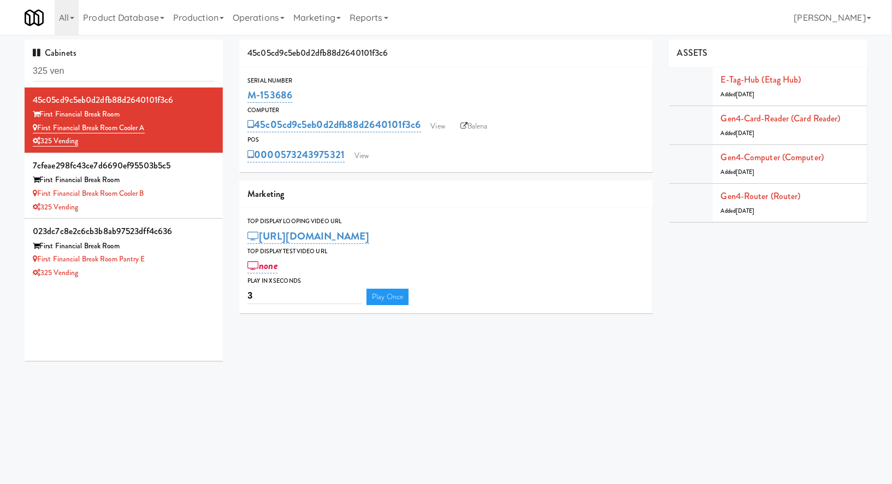
click at [105, 205] on div "325 Vending" at bounding box center [124, 208] width 182 height 14
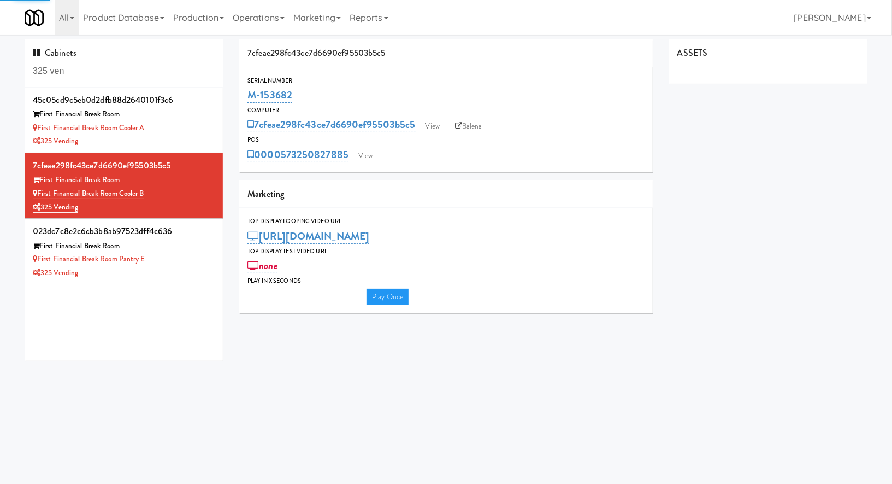
type input "3"
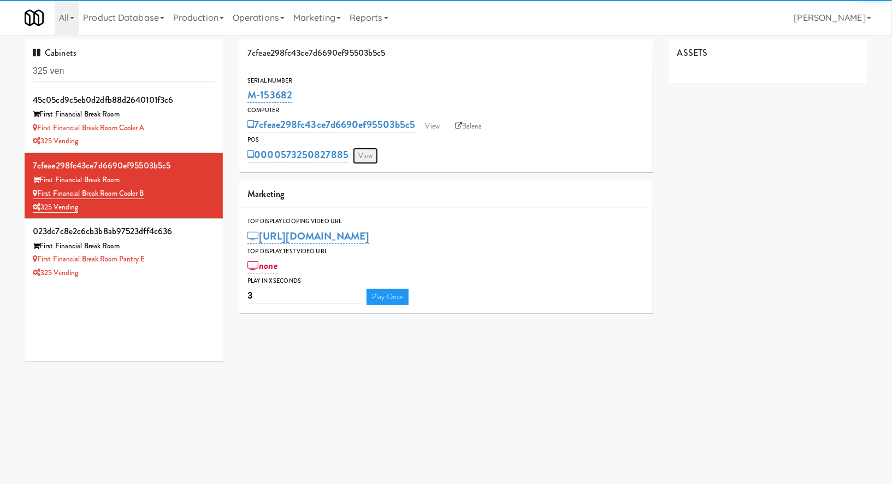
click at [366, 158] on link "View" at bounding box center [365, 156] width 25 height 16
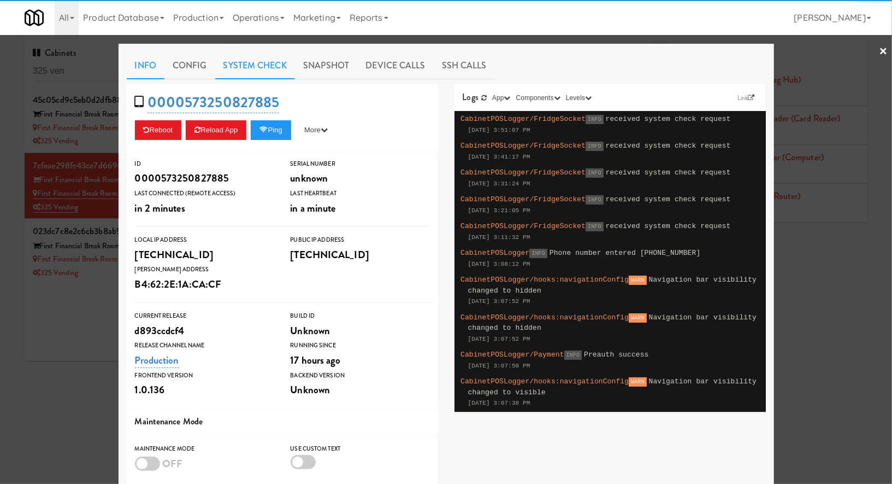
click at [254, 66] on link "System Check" at bounding box center [255, 65] width 80 height 27
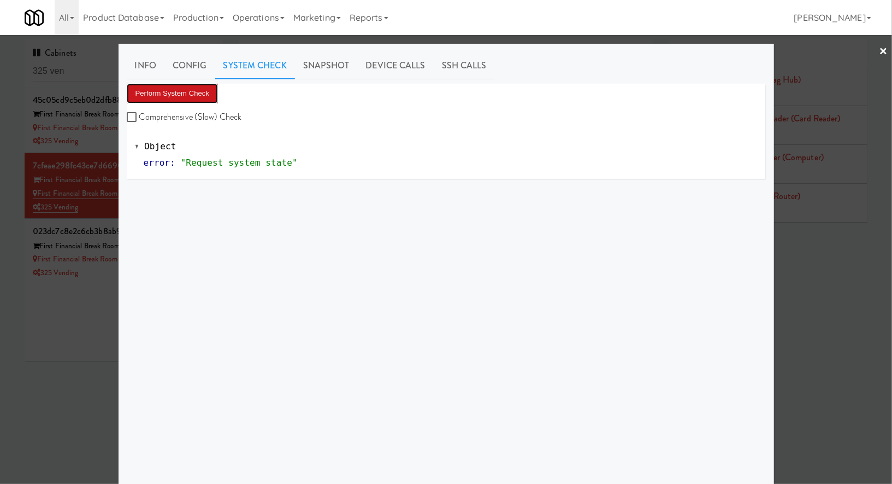
click at [196, 88] on button "Perform System Check" at bounding box center [173, 94] width 92 height 20
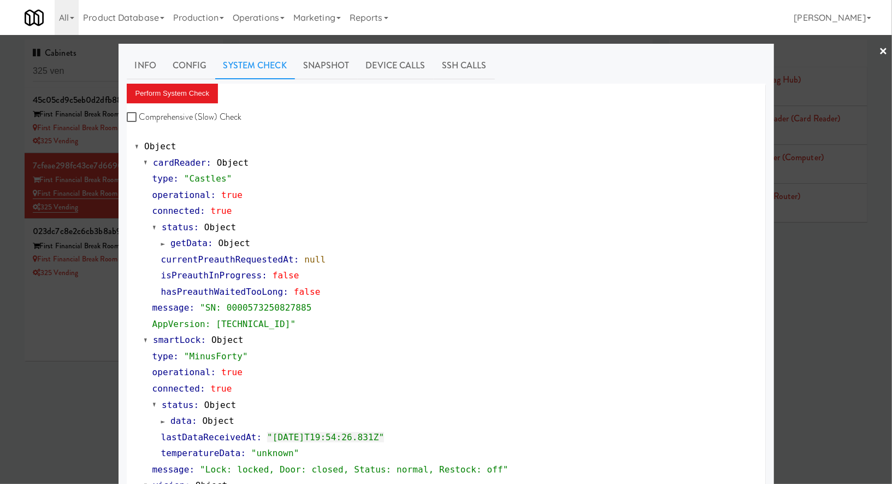
click at [75, 301] on div at bounding box center [446, 242] width 892 height 484
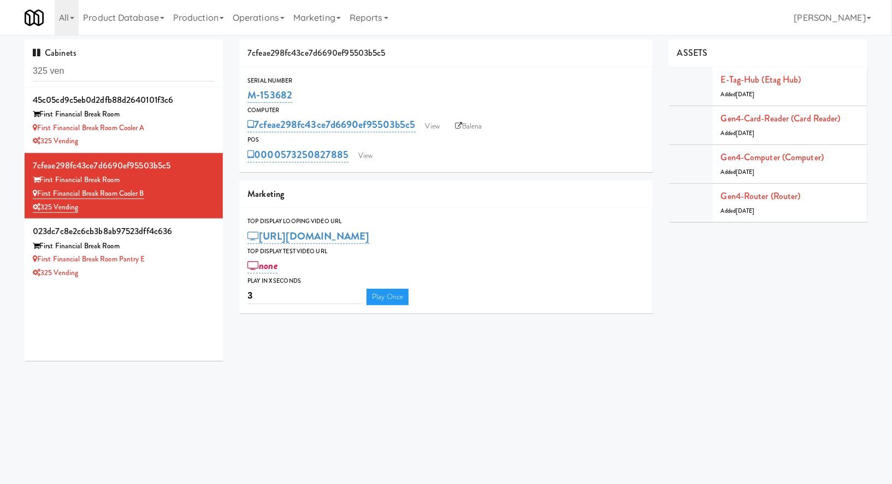
click at [75, 301] on div "45c05cd9c5eb0d2dfb88d2640101f3c6 First Financial Break Room First Financial Bre…" at bounding box center [124, 223] width 198 height 273
click at [178, 262] on div "First Financial Break Room Pantry E" at bounding box center [124, 259] width 182 height 14
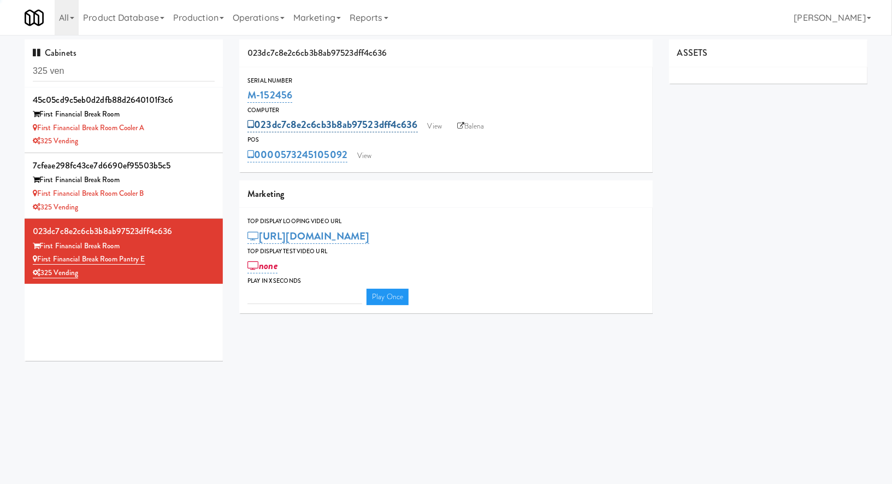
type input "3"
click at [365, 155] on link "View" at bounding box center [364, 156] width 25 height 16
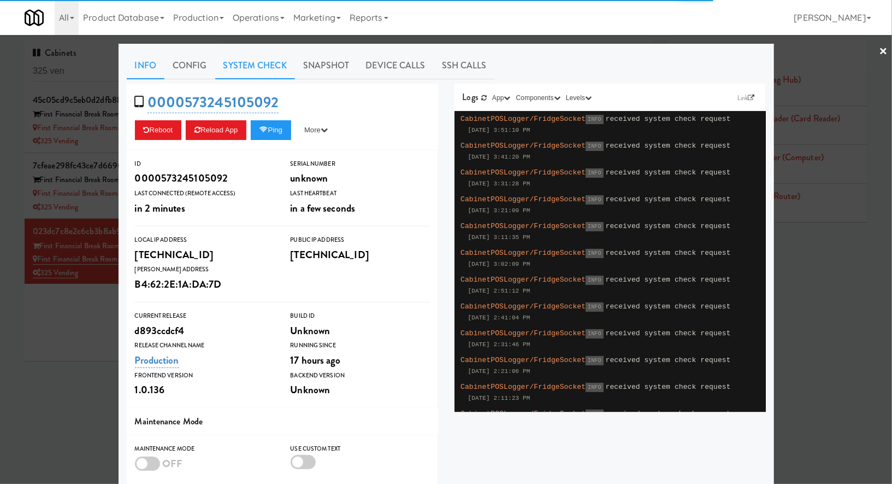
click at [225, 62] on link "System Check" at bounding box center [255, 65] width 80 height 27
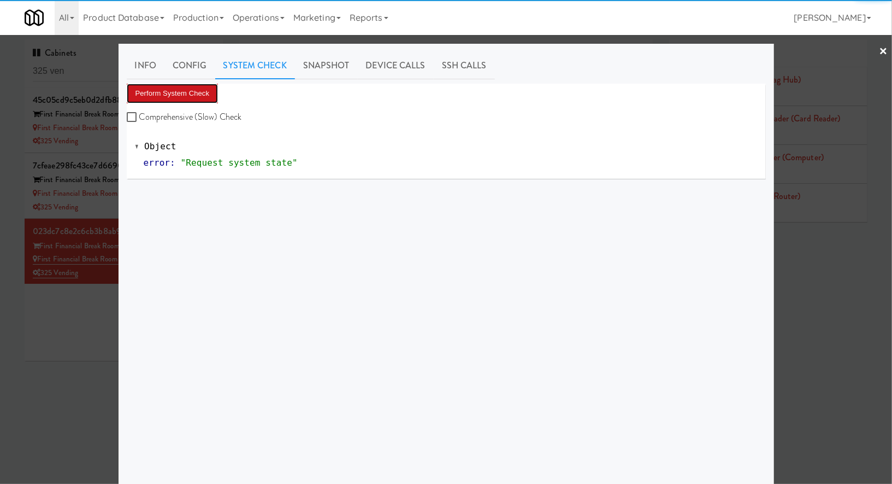
click at [193, 95] on button "Perform System Check" at bounding box center [173, 94] width 92 height 20
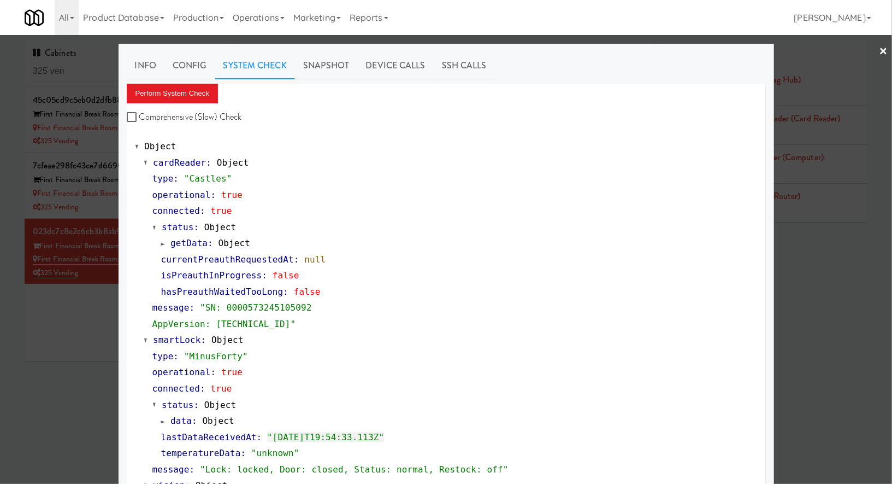
click at [82, 326] on div at bounding box center [446, 242] width 892 height 484
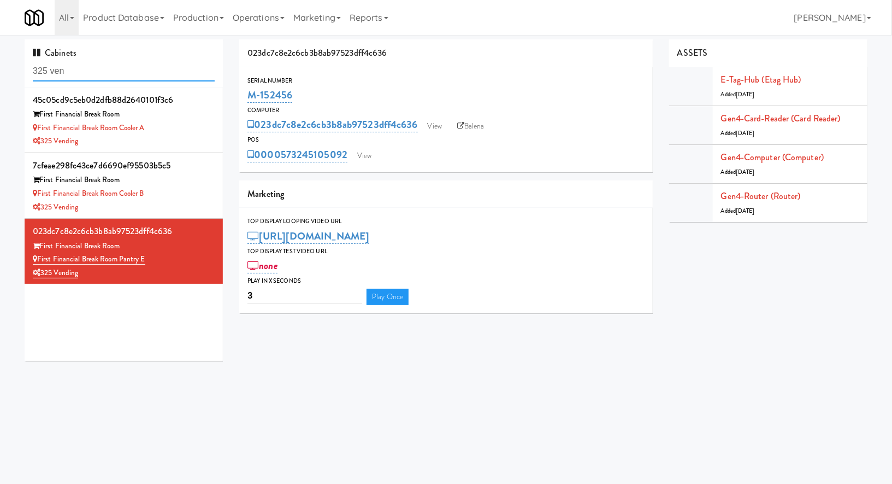
click at [90, 69] on input "325 ven" at bounding box center [124, 71] width 182 height 20
type input "market house"
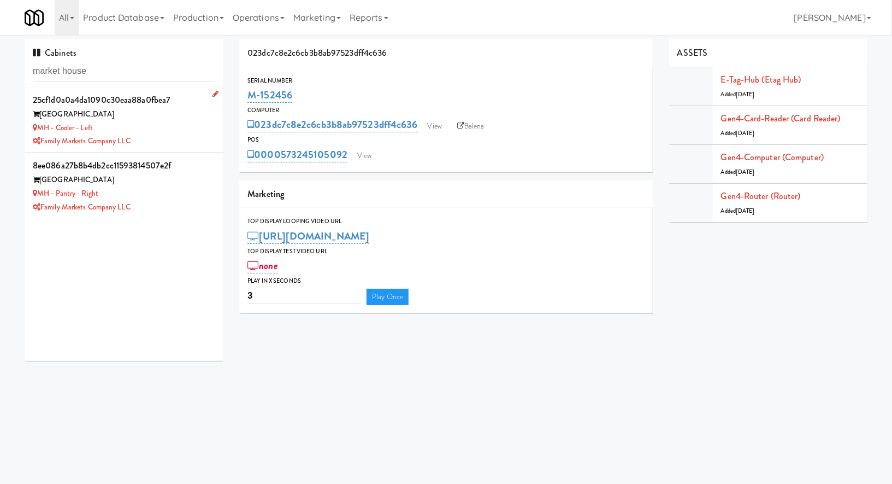
click at [145, 119] on div "Market House" at bounding box center [124, 115] width 182 height 14
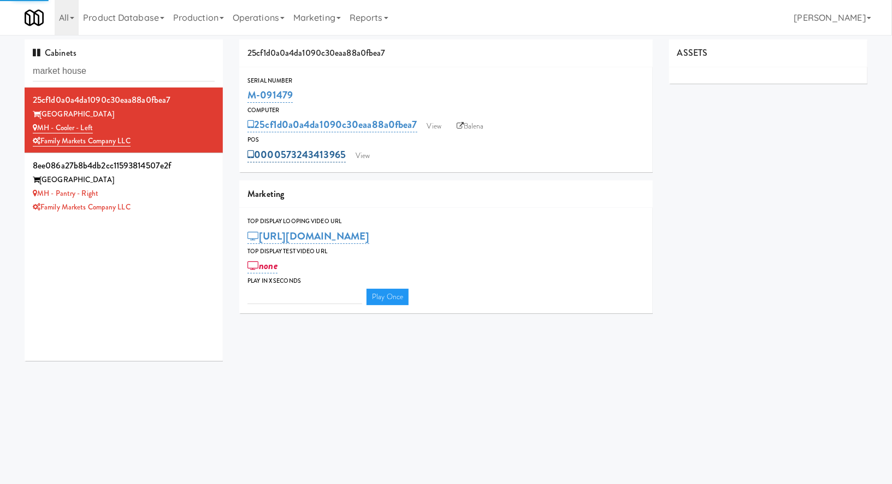
type input "3"
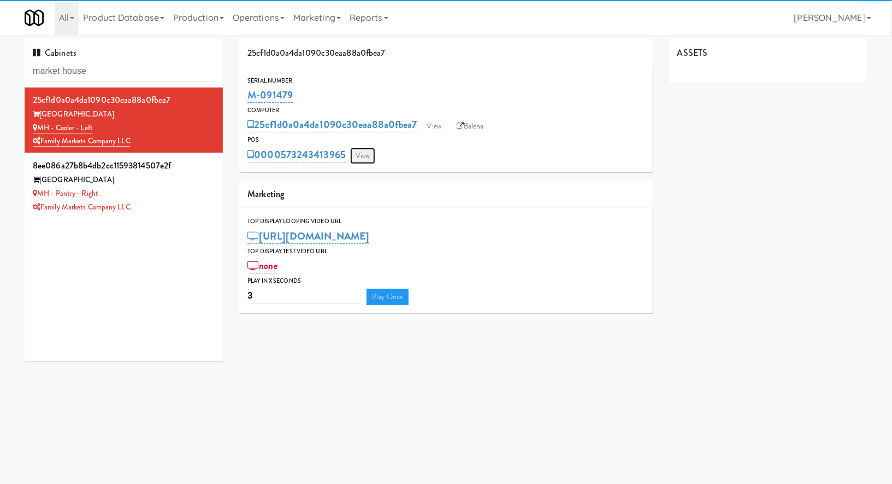
click at [372, 154] on link "View" at bounding box center [362, 156] width 25 height 16
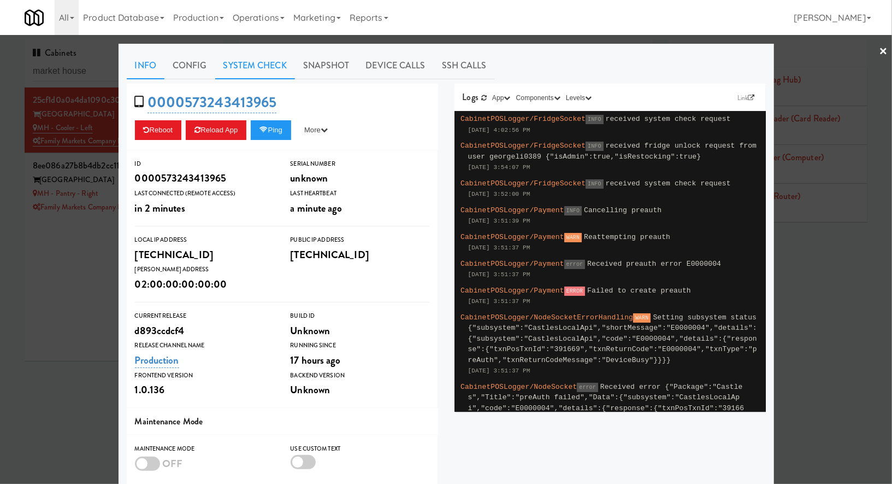
click at [268, 60] on link "System Check" at bounding box center [255, 65] width 80 height 27
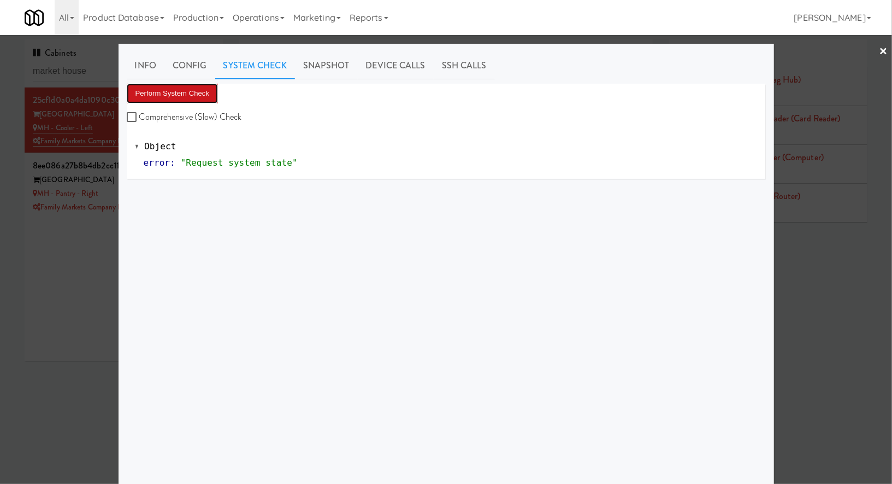
click at [203, 90] on button "Perform System Check" at bounding box center [173, 94] width 92 height 20
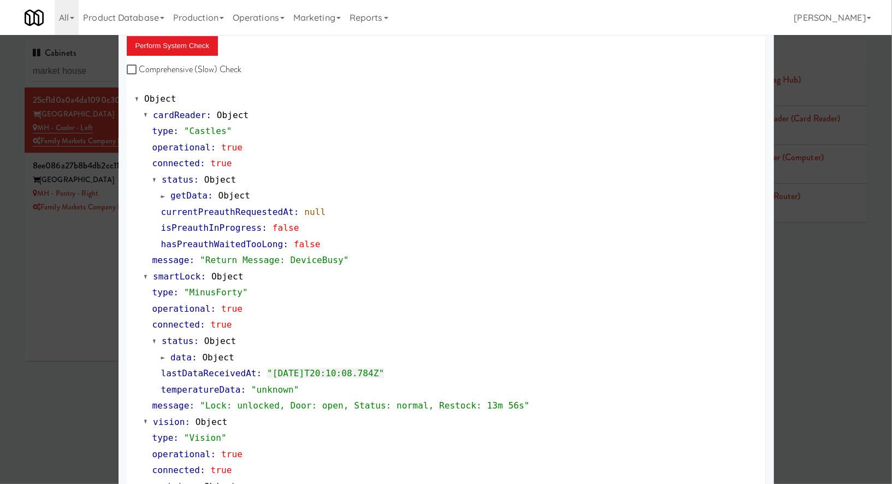
scroll to position [45, 0]
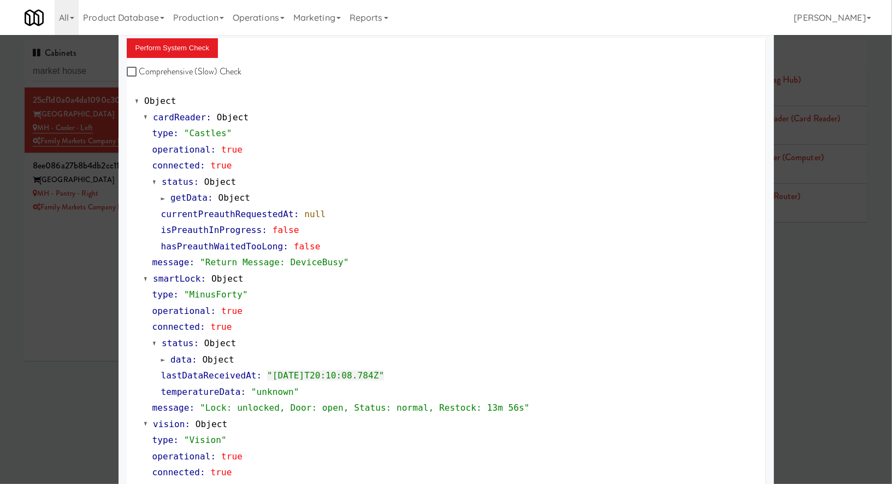
click at [75, 73] on div at bounding box center [446, 242] width 892 height 484
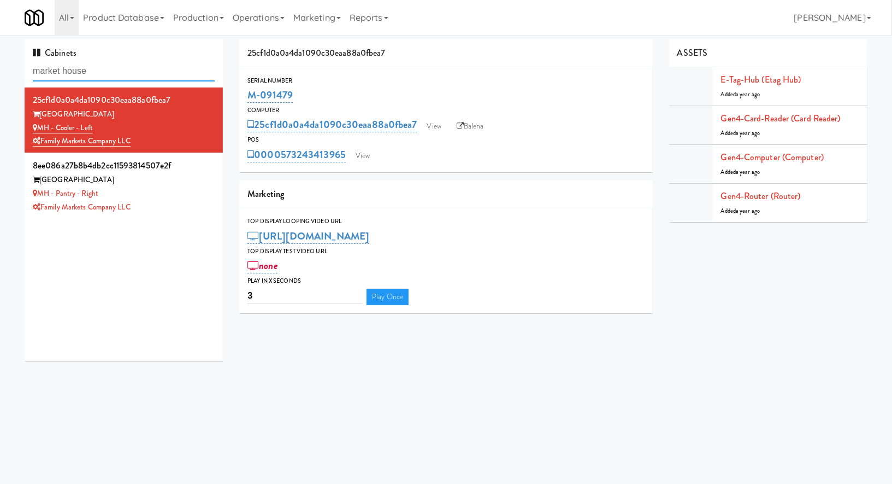
click at [75, 73] on input "market house" at bounding box center [124, 71] width 182 height 20
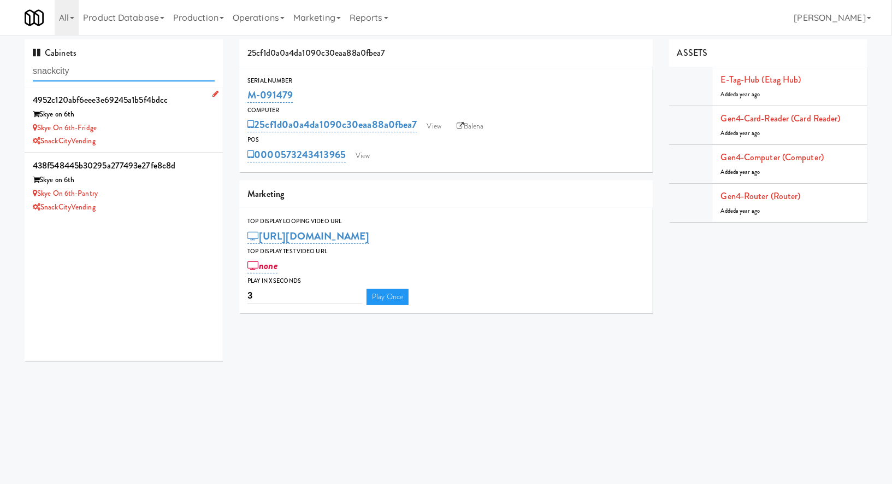
type input "snackcity"
click at [128, 145] on div "SnackCityVending" at bounding box center [124, 141] width 182 height 14
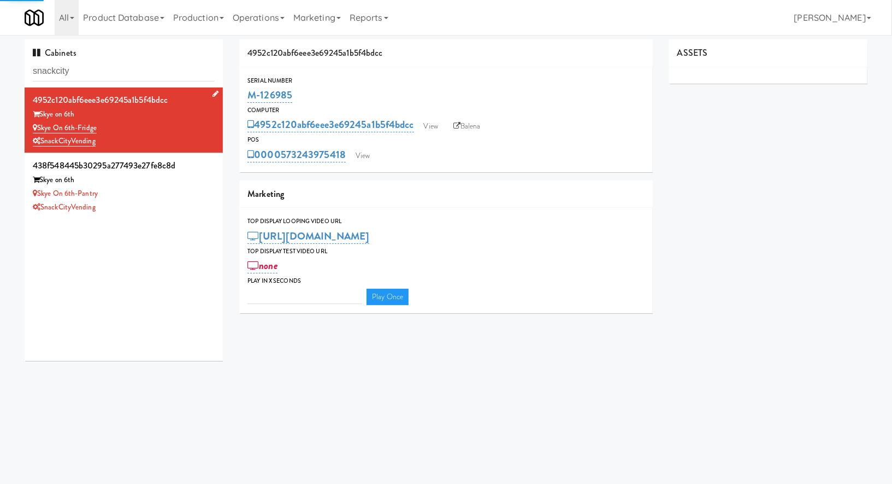
type input "3"
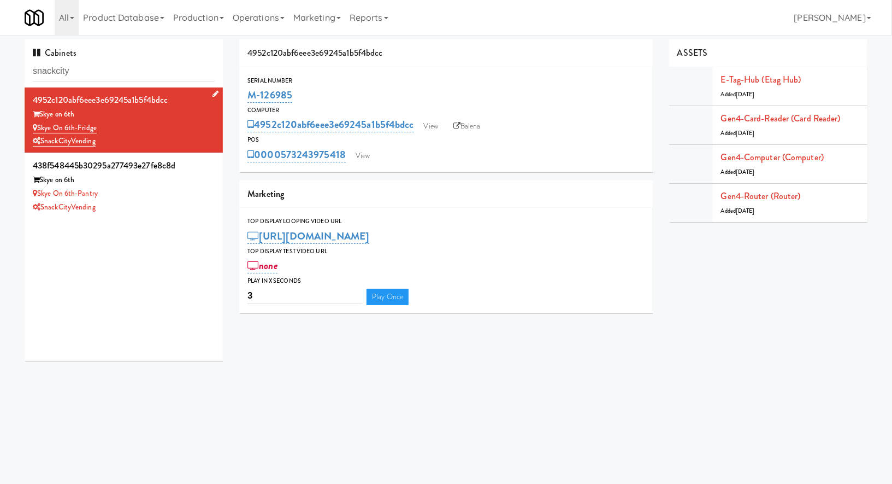
drag, startPoint x: 109, startPoint y: 129, endPoint x: 39, endPoint y: 130, distance: 70.5
click at [39, 130] on div "Skye on 6th-Fridge" at bounding box center [124, 128] width 182 height 14
copy link "Skye on 6th-Fridge"
click at [366, 155] on link "View" at bounding box center [362, 156] width 25 height 16
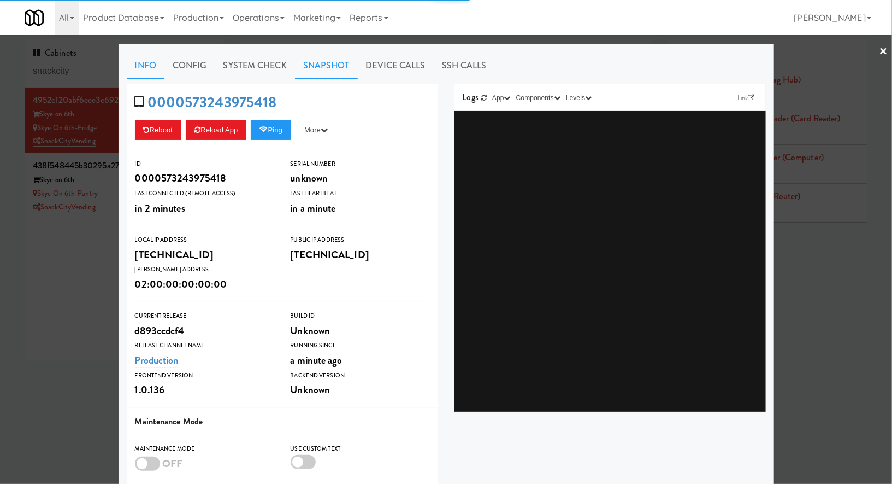
click at [350, 67] on link "Snapshot" at bounding box center [326, 65] width 63 height 27
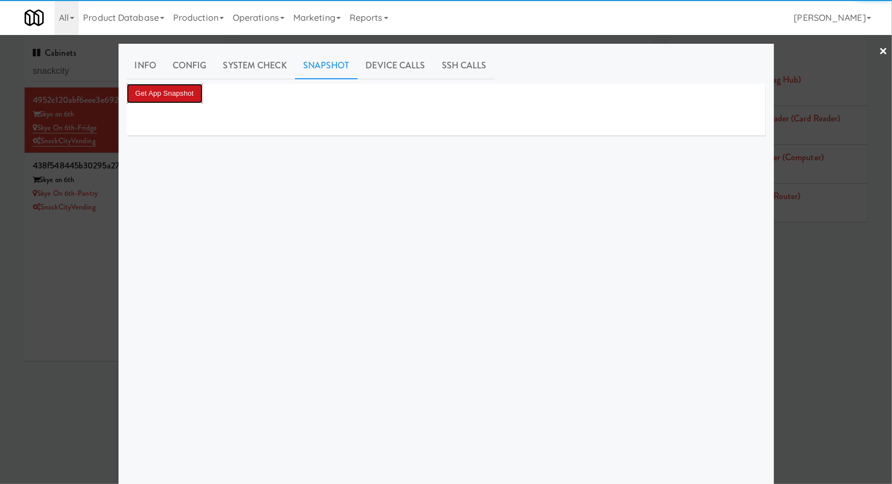
click at [203, 93] on button "Get App Snapshot" at bounding box center [165, 94] width 76 height 20
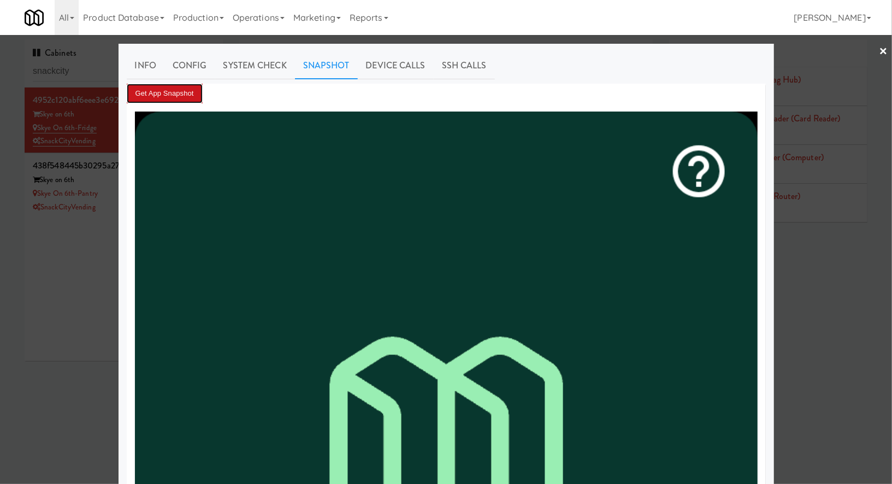
click at [190, 93] on button "Get App Snapshot" at bounding box center [165, 94] width 76 height 20
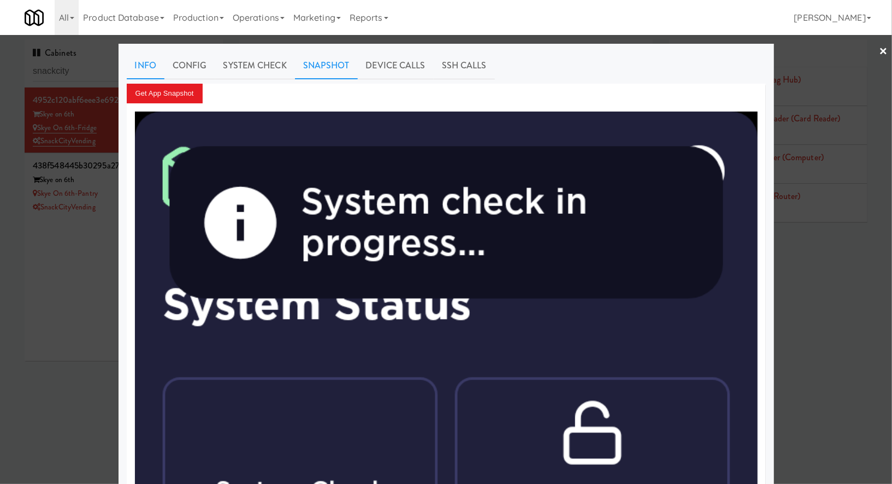
click at [155, 67] on link "Info" at bounding box center [146, 65] width 38 height 27
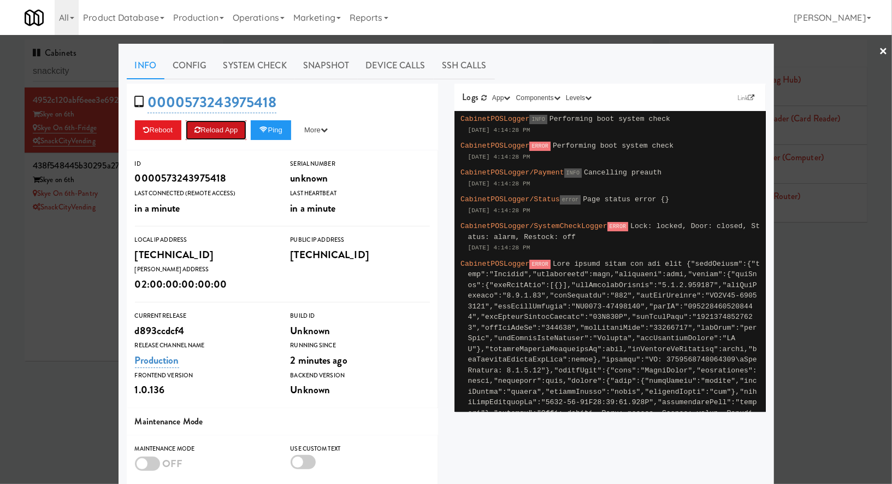
click at [228, 130] on button "Reload App" at bounding box center [216, 130] width 61 height 20
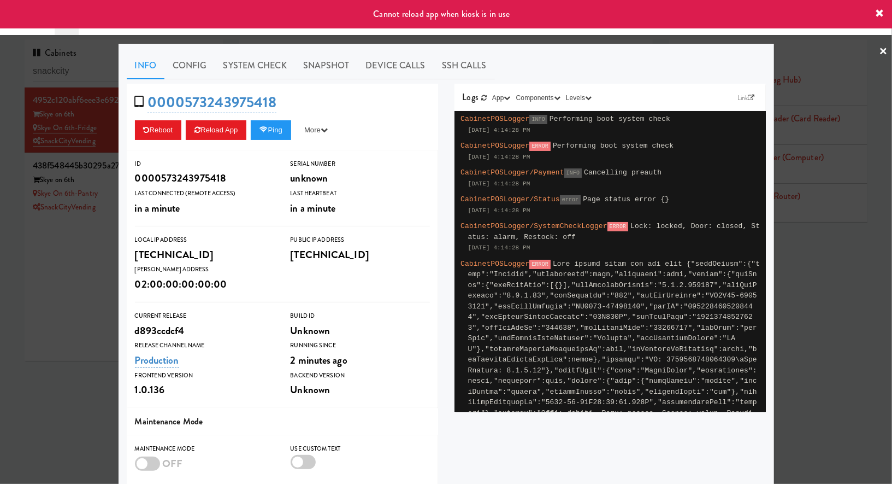
click at [145, 63] on link "Info" at bounding box center [146, 65] width 38 height 27
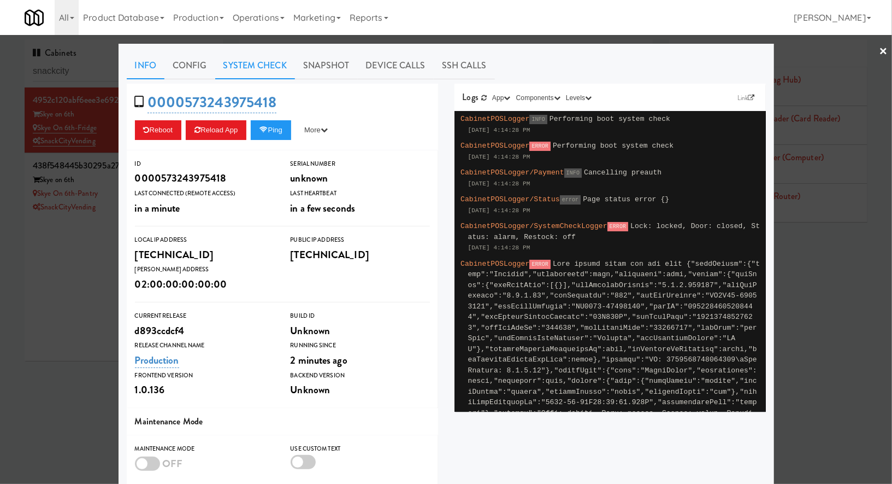
click at [258, 66] on link "System Check" at bounding box center [255, 65] width 80 height 27
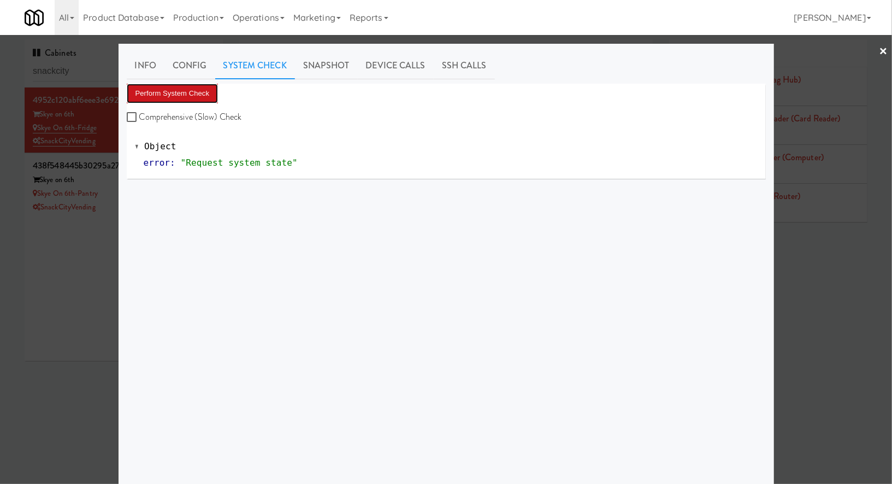
click at [173, 92] on button "Perform System Check" at bounding box center [173, 94] width 92 height 20
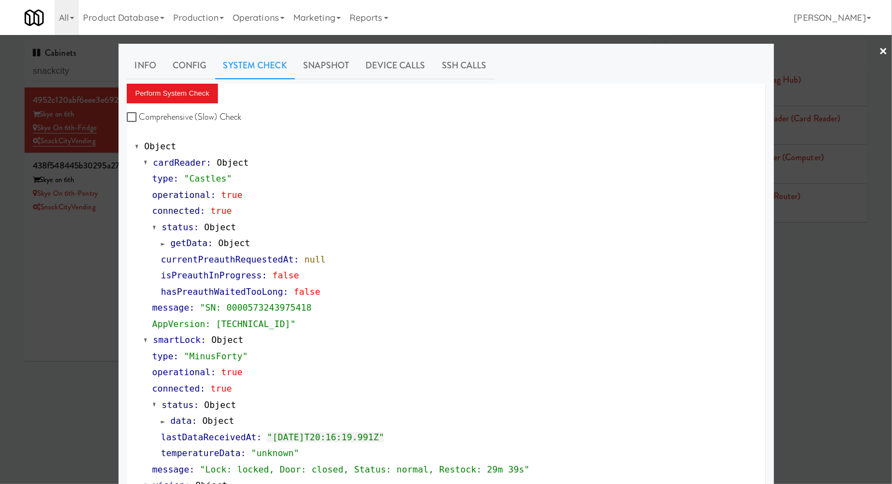
click at [80, 68] on div at bounding box center [446, 242] width 892 height 484
click at [80, 68] on input "snackcity" at bounding box center [124, 71] width 182 height 20
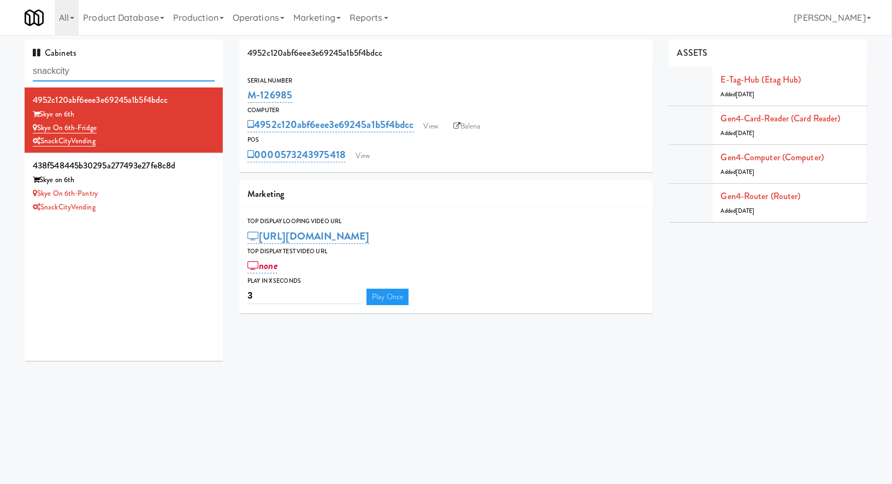
click at [80, 68] on input "snackcity" at bounding box center [124, 71] width 182 height 20
paste input "Westgate"
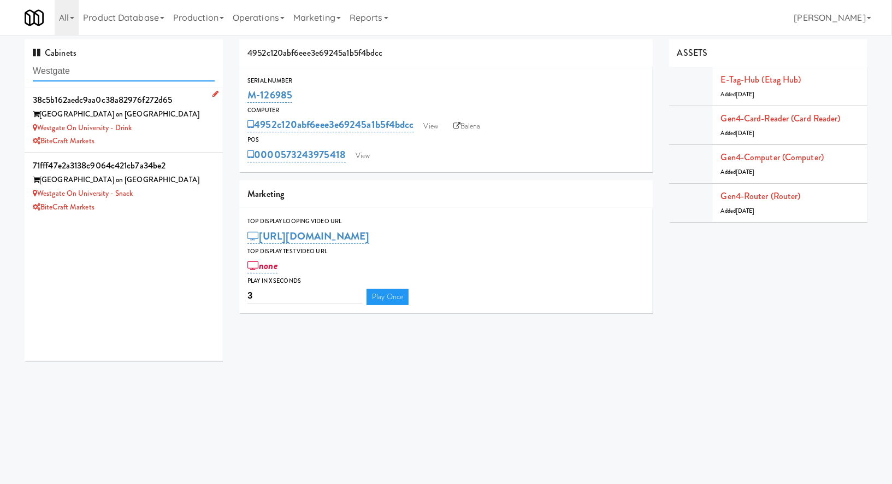
type input "Westgate"
click at [163, 125] on div "Westgate on University - Drink" at bounding box center [124, 128] width 182 height 14
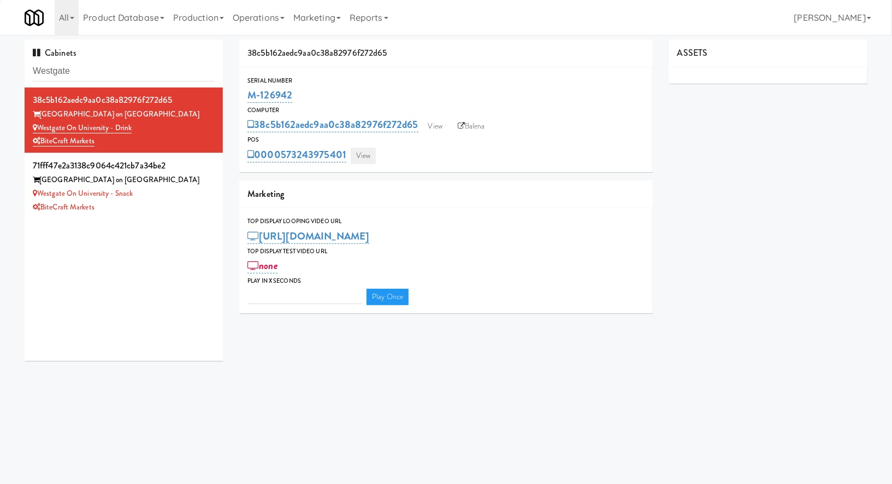
type input "3"
click at [367, 149] on link "View" at bounding box center [363, 156] width 25 height 16
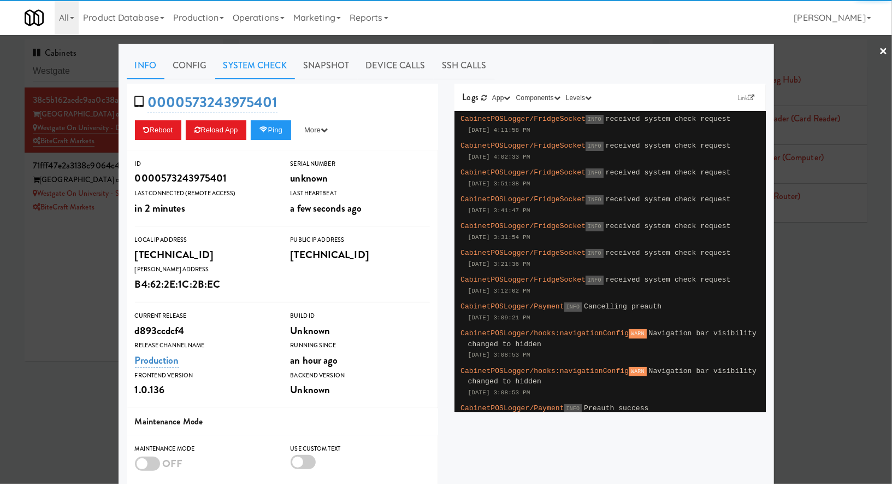
click at [272, 64] on link "System Check" at bounding box center [255, 65] width 80 height 27
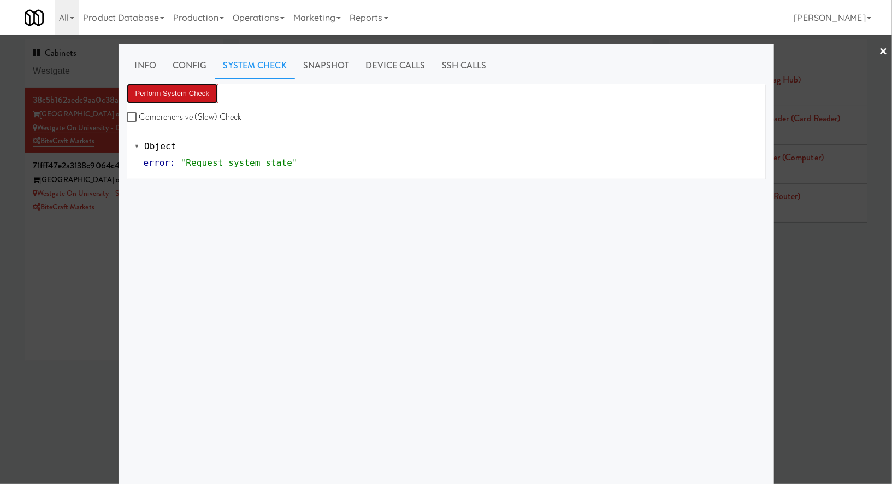
click at [200, 94] on button "Perform System Check" at bounding box center [173, 94] width 92 height 20
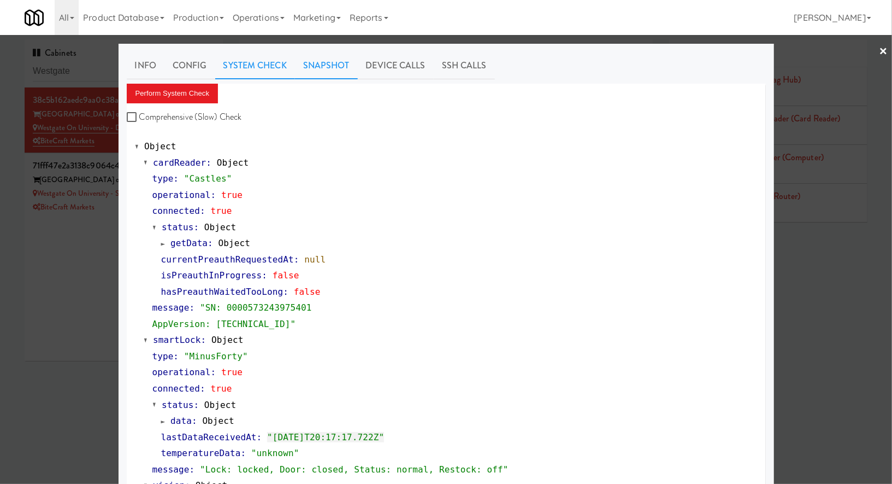
click at [333, 68] on link "Snapshot" at bounding box center [326, 65] width 63 height 27
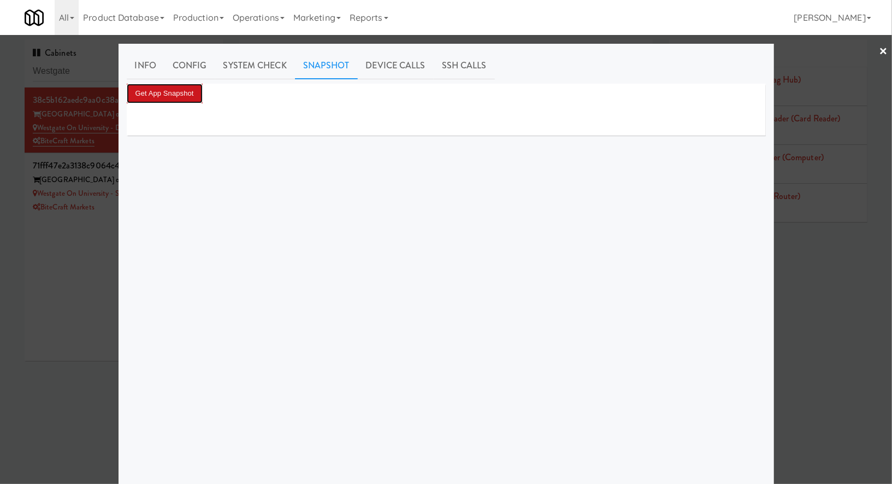
click at [200, 88] on button "Get App Snapshot" at bounding box center [165, 94] width 76 height 20
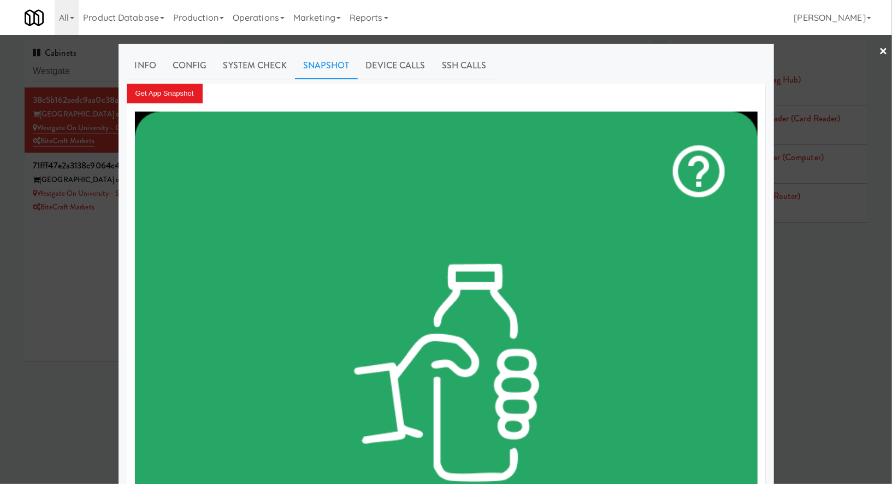
click at [65, 256] on div at bounding box center [446, 242] width 892 height 484
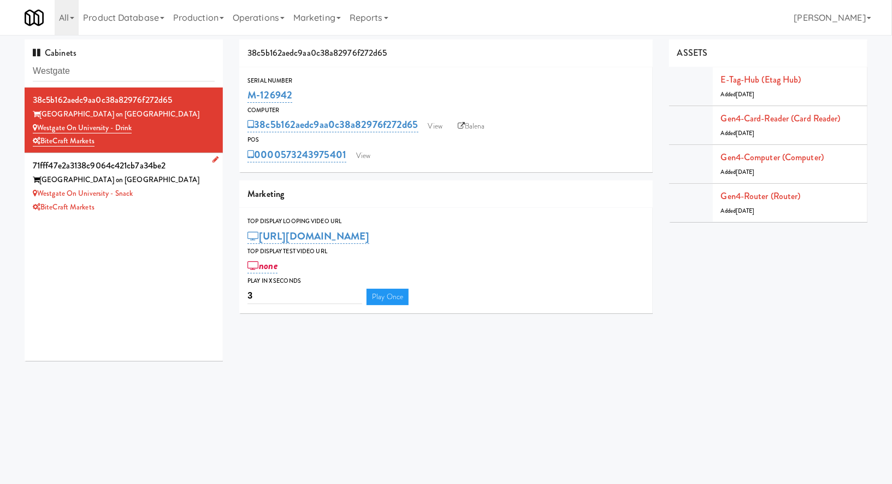
click at [166, 187] on div "Westgate on University - Snack" at bounding box center [124, 194] width 182 height 14
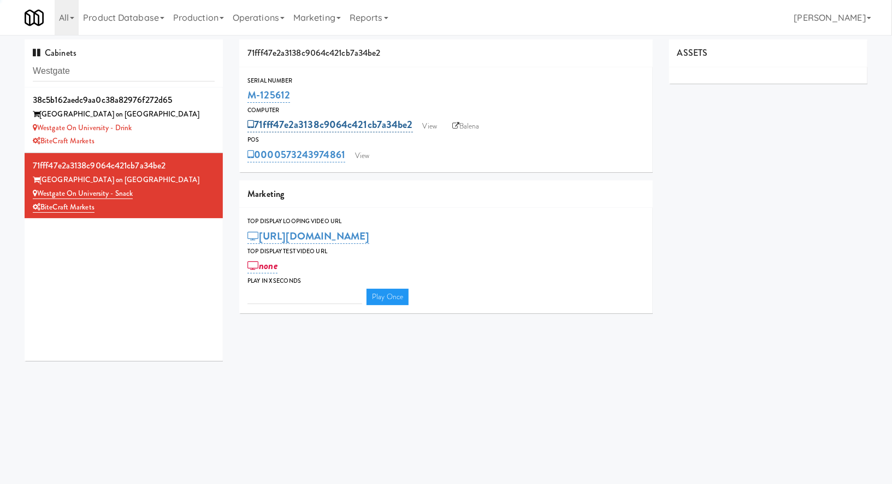
type input "3"
click at [374, 150] on link "View" at bounding box center [362, 156] width 25 height 16
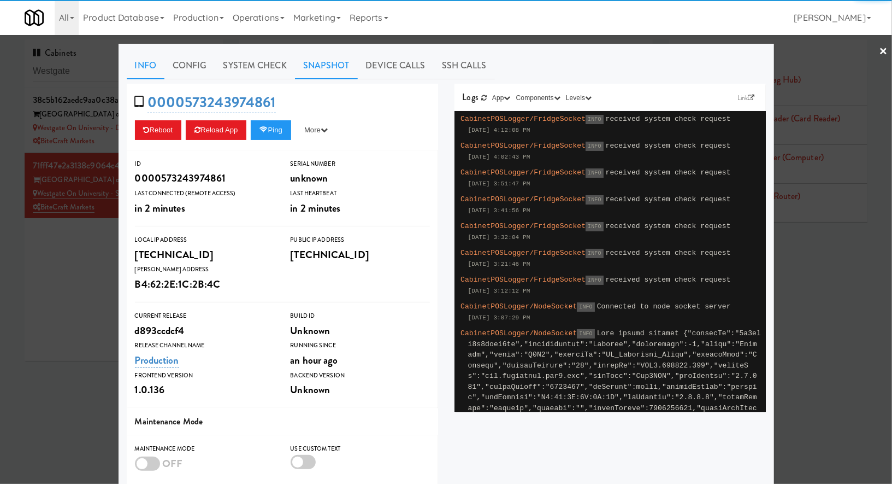
click at [325, 61] on link "Snapshot" at bounding box center [326, 65] width 63 height 27
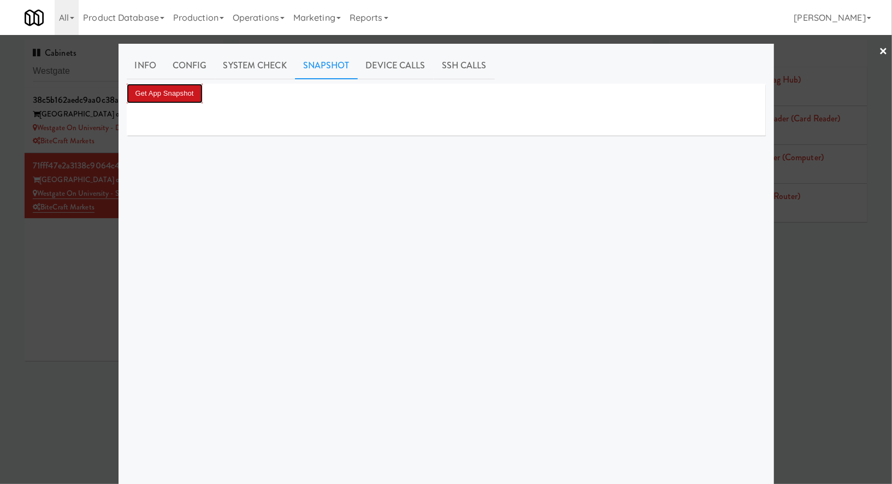
click at [199, 84] on button "Get App Snapshot" at bounding box center [165, 94] width 76 height 20
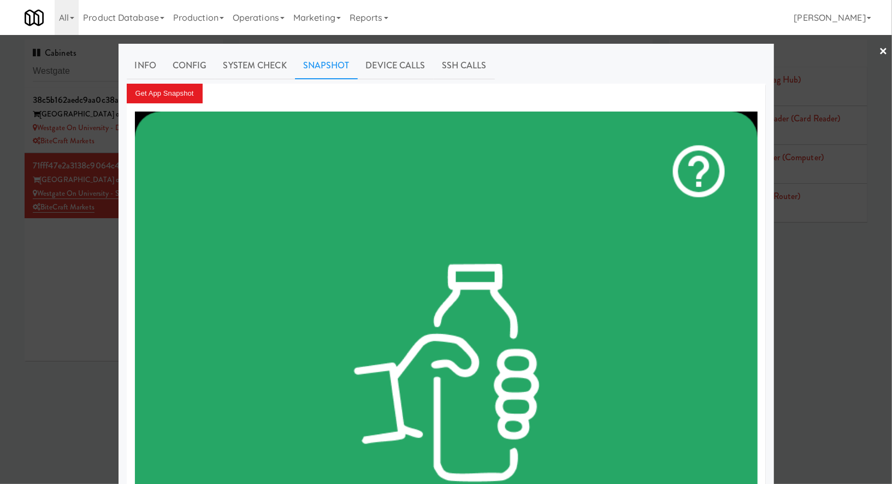
click at [89, 274] on div at bounding box center [446, 242] width 892 height 484
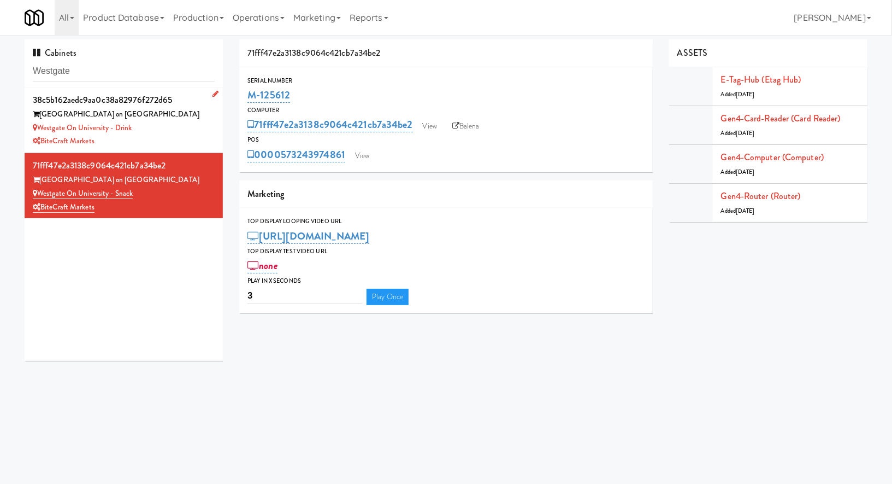
click at [172, 115] on div "Westgate on University - Westdale" at bounding box center [124, 115] width 182 height 14
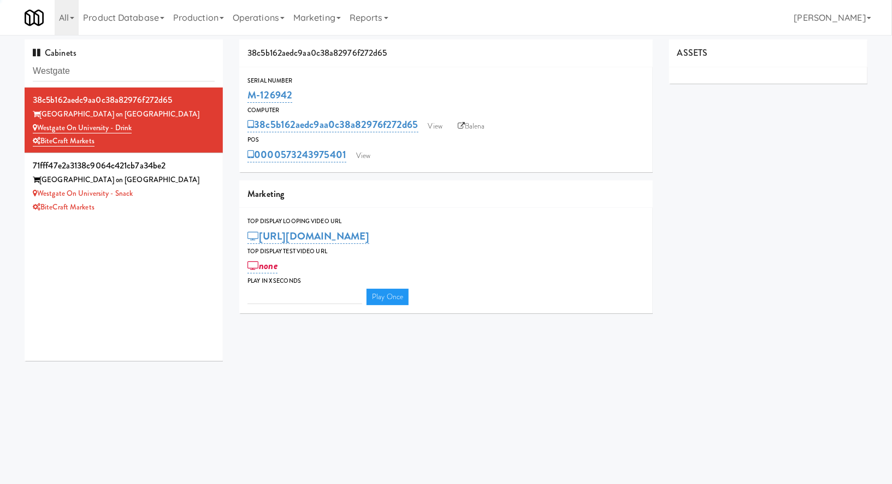
type input "3"
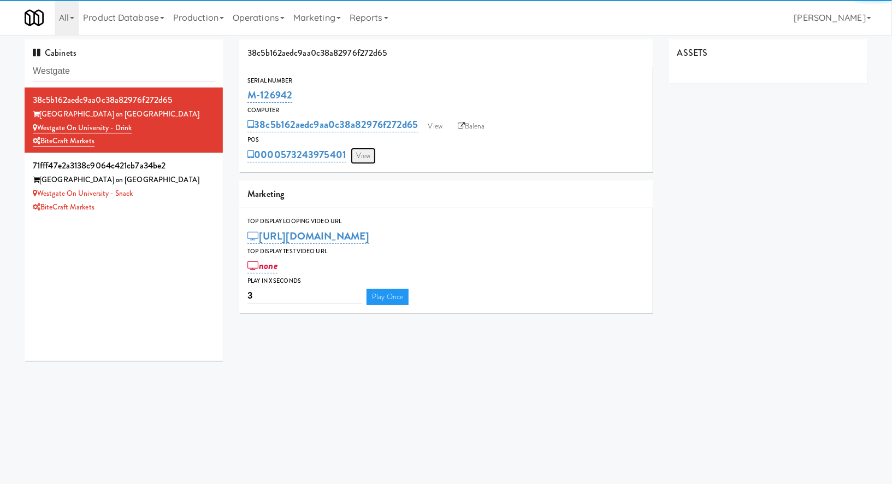
click at [366, 158] on link "View" at bounding box center [363, 156] width 25 height 16
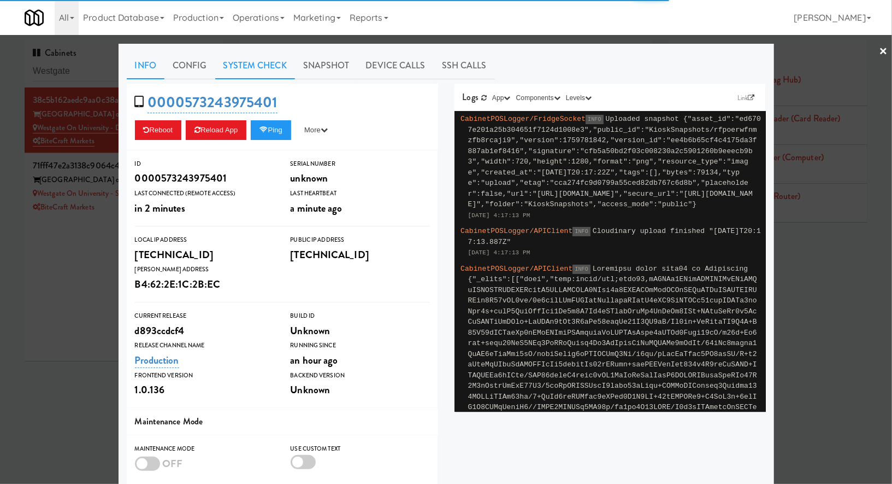
click at [267, 72] on link "System Check" at bounding box center [255, 65] width 80 height 27
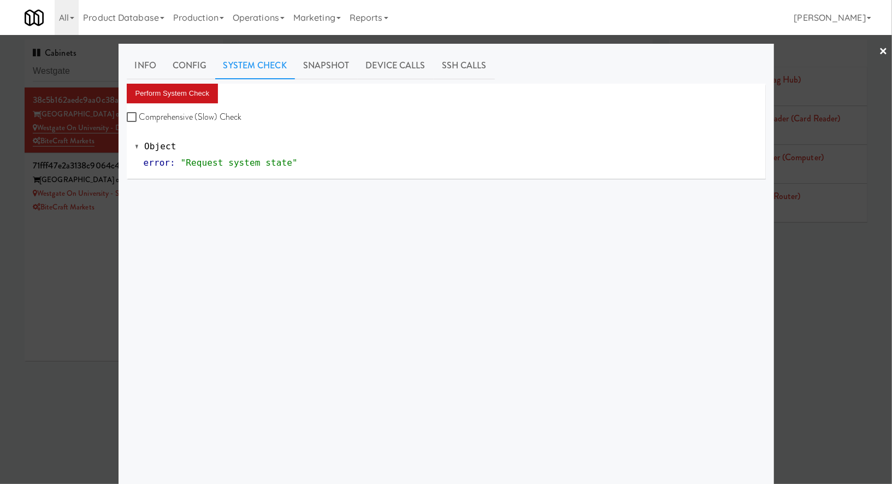
click at [201, 92] on button "Perform System Check" at bounding box center [173, 94] width 92 height 20
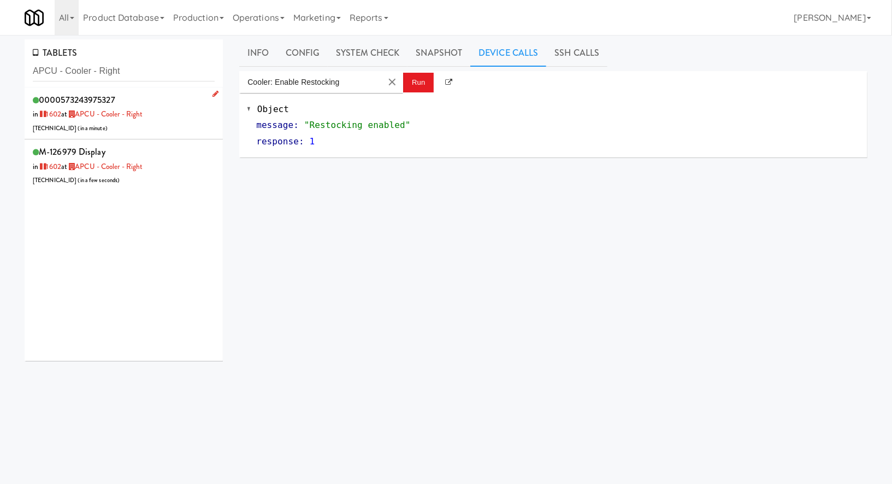
type input "APCU - Cooler - Right"
click at [195, 113] on div "0000573243975327 in 1602 at APCU - Cooler - Right 208.220.137.130 ( in a minute…" at bounding box center [124, 113] width 182 height 43
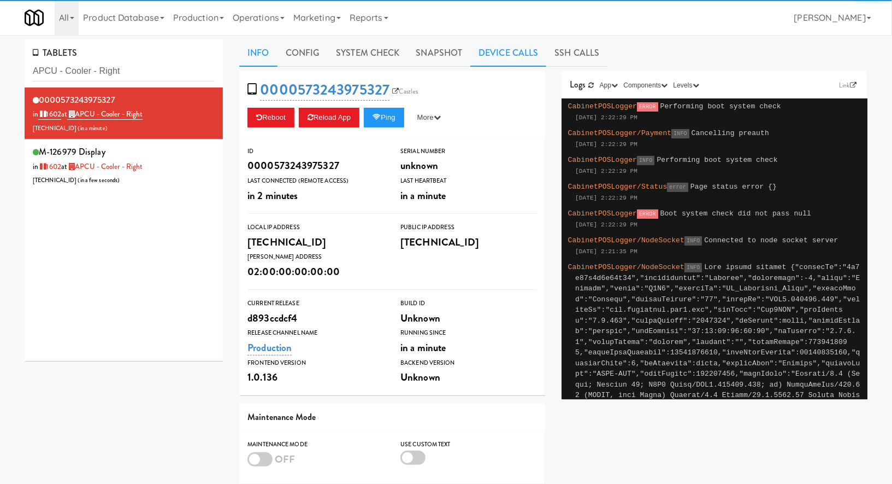
click at [491, 57] on link "Device Calls" at bounding box center [509, 52] width 76 height 27
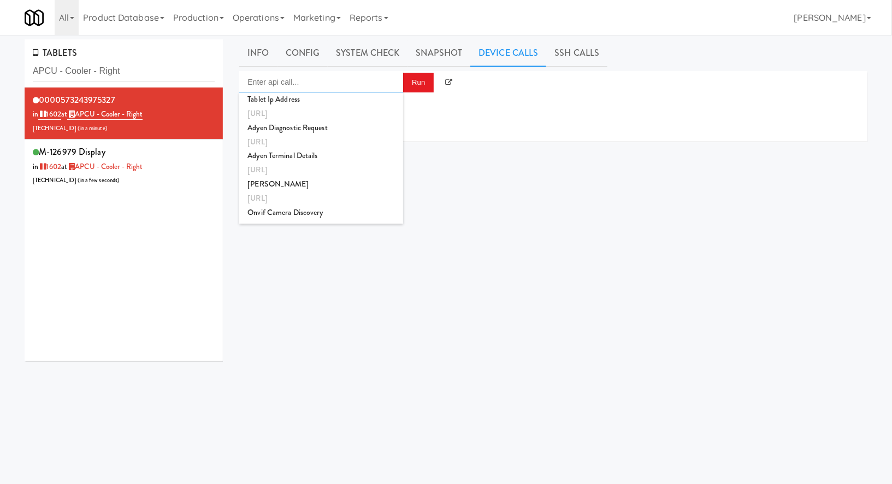
click at [355, 81] on input "Enter api call..." at bounding box center [321, 82] width 164 height 22
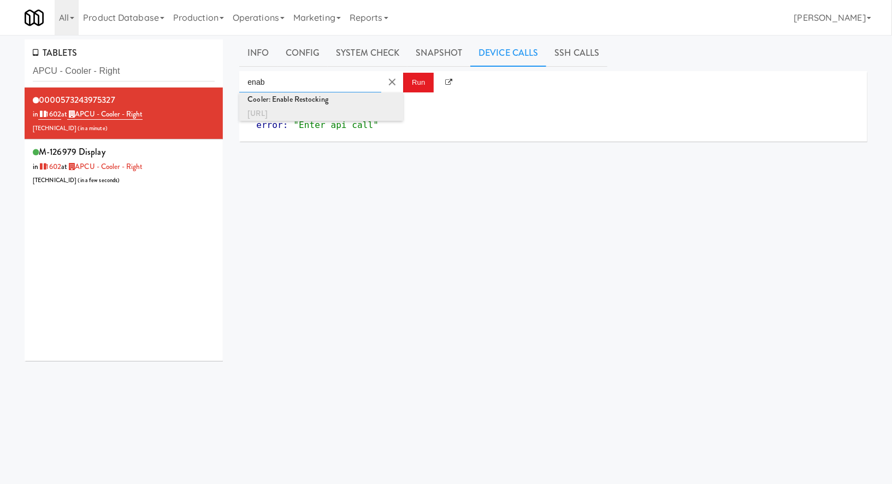
click at [389, 109] on div "[URL]" at bounding box center [322, 114] width 148 height 14
type input "Cooler: Enable Restocking"
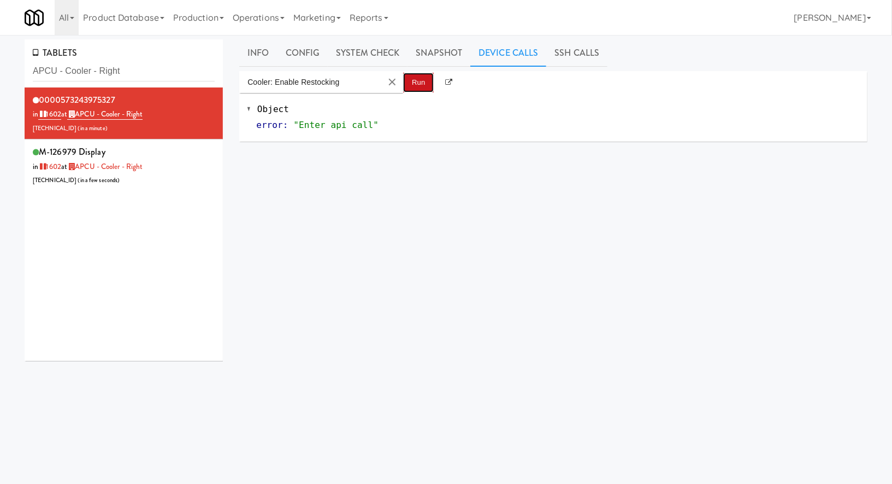
click at [428, 85] on button "Run" at bounding box center [418, 83] width 31 height 20
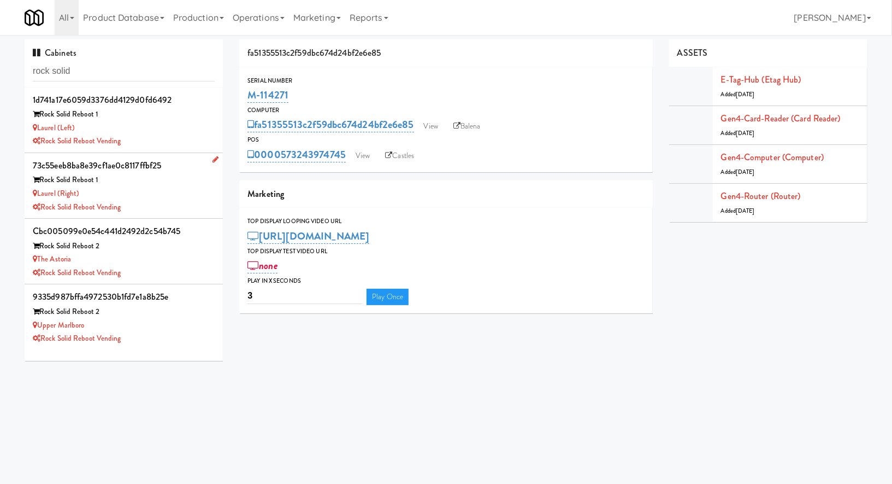
type input "rock solid"
click at [144, 184] on div "Rock Solid Reboot 1" at bounding box center [124, 180] width 182 height 14
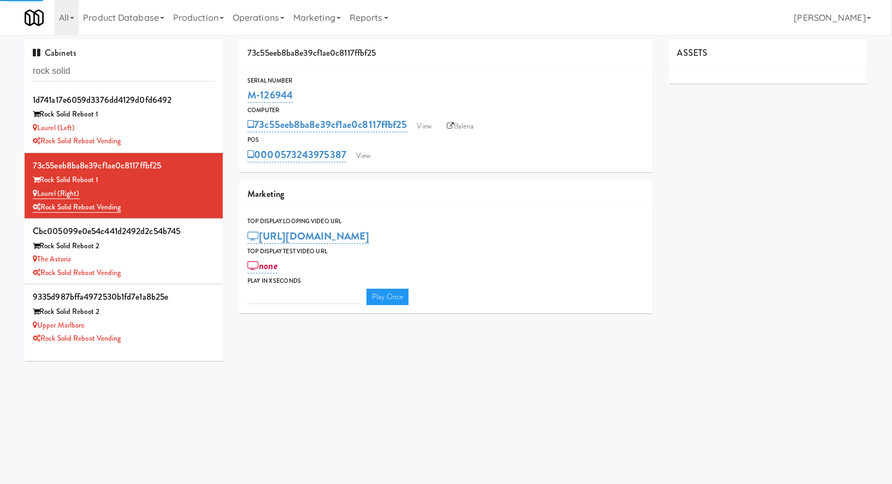
type input "3"
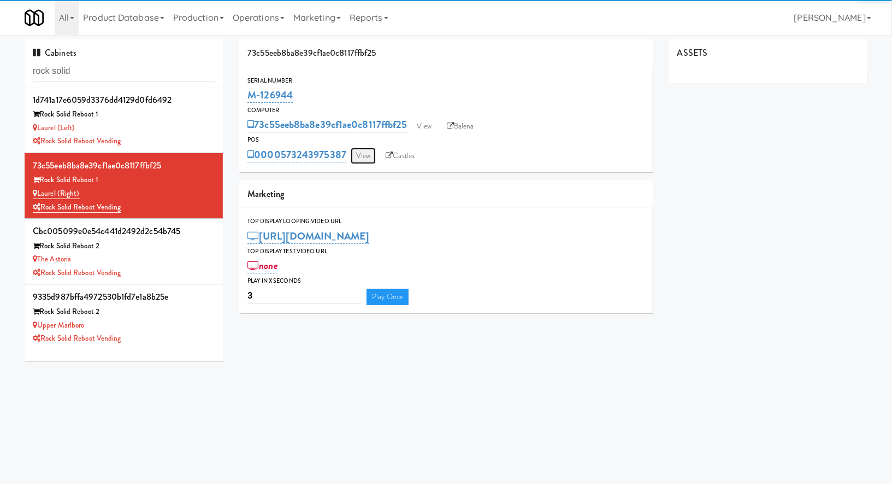
click at [360, 159] on link "View" at bounding box center [363, 156] width 25 height 16
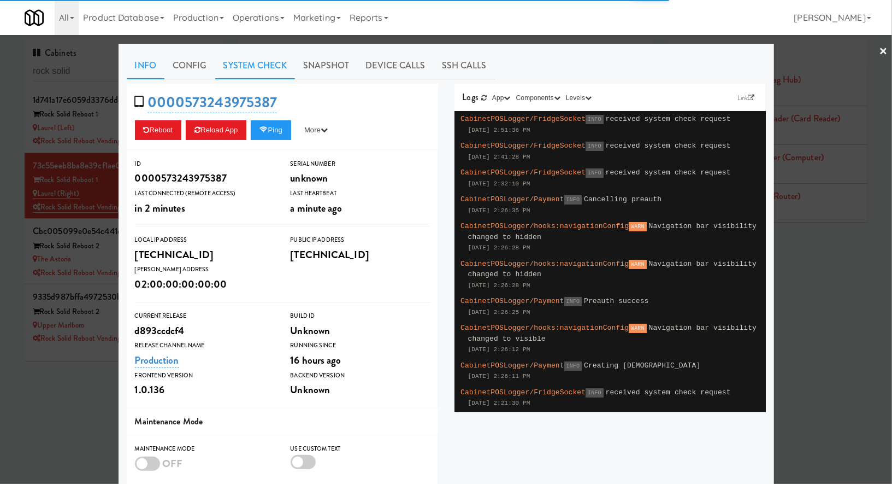
click at [260, 73] on link "System Check" at bounding box center [255, 65] width 80 height 27
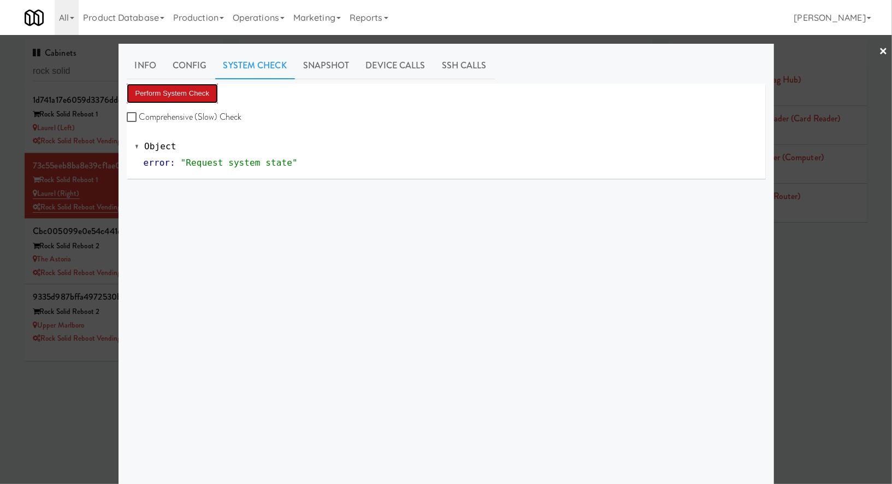
click at [189, 97] on button "Perform System Check" at bounding box center [173, 94] width 92 height 20
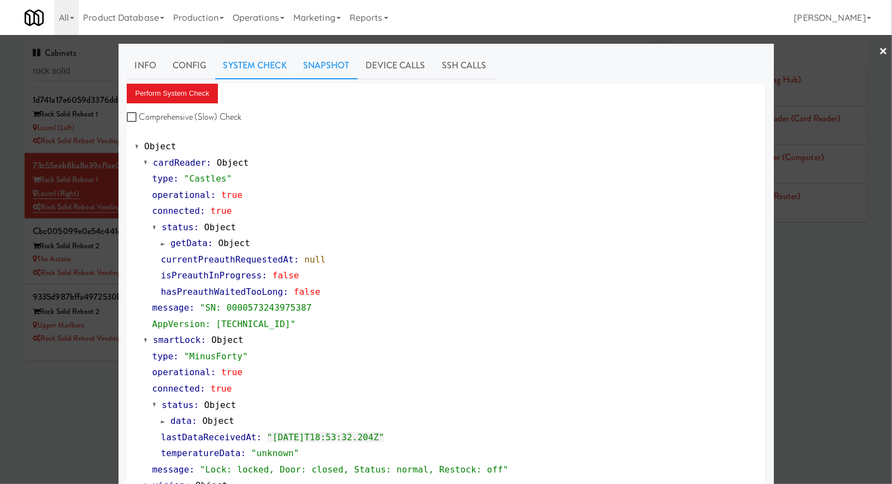
click at [329, 68] on link "Snapshot" at bounding box center [326, 65] width 63 height 27
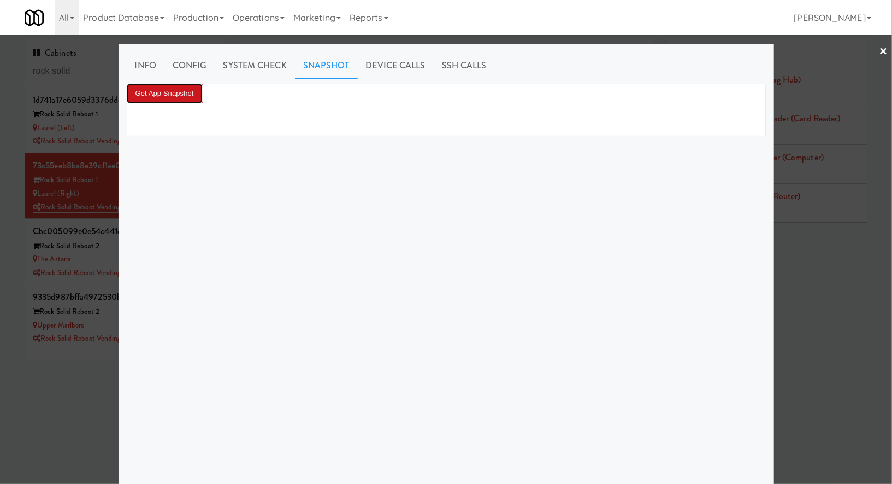
click at [197, 90] on button "Get App Snapshot" at bounding box center [165, 94] width 76 height 20
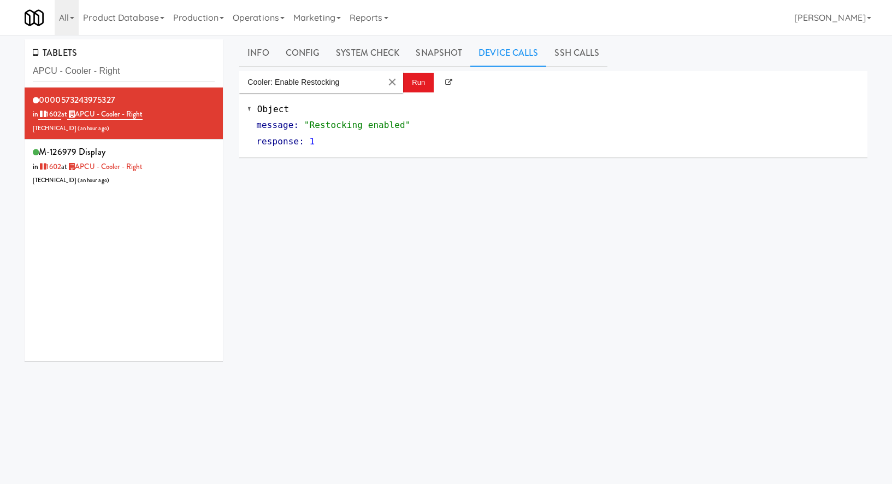
click at [96, 63] on input "APCU - Cooler - Right" at bounding box center [124, 71] width 182 height 20
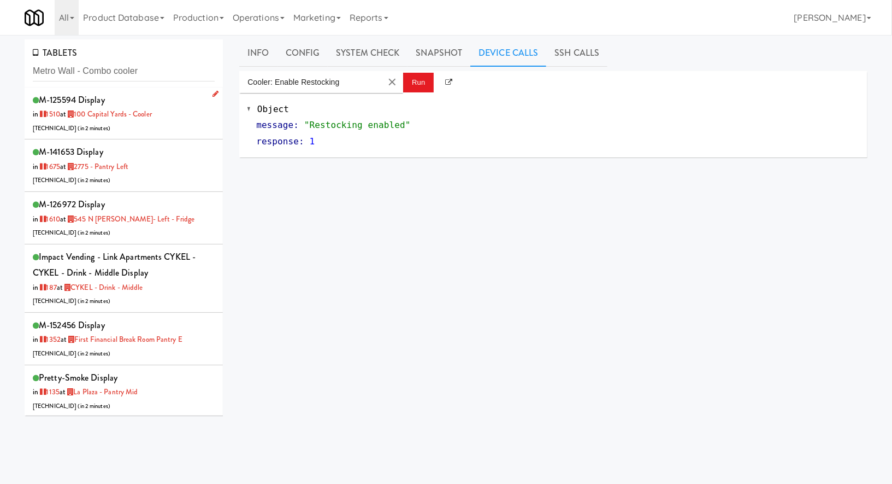
type input "Metro Wall - Combo cooler"
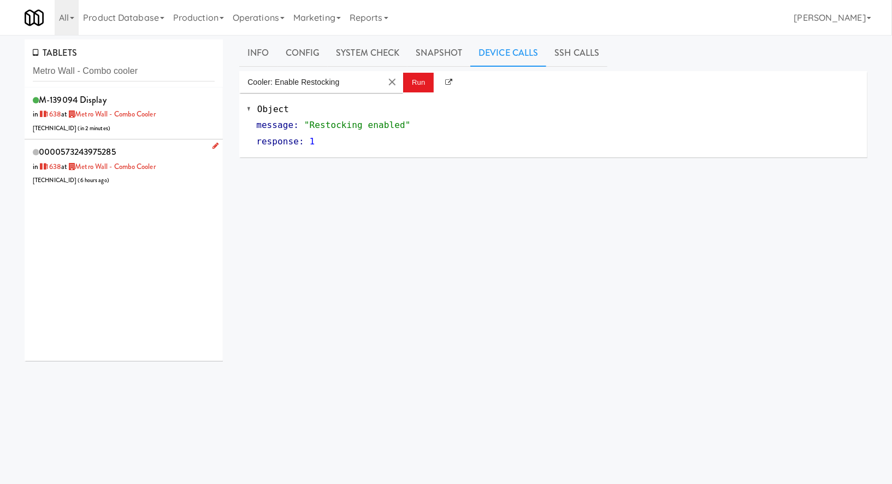
click at [184, 155] on div "0000573243975285 in [DATE] at [GEOGRAPHIC_DATA] - Combo cooler [TECHNICAL_ID] (…" at bounding box center [124, 165] width 182 height 43
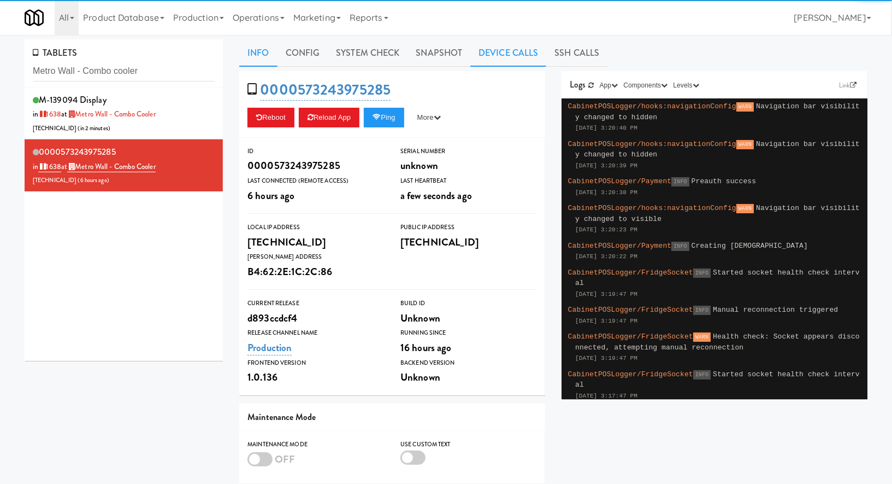
click at [511, 57] on link "Device Calls" at bounding box center [509, 52] width 76 height 27
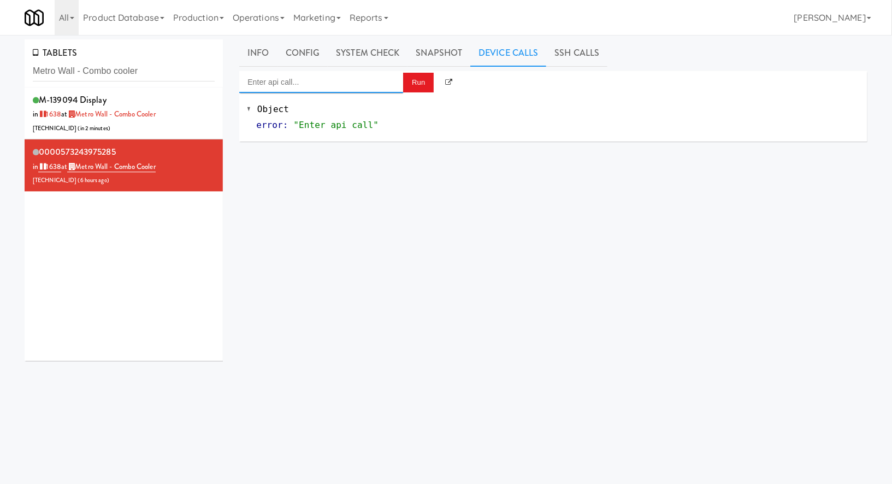
click at [372, 78] on input "Enter api call..." at bounding box center [321, 82] width 164 height 22
click at [366, 111] on div "[URL]" at bounding box center [322, 114] width 148 height 14
type input "Cooler: Enable Restocking"
click at [410, 79] on button "Run" at bounding box center [418, 83] width 31 height 20
click at [86, 69] on input "Metro Wall - Combo cooler" at bounding box center [124, 71] width 182 height 20
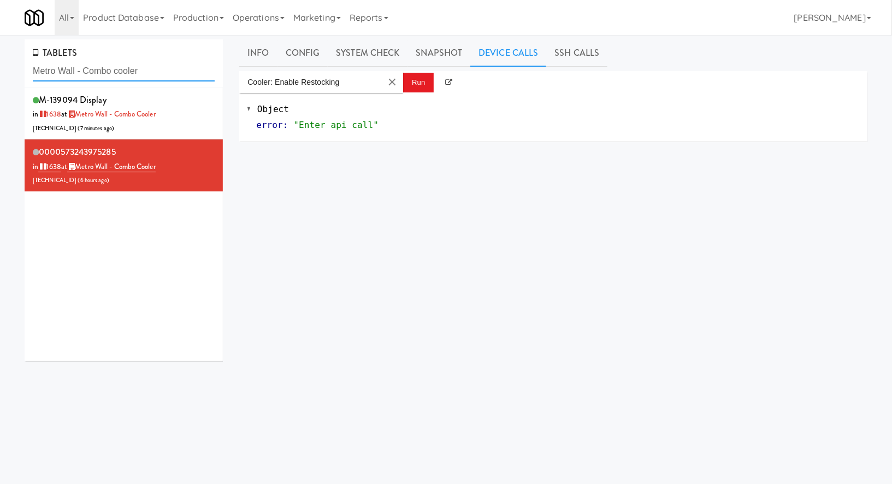
click at [86, 69] on input "Metro Wall - Combo cooler" at bounding box center [124, 71] width 182 height 20
paste input "Glasshouse [GEOGRAPHIC_DATA] Combo C"
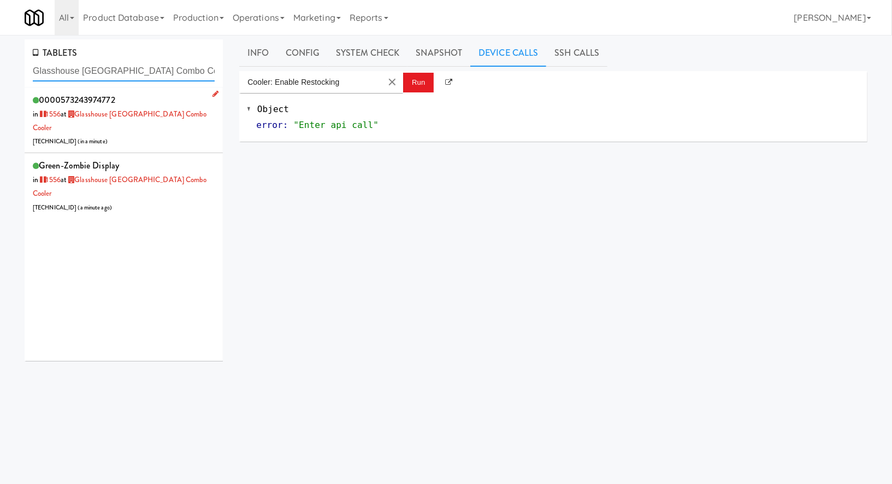
type input "Glasshouse [GEOGRAPHIC_DATA] Combo Cooler"
click at [158, 121] on div "0000573243974772 in [DATE] at [GEOGRAPHIC_DATA] Combo Cooler [TECHNICAL_ID] ( i…" at bounding box center [124, 120] width 182 height 56
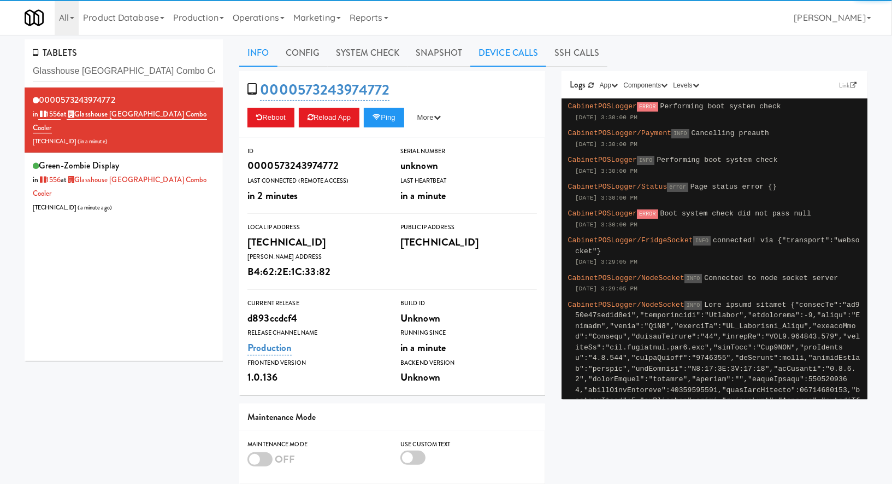
click at [506, 53] on link "Device Calls" at bounding box center [509, 52] width 76 height 27
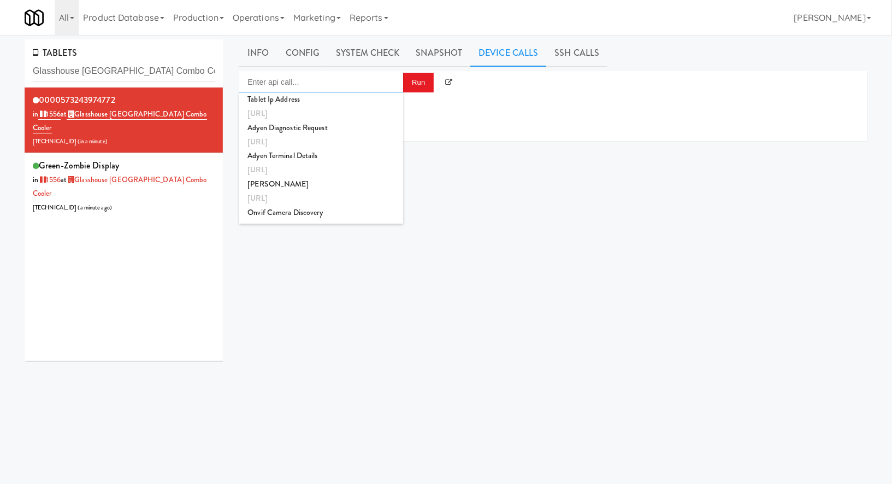
click at [349, 85] on input "Enter api call..." at bounding box center [321, 82] width 164 height 22
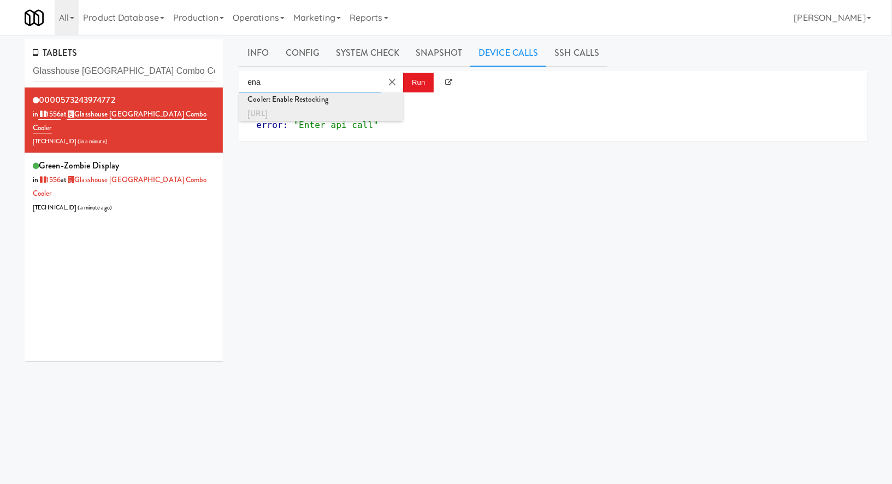
click at [355, 96] on div "Cooler: Enable Restocking" at bounding box center [322, 99] width 148 height 14
type input "Cooler: Enable Restocking"
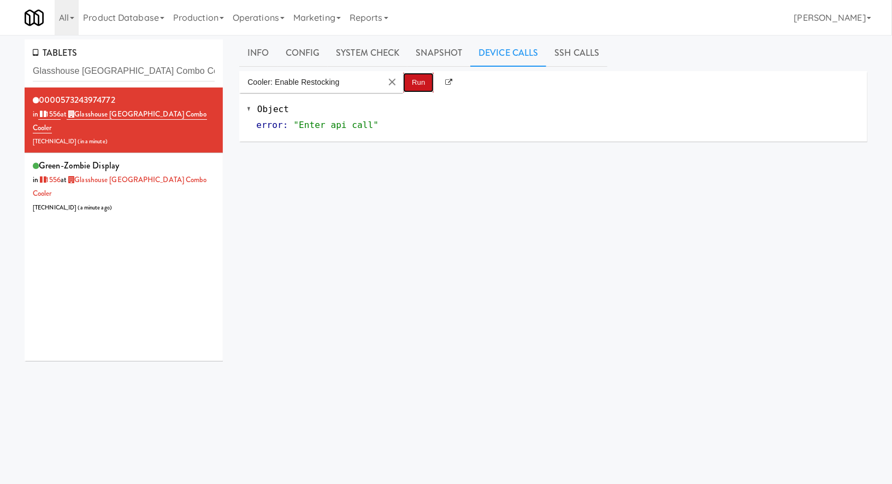
click at [422, 86] on button "Run" at bounding box center [418, 83] width 31 height 20
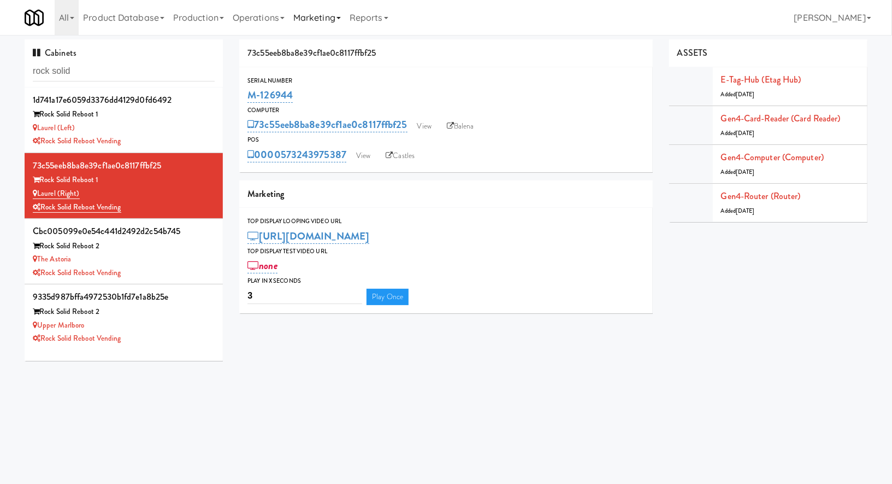
click at [316, 16] on link "Marketing" at bounding box center [317, 17] width 56 height 35
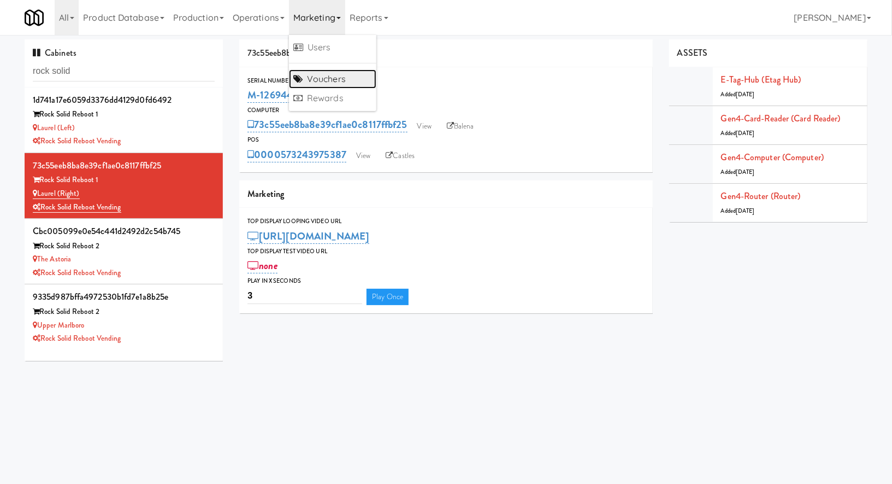
click at [336, 74] on link "Vouchers" at bounding box center [332, 79] width 87 height 20
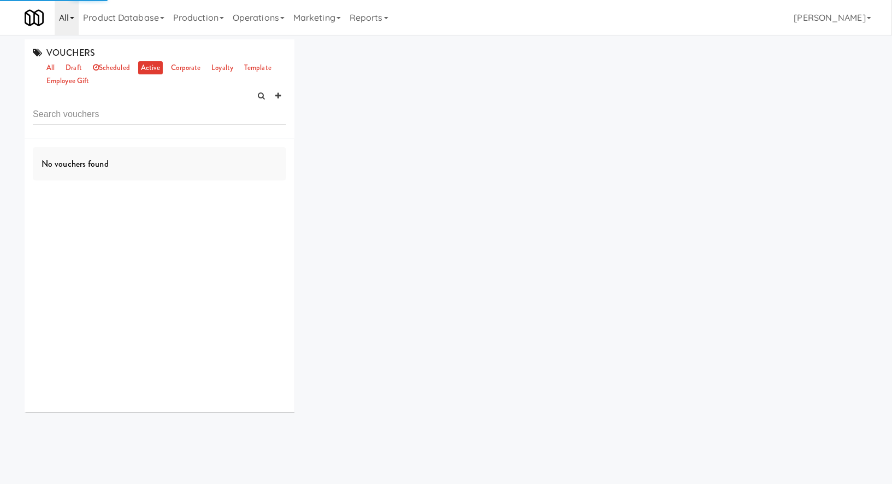
click at [67, 20] on link "All" at bounding box center [67, 17] width 24 height 35
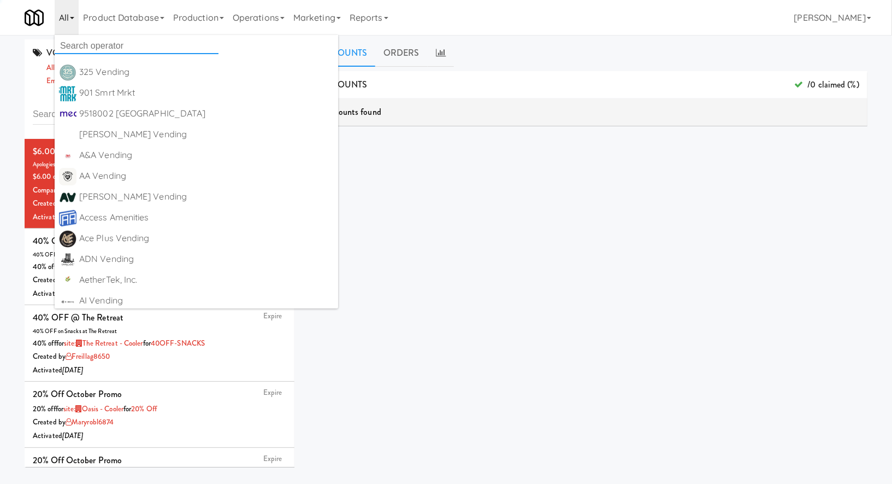
click at [75, 49] on input "text" at bounding box center [137, 46] width 164 height 16
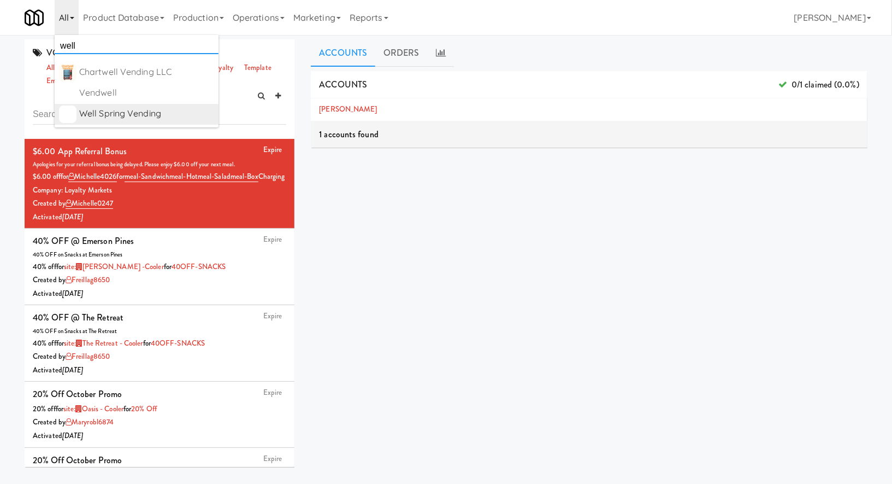
type input "well"
click at [113, 109] on div "Well Spring Vending" at bounding box center [146, 113] width 135 height 16
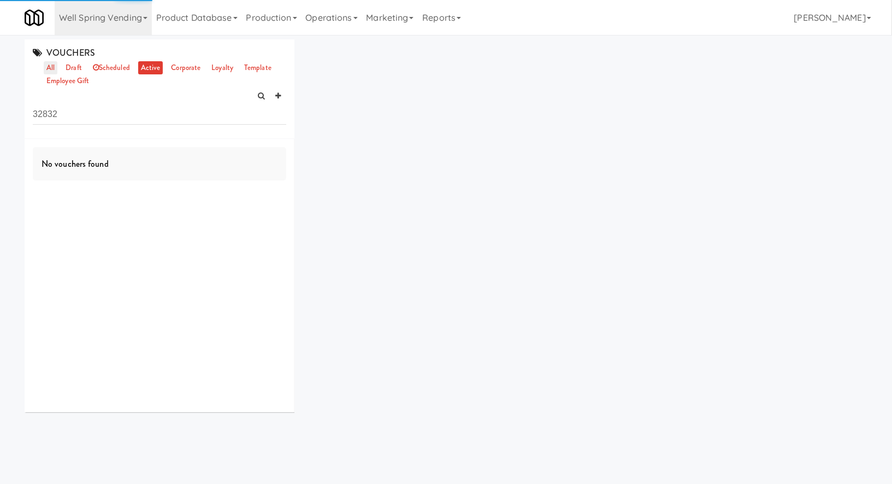
click at [48, 67] on link "all" at bounding box center [51, 68] width 14 height 14
click at [63, 114] on input "32832" at bounding box center [160, 114] width 254 height 20
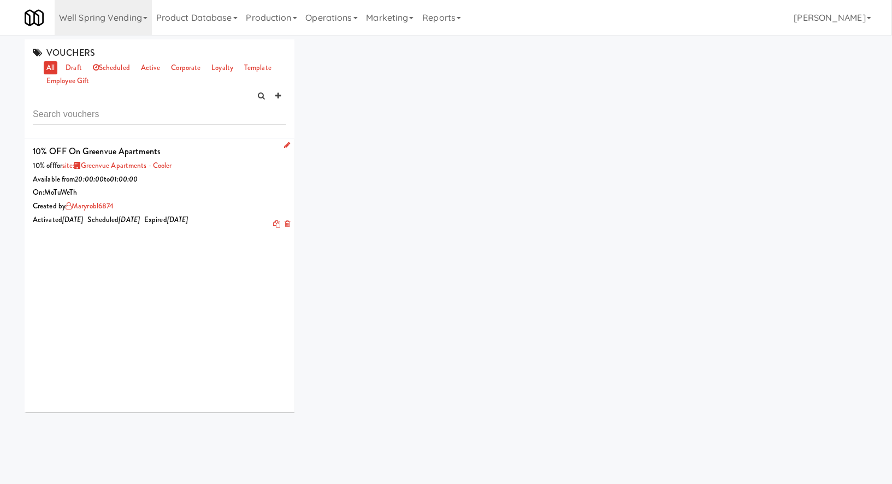
click at [208, 175] on div "Available from 20:00:00 to 01:00:00" at bounding box center [160, 180] width 254 height 14
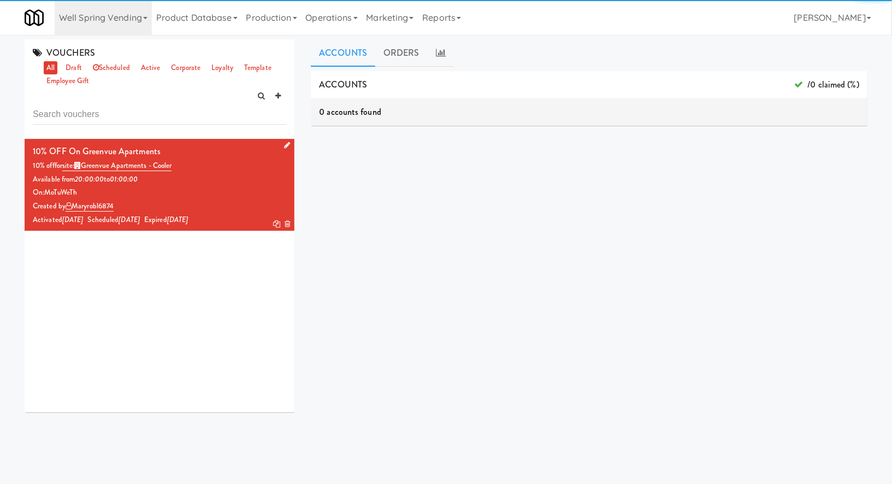
click at [275, 225] on icon at bounding box center [276, 223] width 7 height 7
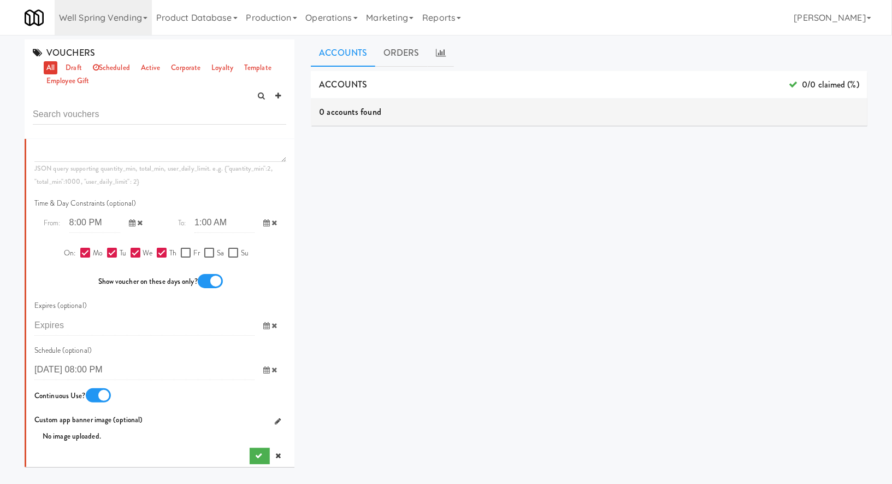
scroll to position [550, 0]
click at [275, 368] on icon at bounding box center [274, 369] width 5 height 7
click at [255, 457] on icon "submit" at bounding box center [258, 454] width 7 height 7
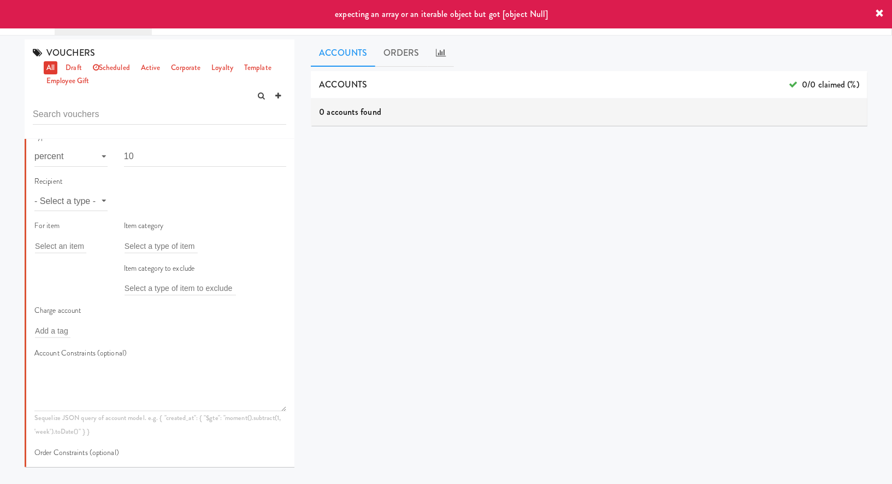
scroll to position [0, 0]
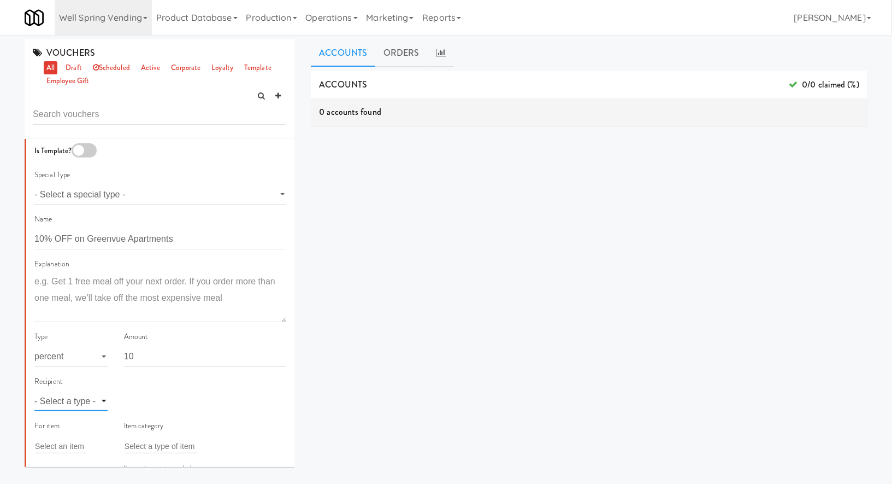
click at [89, 396] on select "- Select a type - user site company" at bounding box center [70, 401] width 73 height 20
select select "string:site"
click at [34, 391] on select "- Select a type - user site company" at bounding box center [70, 401] width 73 height 20
click at [150, 397] on input "text" at bounding box center [143, 401] width 36 height 14
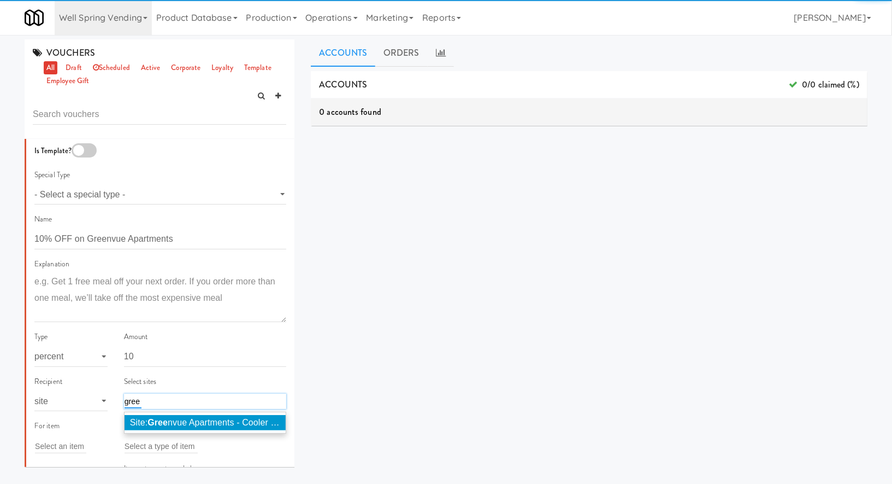
type input "gree"
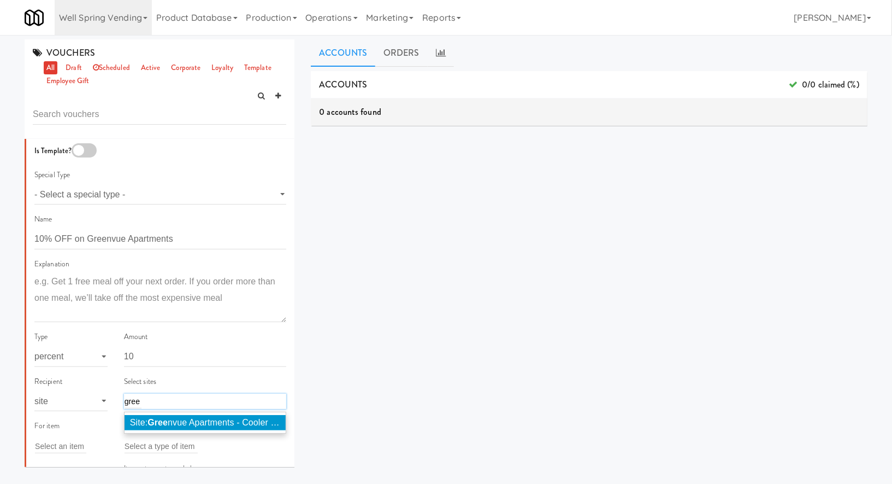
click at [167, 425] on em "Gree" at bounding box center [158, 422] width 20 height 9
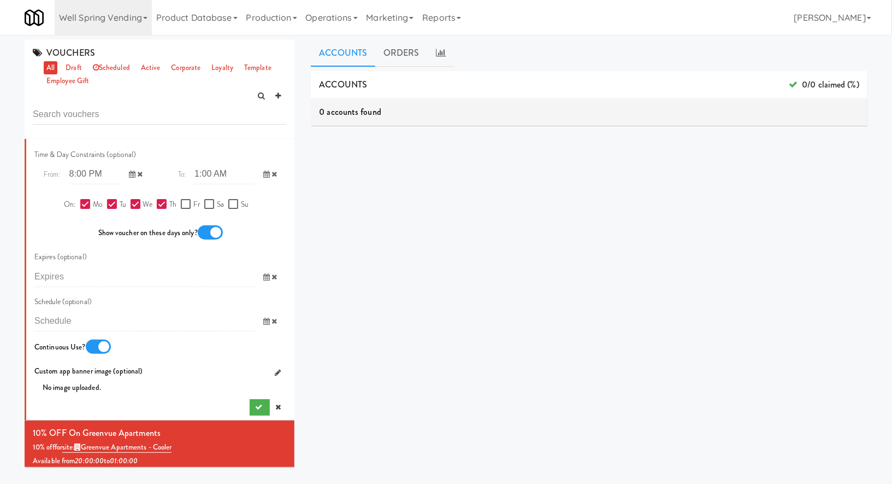
scroll to position [657, 0]
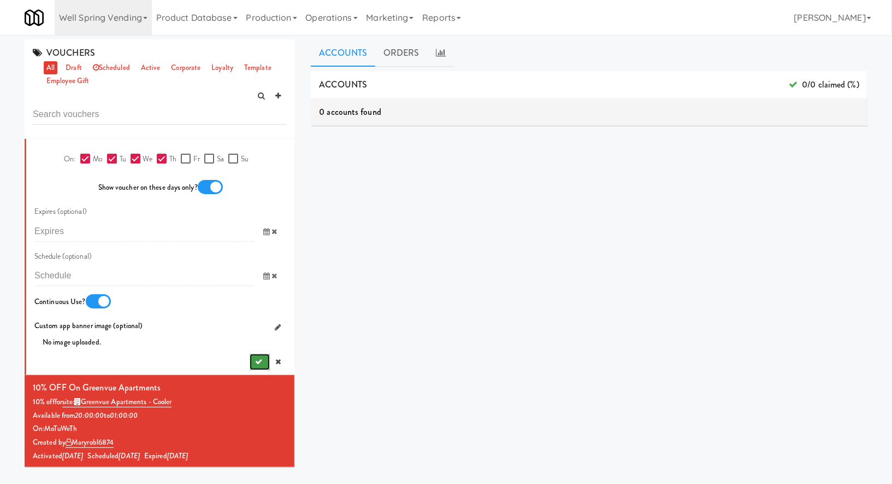
click at [260, 357] on button "submit" at bounding box center [260, 362] width 20 height 16
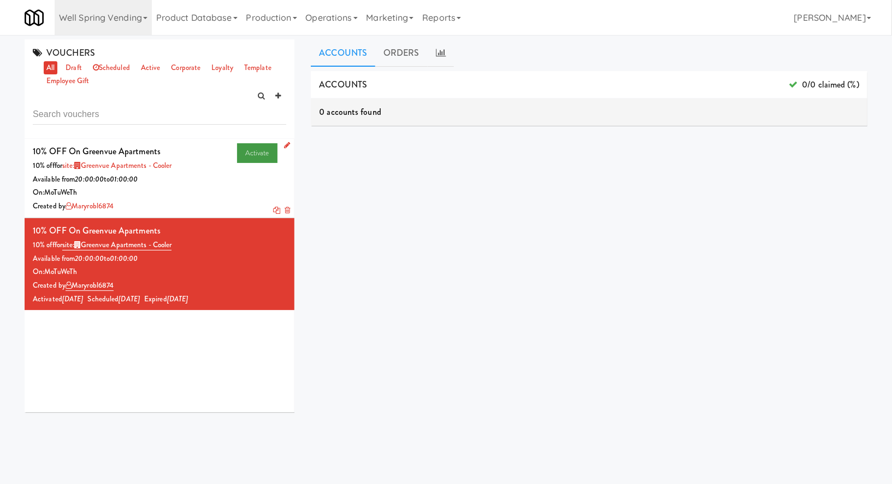
click at [257, 151] on link "Activate" at bounding box center [257, 153] width 41 height 20
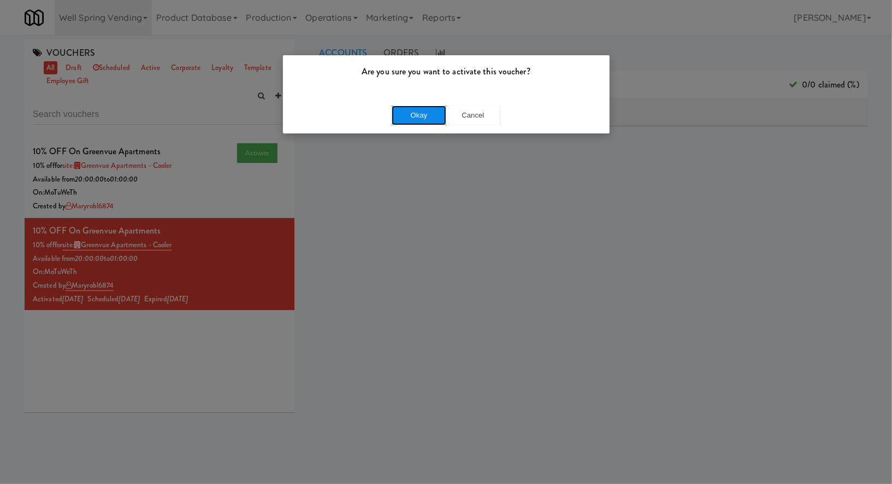
click at [398, 119] on button "Okay" at bounding box center [419, 115] width 55 height 20
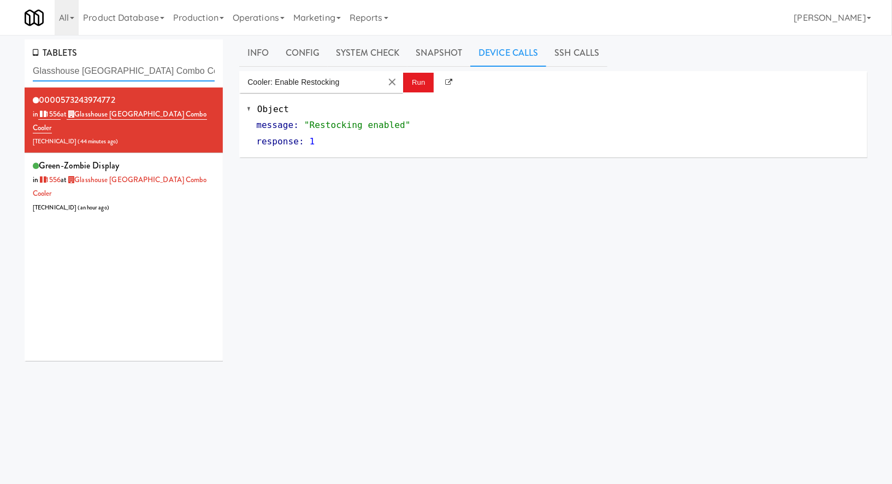
click at [106, 70] on input "Glasshouse [GEOGRAPHIC_DATA] Combo Cooler" at bounding box center [124, 71] width 182 height 20
paste input "Skye on 6th-Fridge"
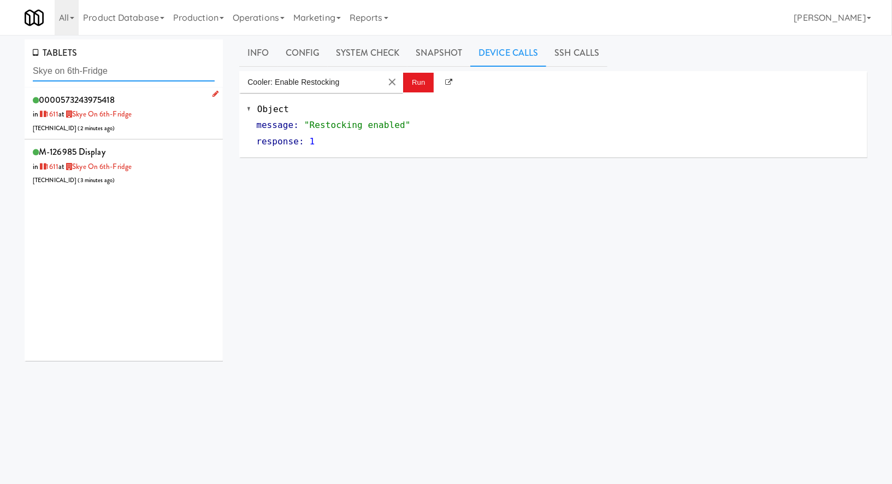
type input "Skye on 6th-Fridge"
click at [166, 117] on div "0000573243975418 in [DATE] at [GEOGRAPHIC_DATA] on 6th-Fridge [TECHNICAL_ID] ( …" at bounding box center [124, 113] width 182 height 43
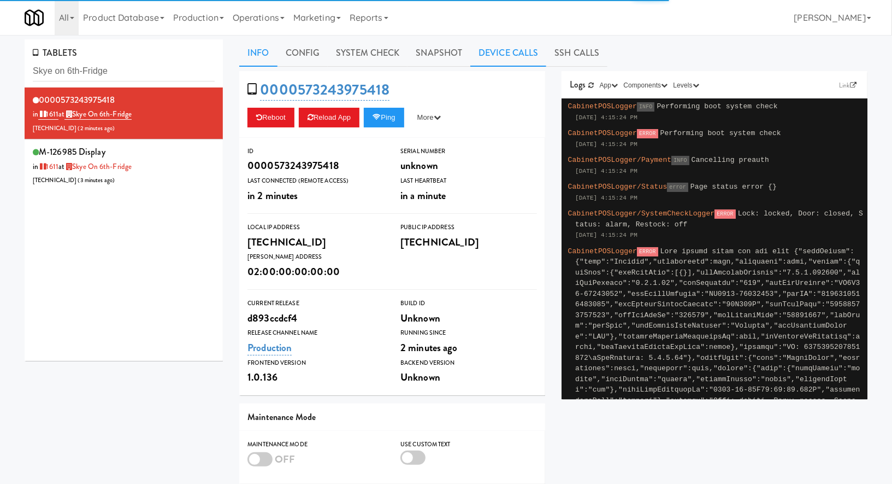
click at [506, 55] on link "Device Calls" at bounding box center [509, 52] width 76 height 27
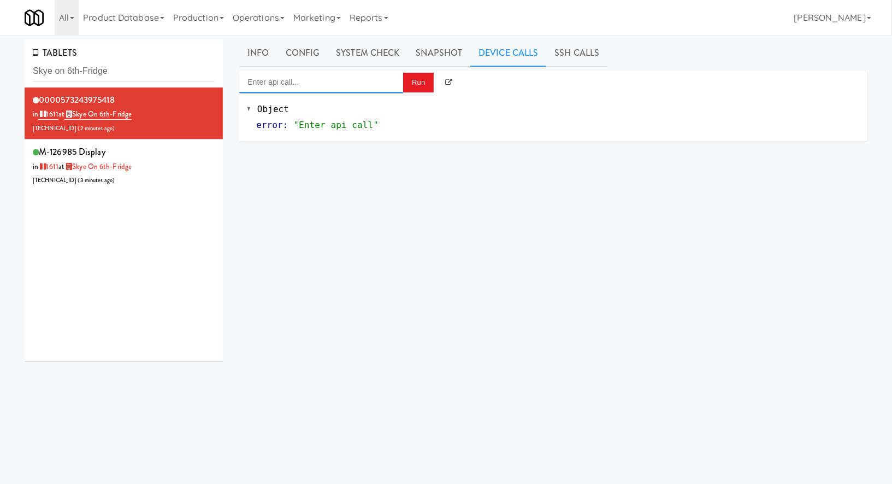
click at [372, 87] on input "Enter api call..." at bounding box center [321, 82] width 164 height 22
click at [370, 115] on div "[URL]" at bounding box center [322, 114] width 148 height 14
type input "Cooler: Enable Restocking"
click at [409, 87] on button "Run" at bounding box center [418, 83] width 31 height 20
